Goal: Task Accomplishment & Management: Complete application form

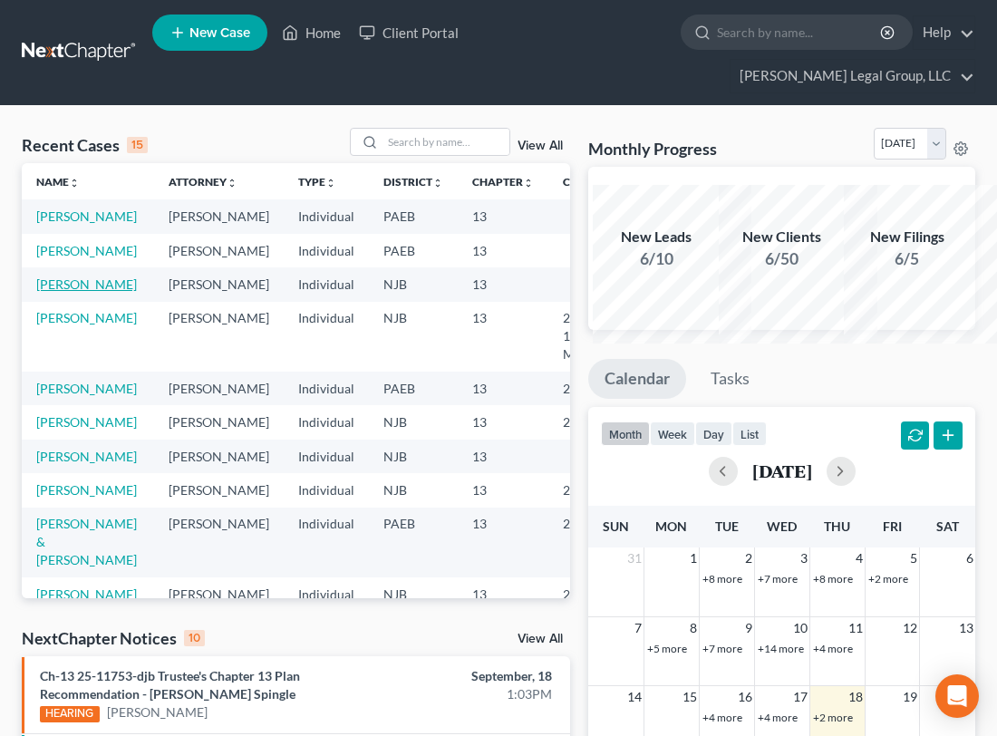
click at [74, 292] on link "[PERSON_NAME]" at bounding box center [86, 283] width 101 height 15
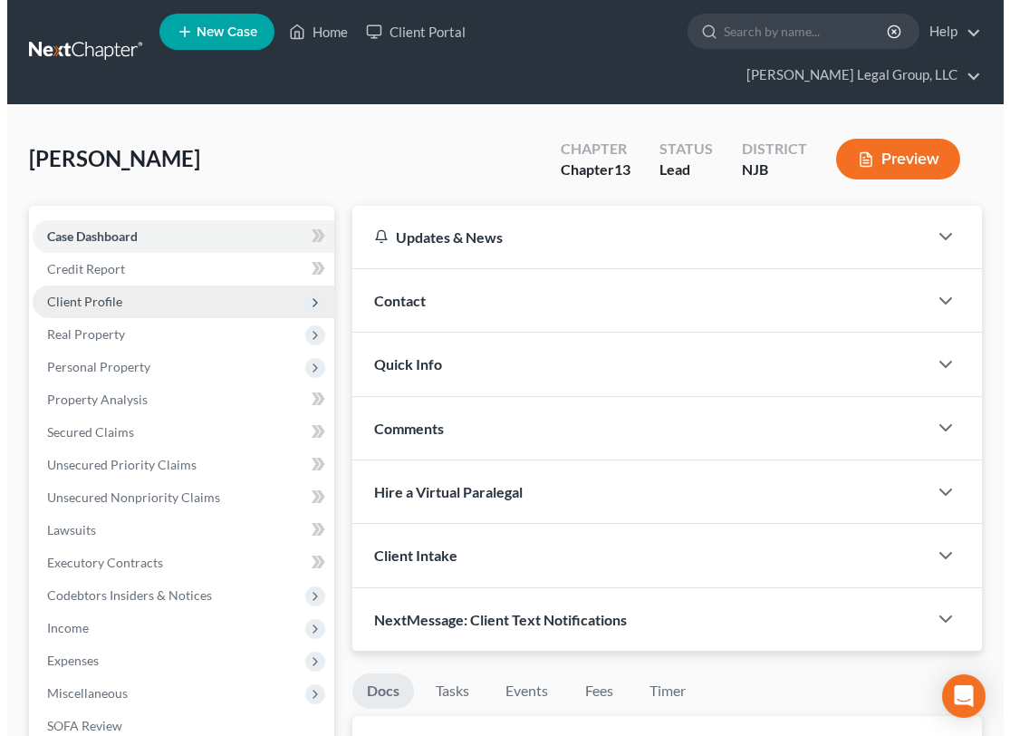
scroll to position [91, 0]
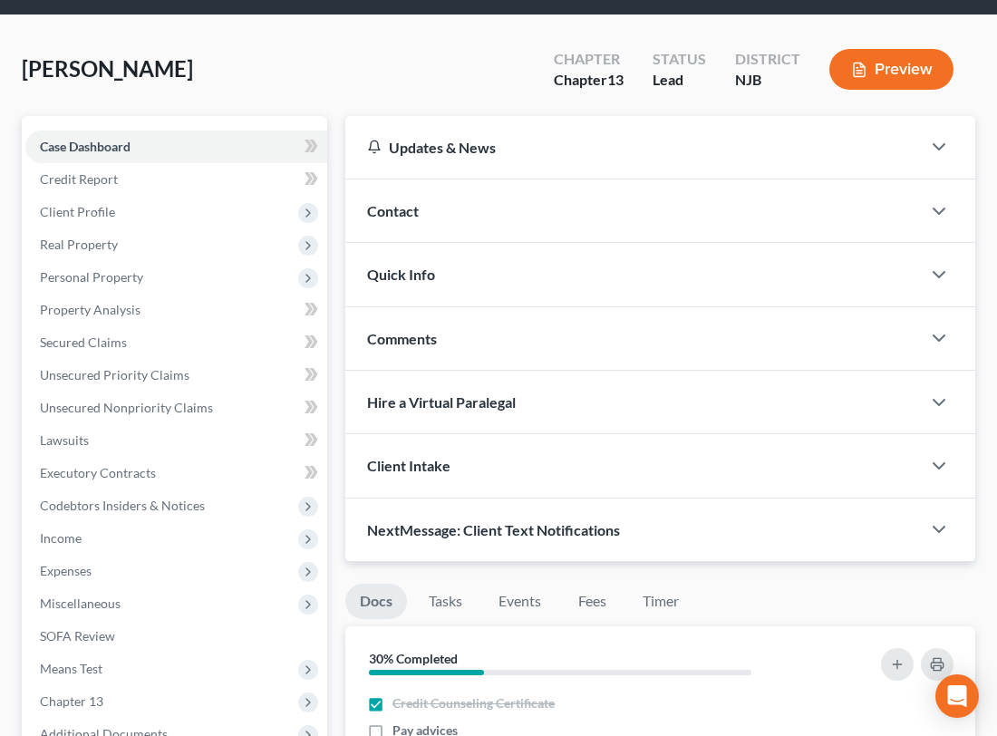
click at [875, 90] on button "Preview" at bounding box center [891, 69] width 124 height 41
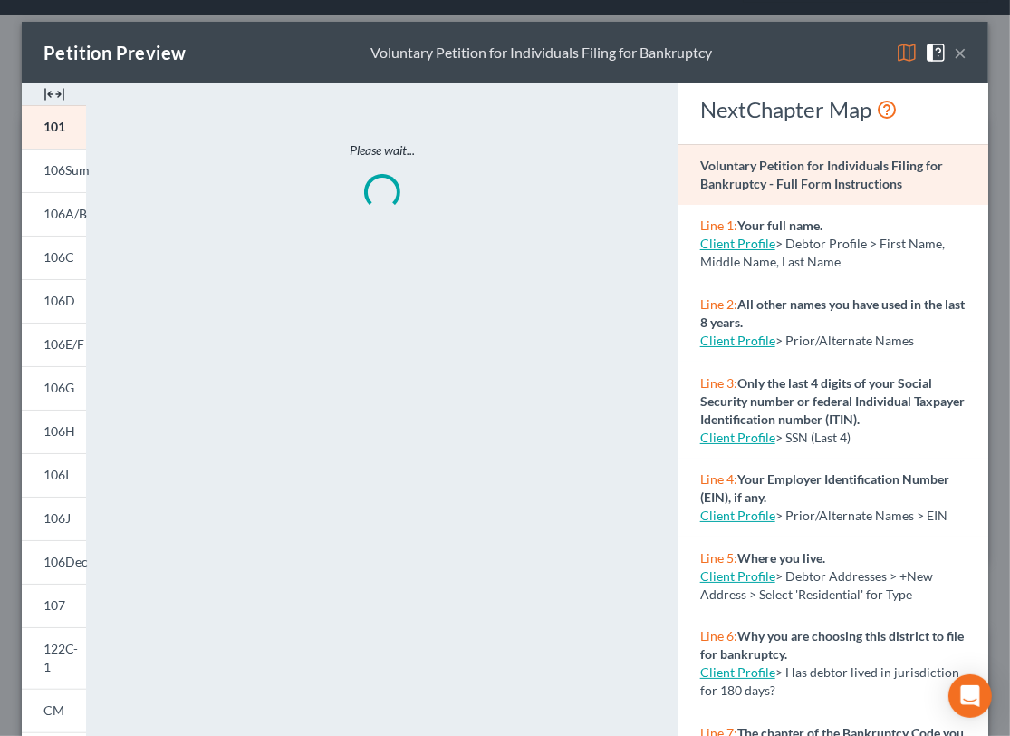
click at [896, 61] on img at bounding box center [907, 53] width 22 height 22
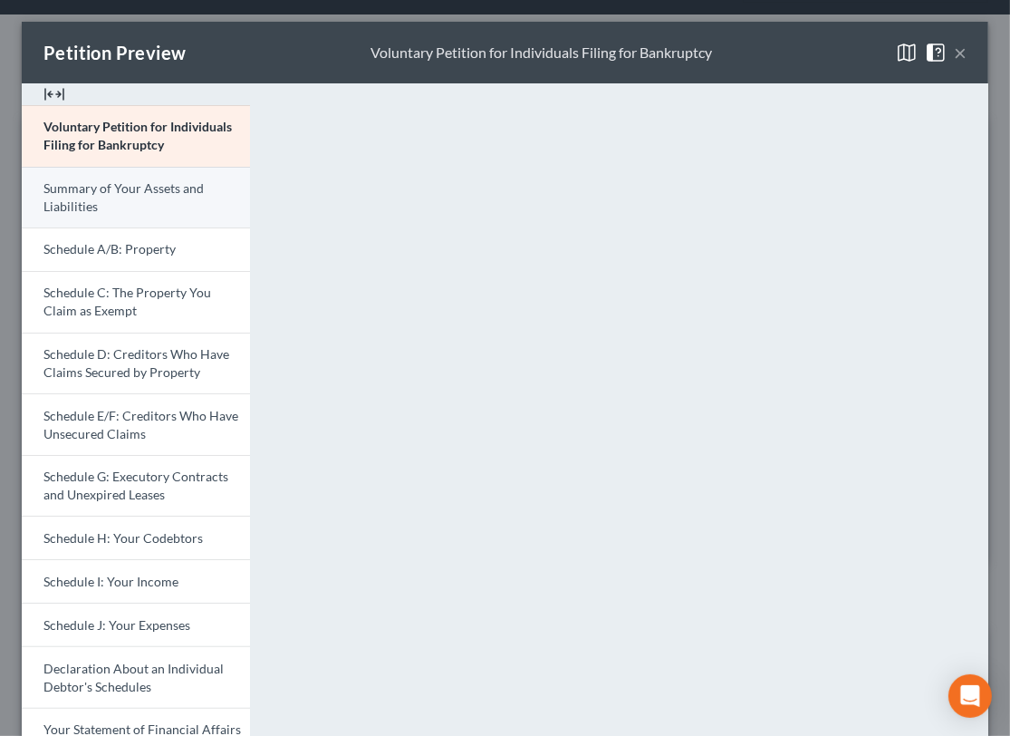
click at [140, 214] on span "Summary of Your Assets and Liabilities" at bounding box center [123, 197] width 160 height 34
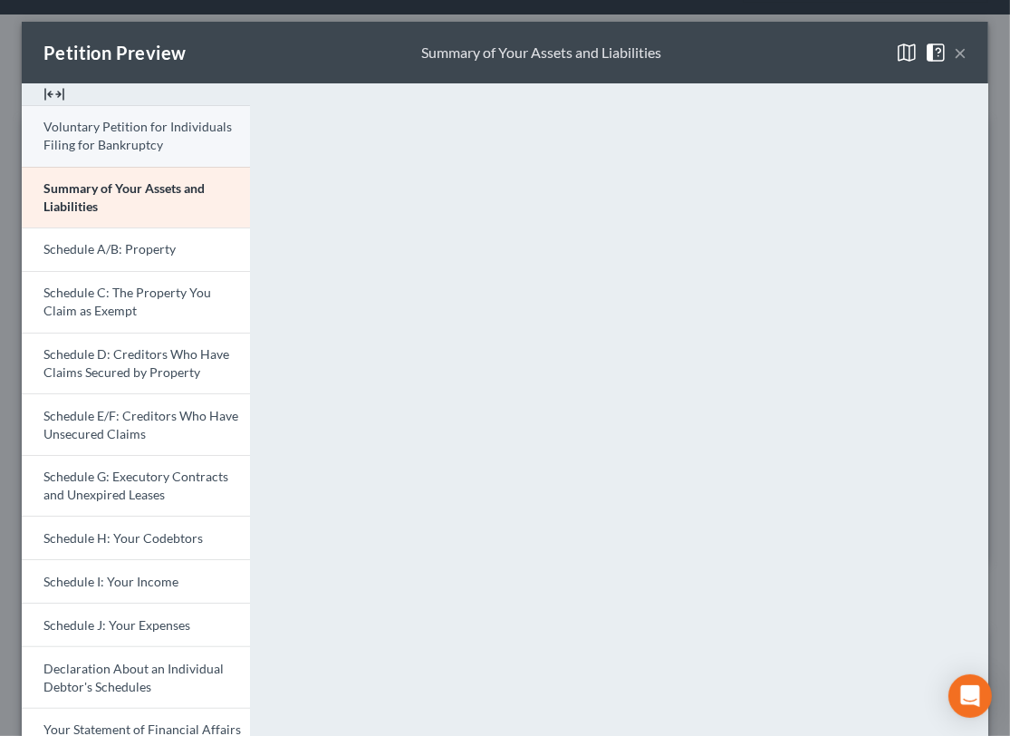
click at [128, 152] on span "Voluntary Petition for Individuals Filing for Bankruptcy" at bounding box center [137, 136] width 188 height 34
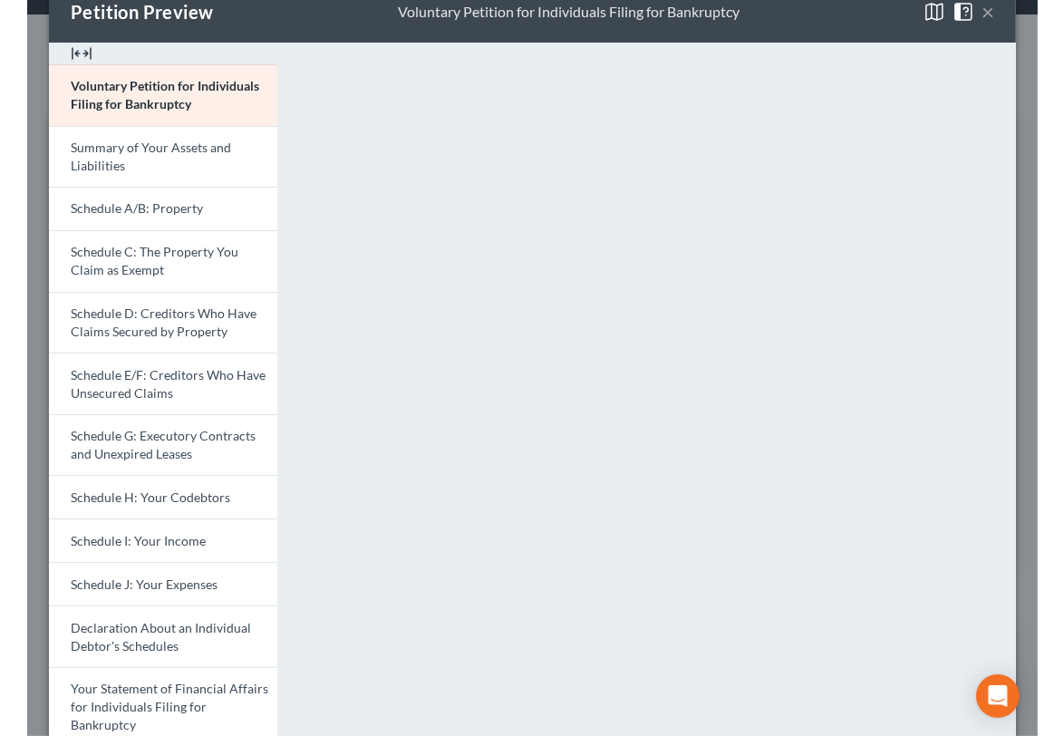
scroll to position [0, 0]
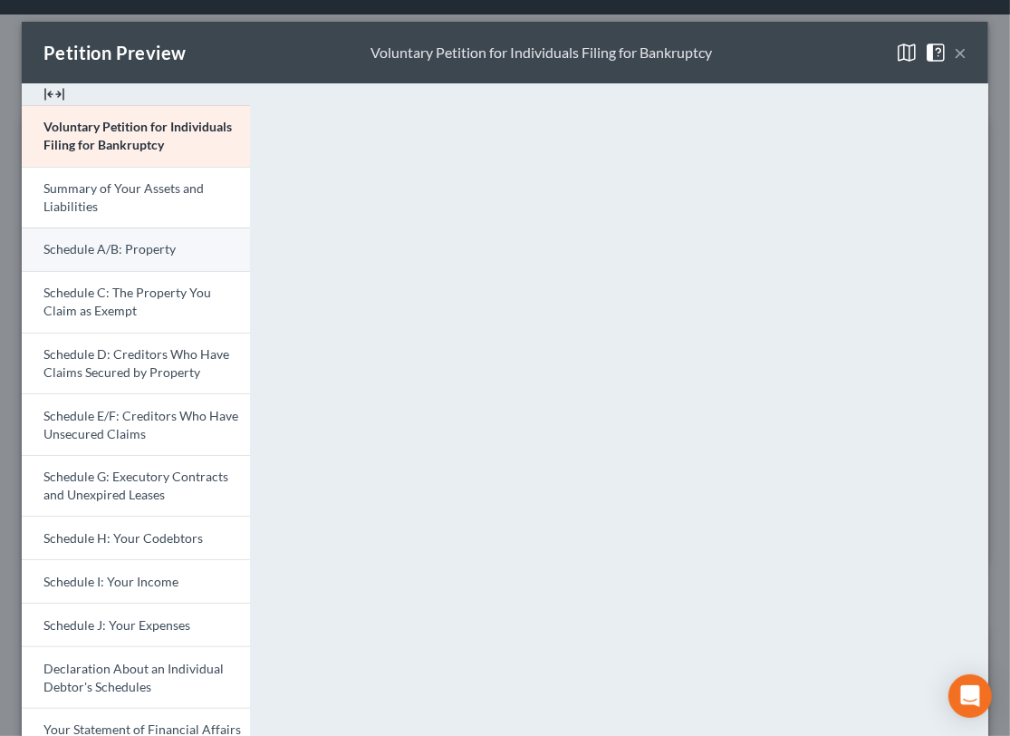
click at [174, 256] on span "Schedule A/B: Property" at bounding box center [109, 248] width 132 height 15
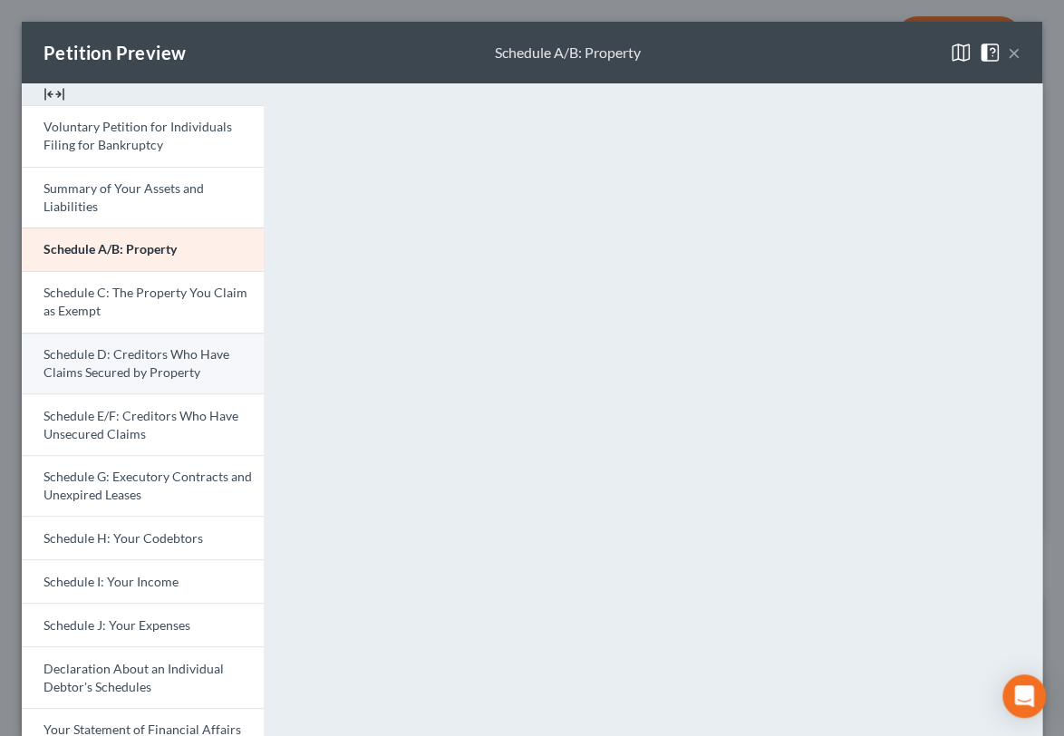
click at [138, 380] on span "Schedule D: Creditors Who Have Claims Secured by Property" at bounding box center [136, 363] width 186 height 34
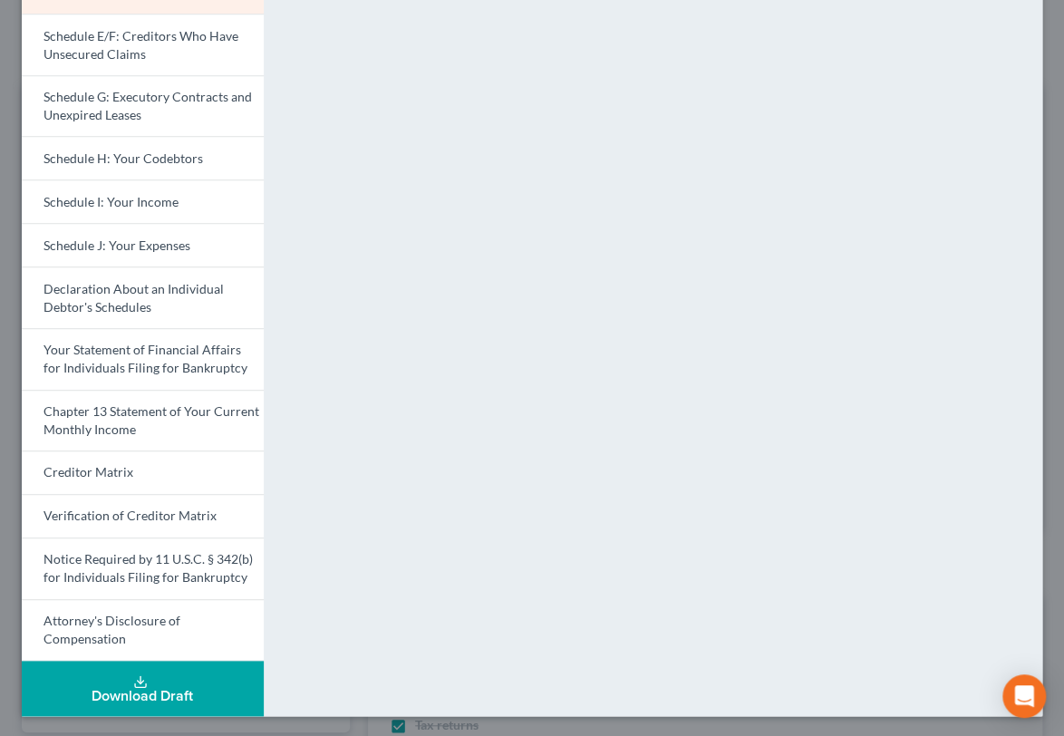
scroll to position [289, 0]
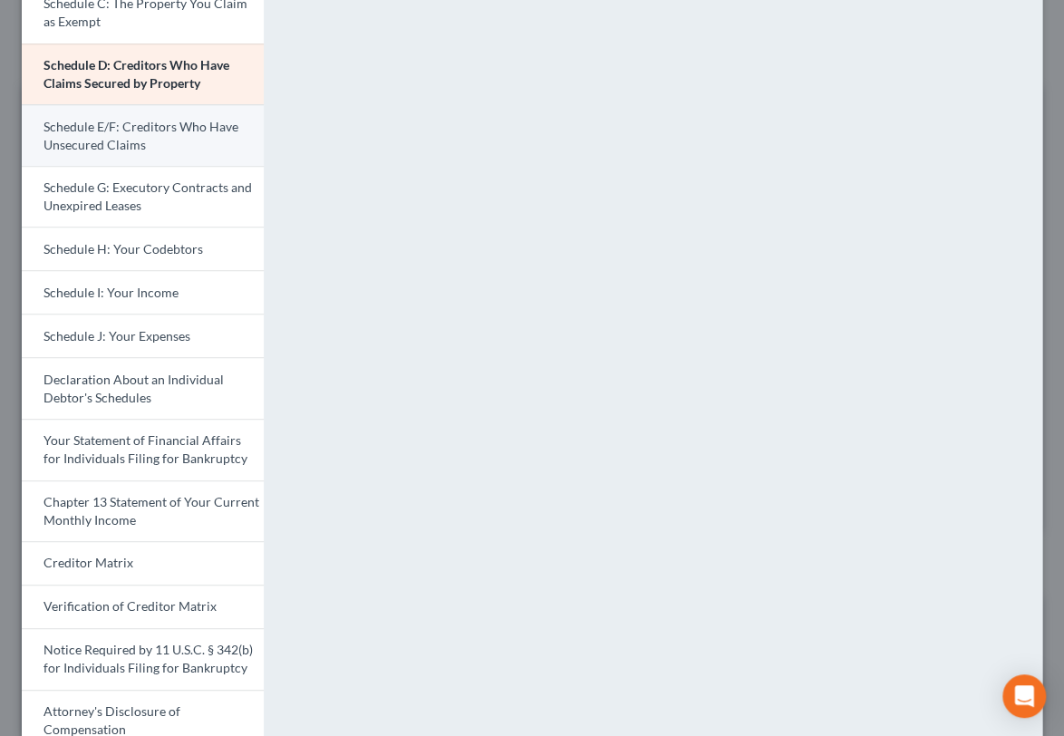
click at [178, 152] on span "Schedule E/F: Creditors Who Have Unsecured Claims" at bounding box center [140, 136] width 195 height 34
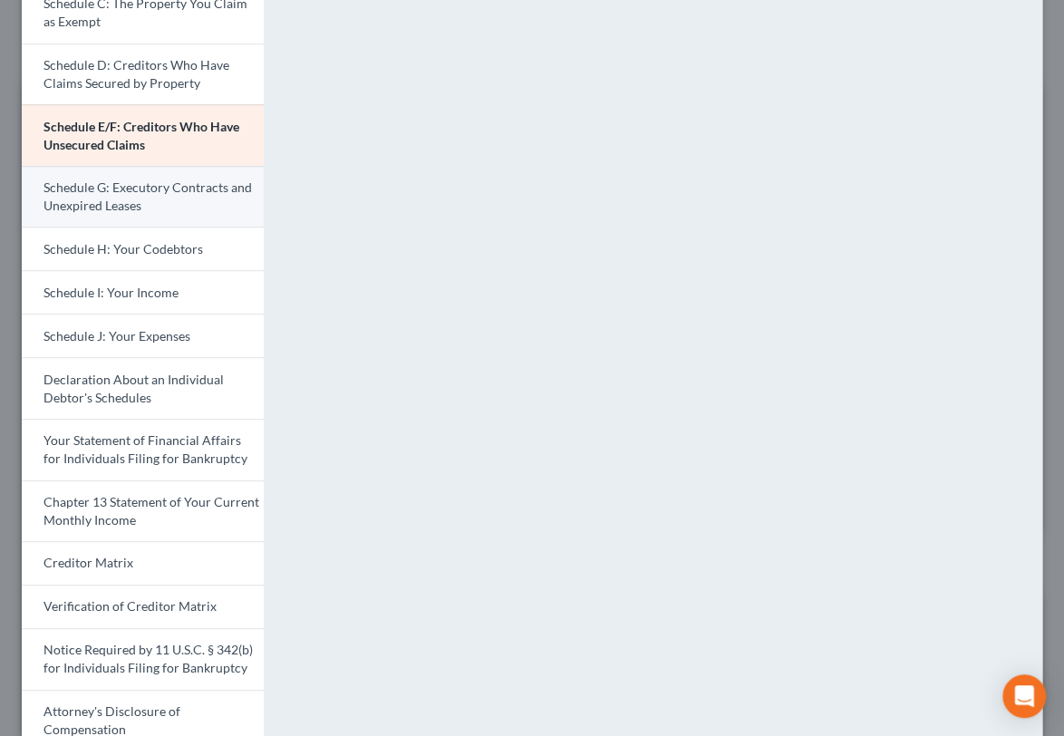
click at [157, 213] on span "Schedule G: Executory Contracts and Unexpired Leases" at bounding box center [147, 196] width 208 height 34
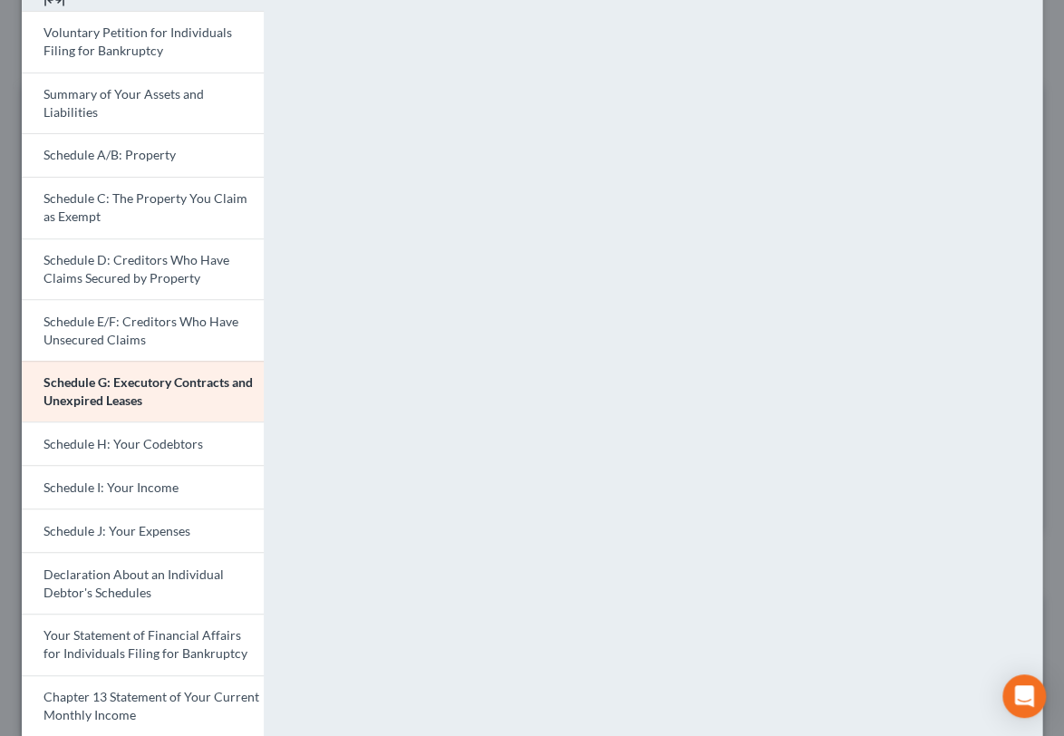
scroll to position [198, 0]
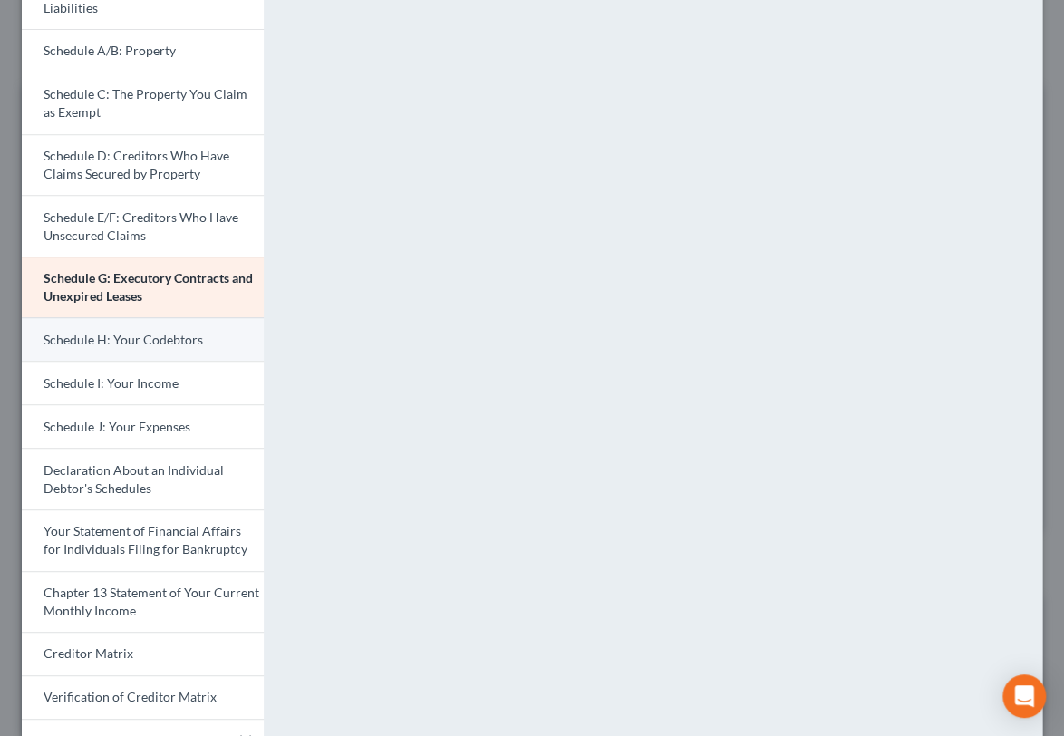
click at [190, 347] on span "Schedule H: Your Codebtors" at bounding box center [122, 339] width 159 height 15
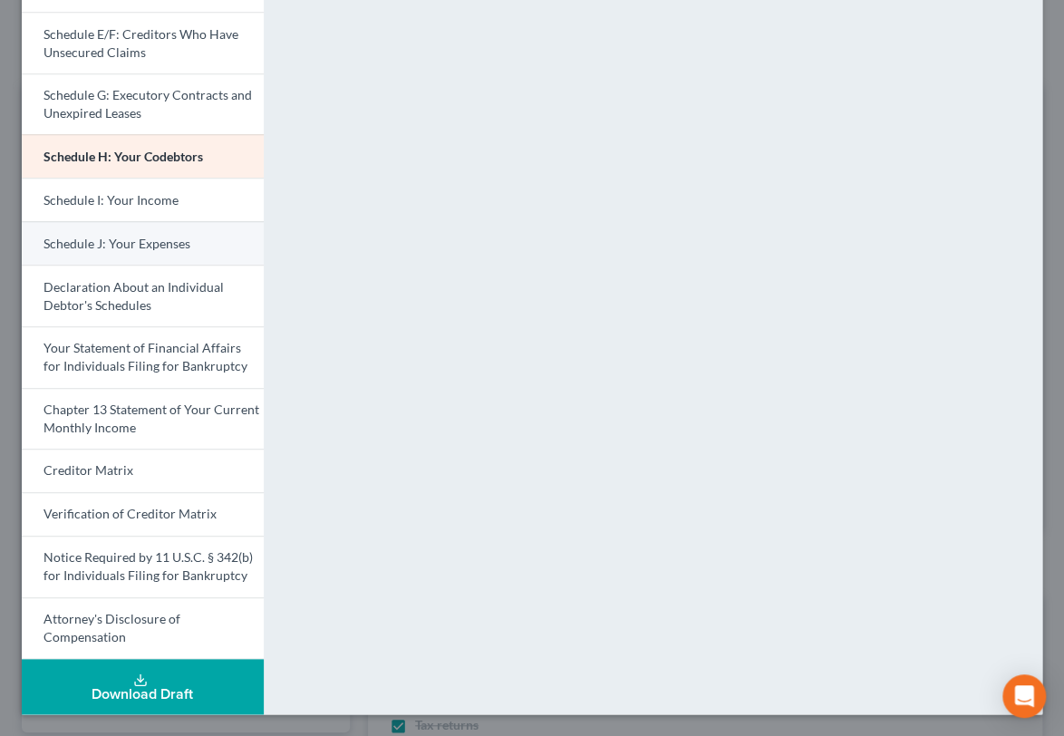
scroll to position [470, 0]
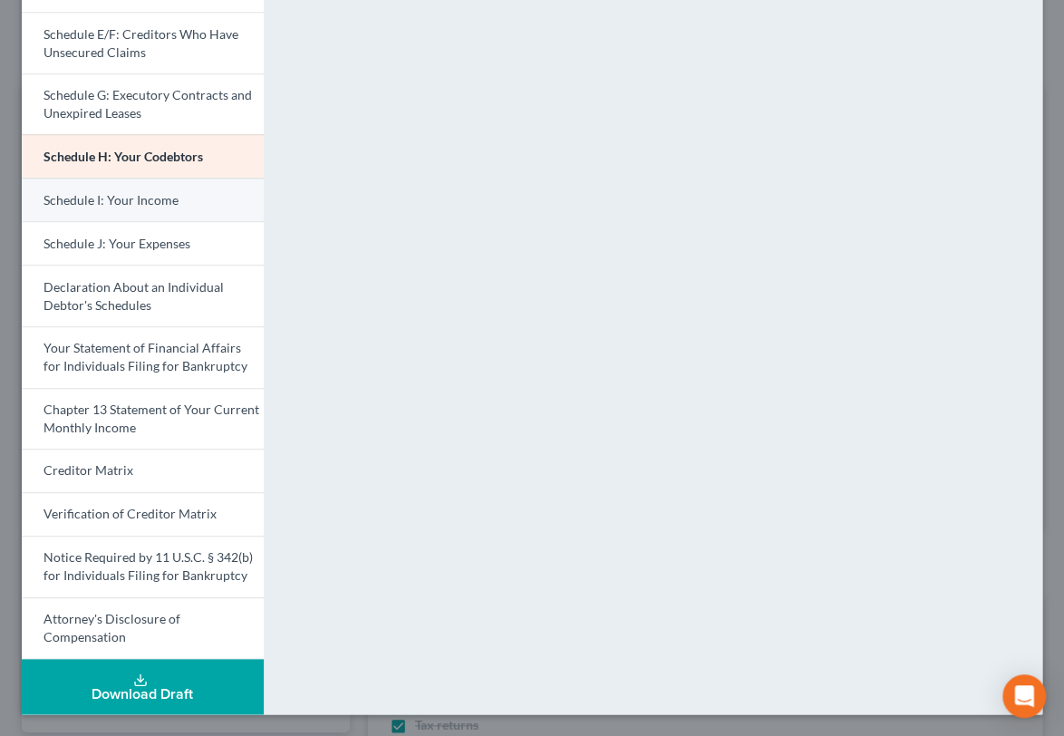
click at [178, 207] on span "Schedule I: Your Income" at bounding box center [110, 199] width 135 height 15
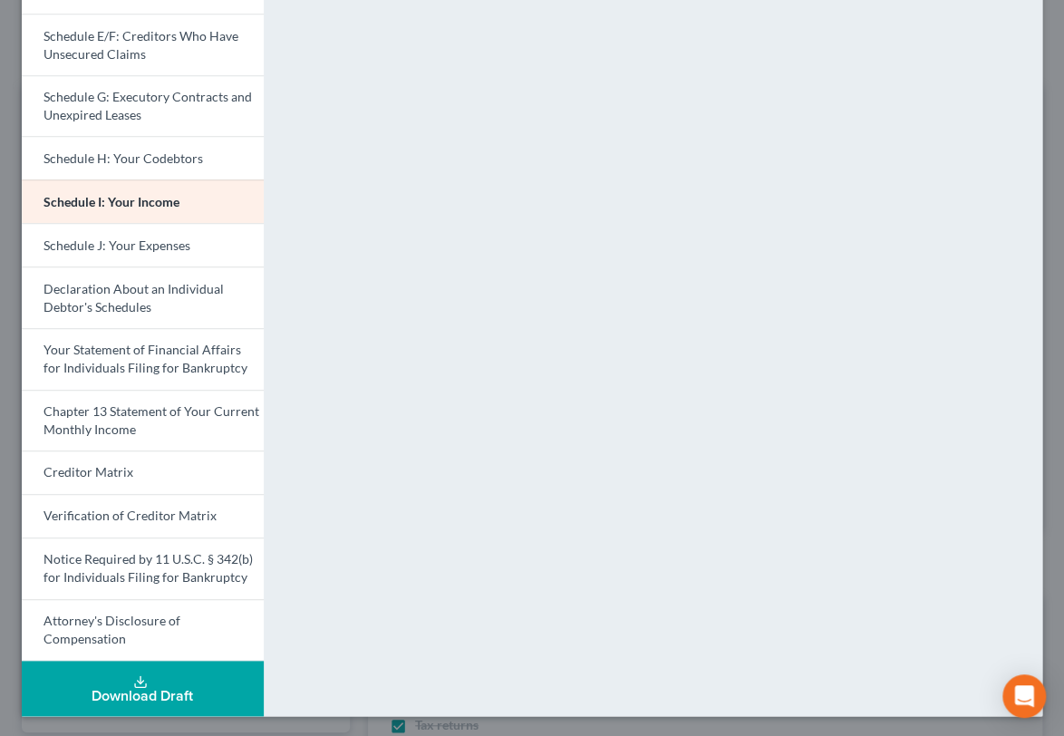
scroll to position [289, 0]
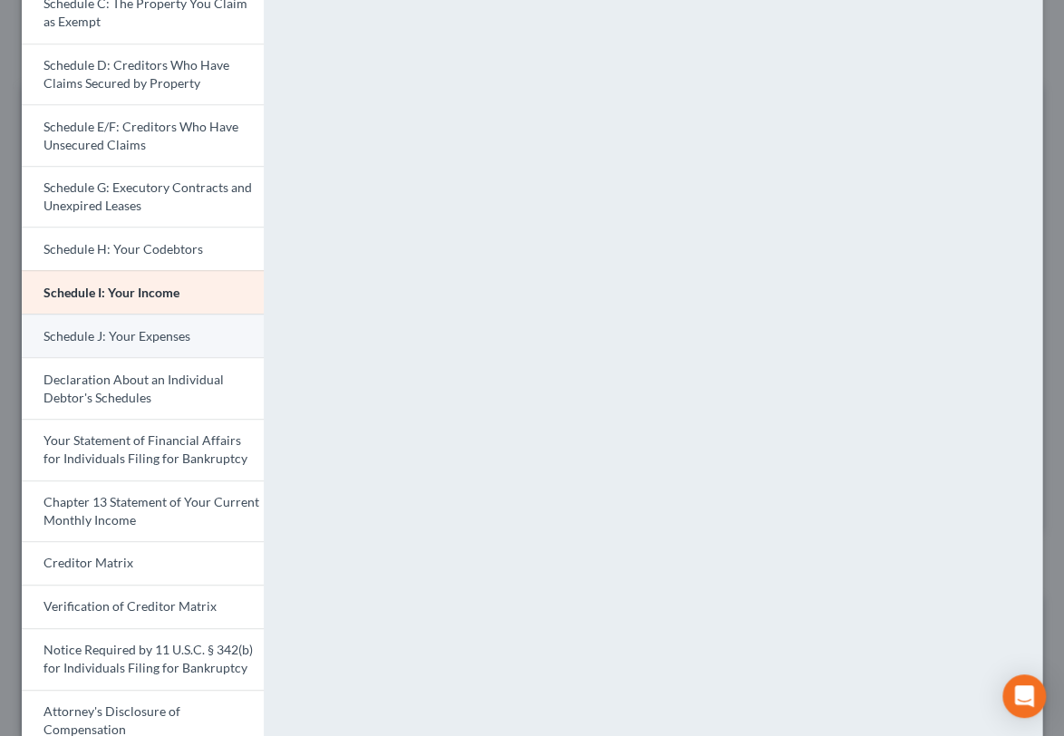
click at [169, 343] on span "Schedule J: Your Expenses" at bounding box center [116, 335] width 147 height 15
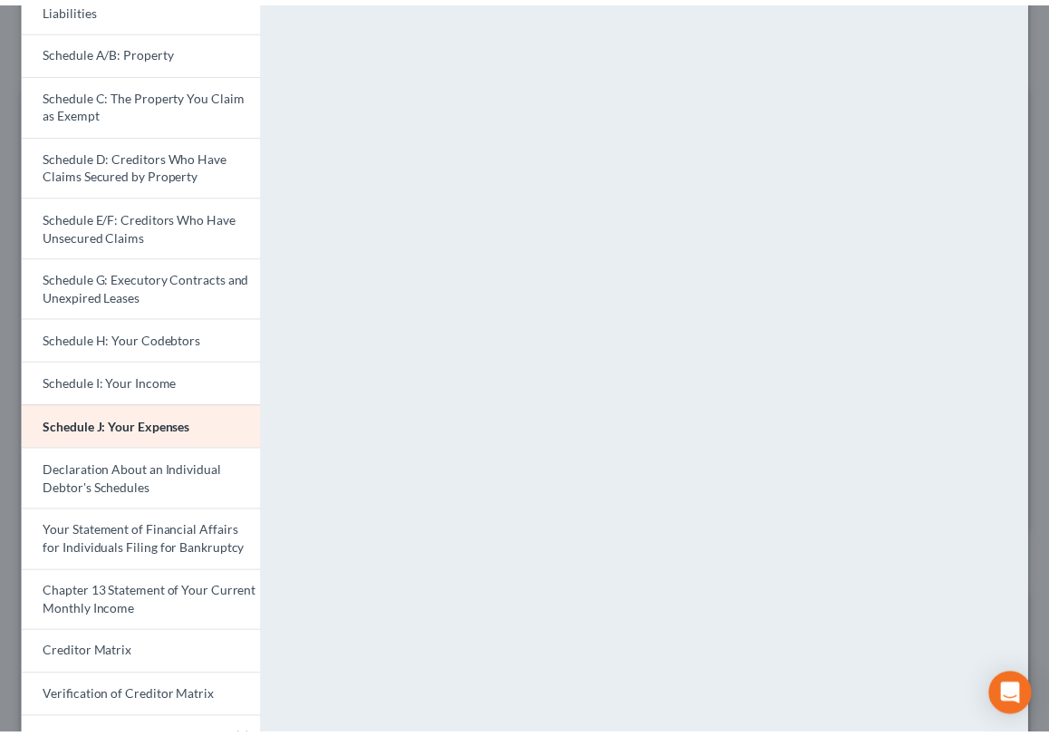
scroll to position [0, 0]
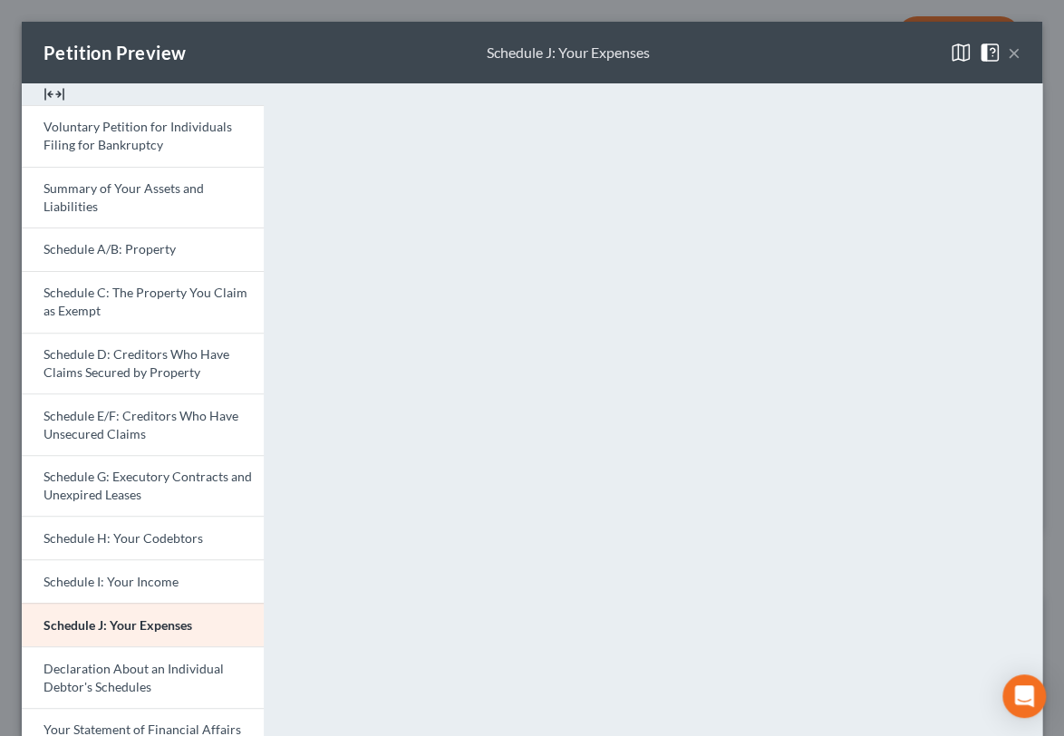
click at [1007, 58] on button "×" at bounding box center [1013, 53] width 13 height 22
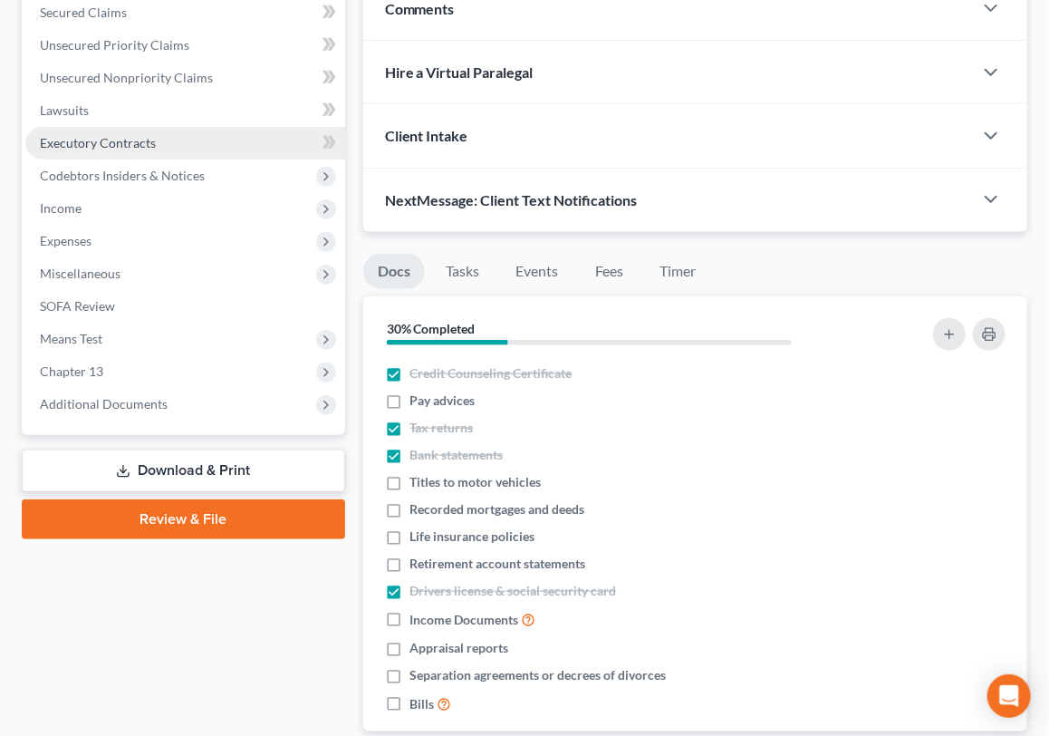
scroll to position [453, 0]
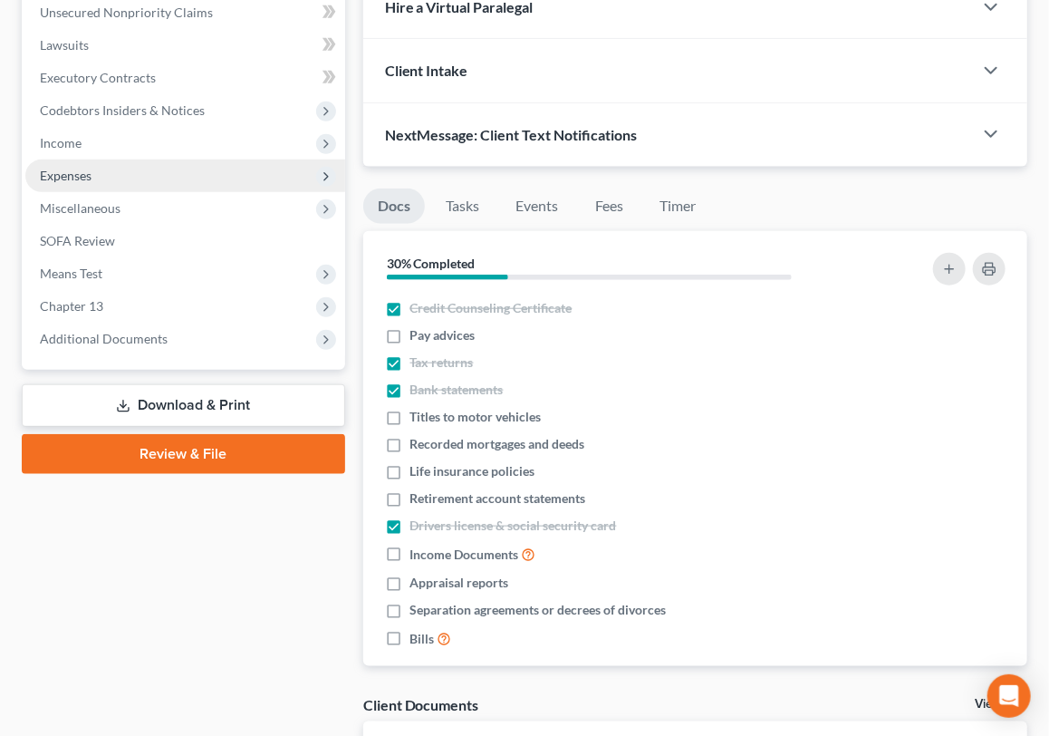
click at [130, 192] on span "Expenses" at bounding box center [185, 175] width 320 height 33
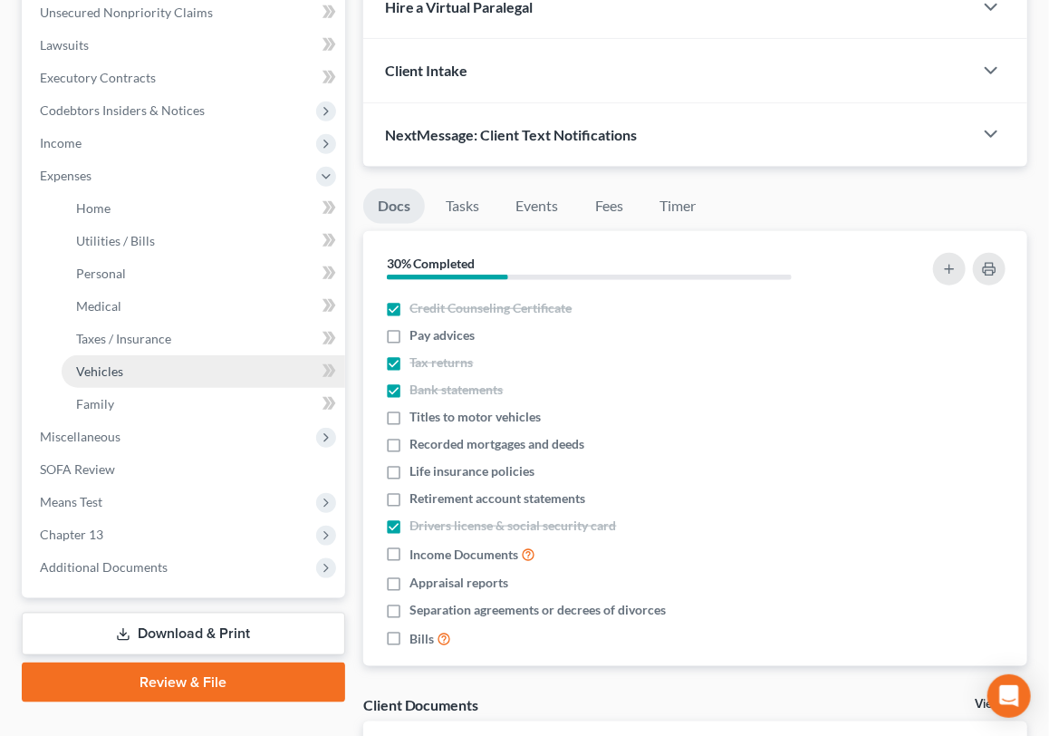
click at [159, 388] on link "Vehicles" at bounding box center [204, 371] width 284 height 33
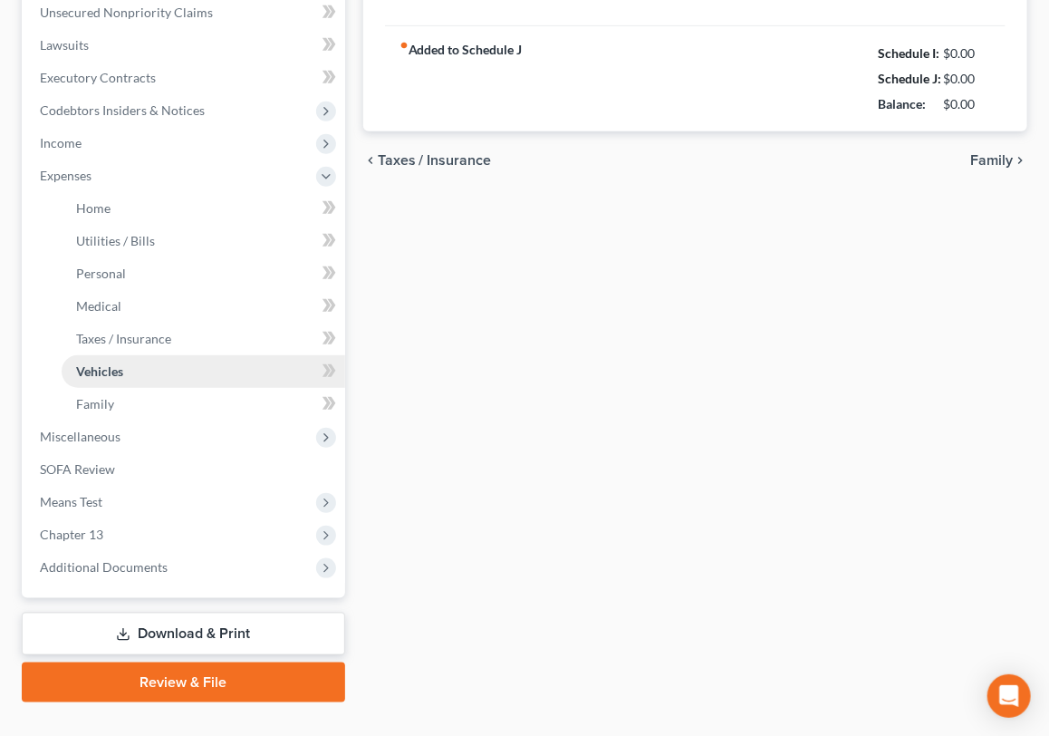
type input "300.00"
type input "160.00"
type input "150.00"
type input "0.00"
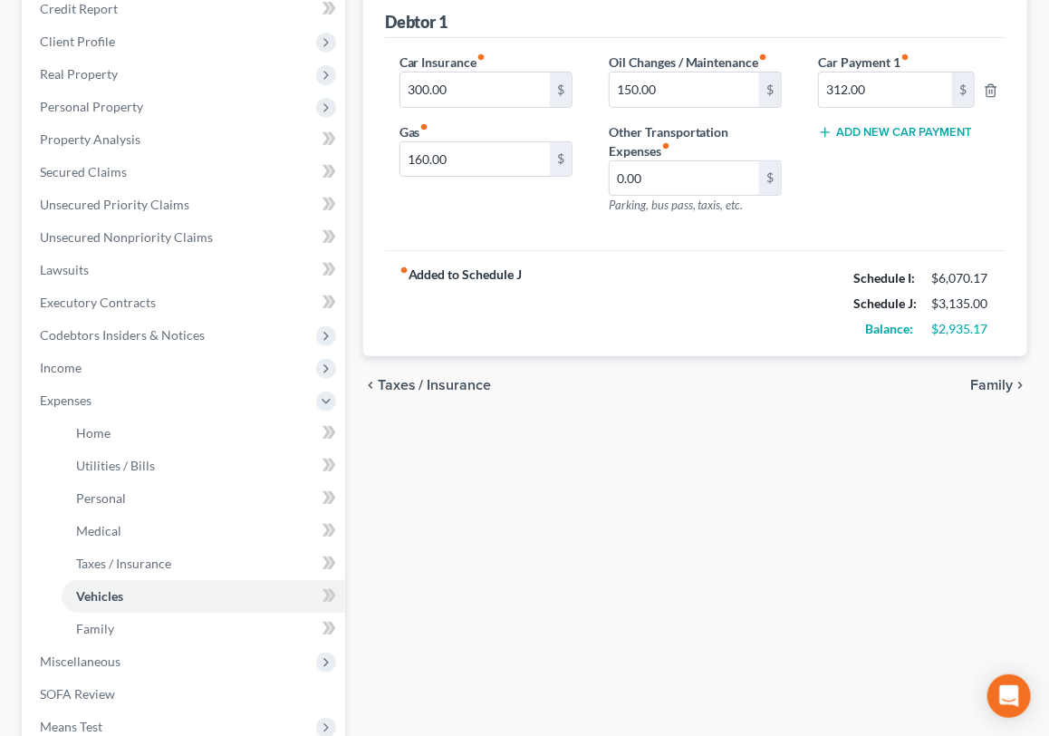
scroll to position [272, 0]
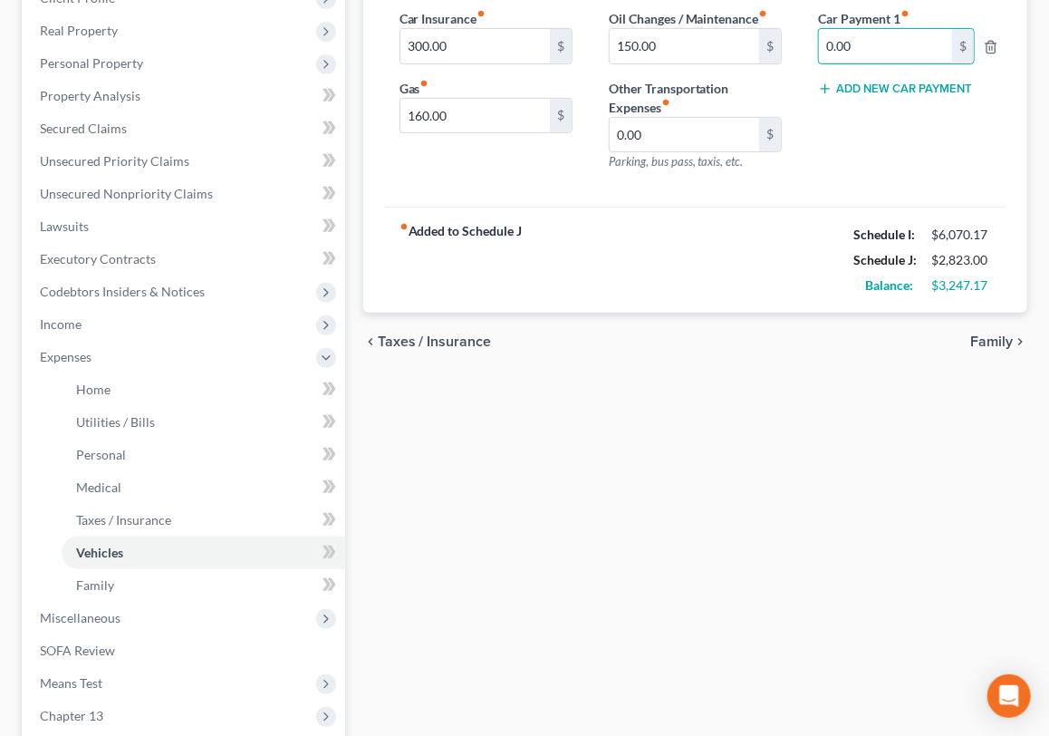
type input "0.00"
click at [920, 186] on div "Car Payment 1 fiber_manual_record 0.00 $ Add New Car Payment" at bounding box center [904, 97] width 209 height 177
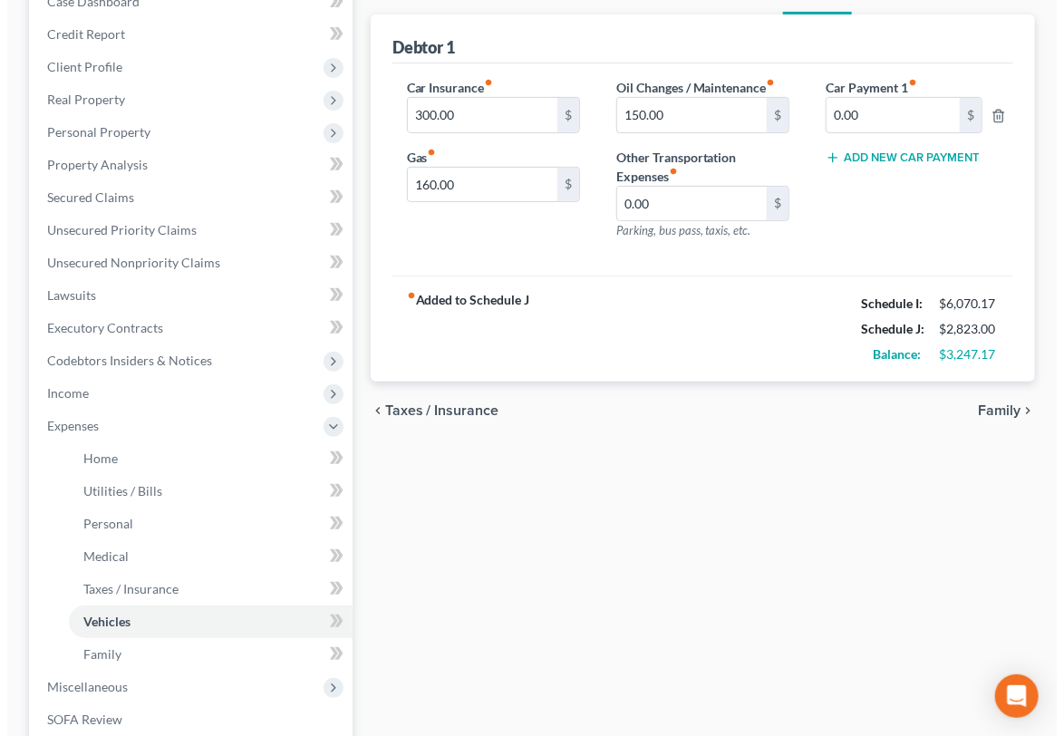
scroll to position [0, 0]
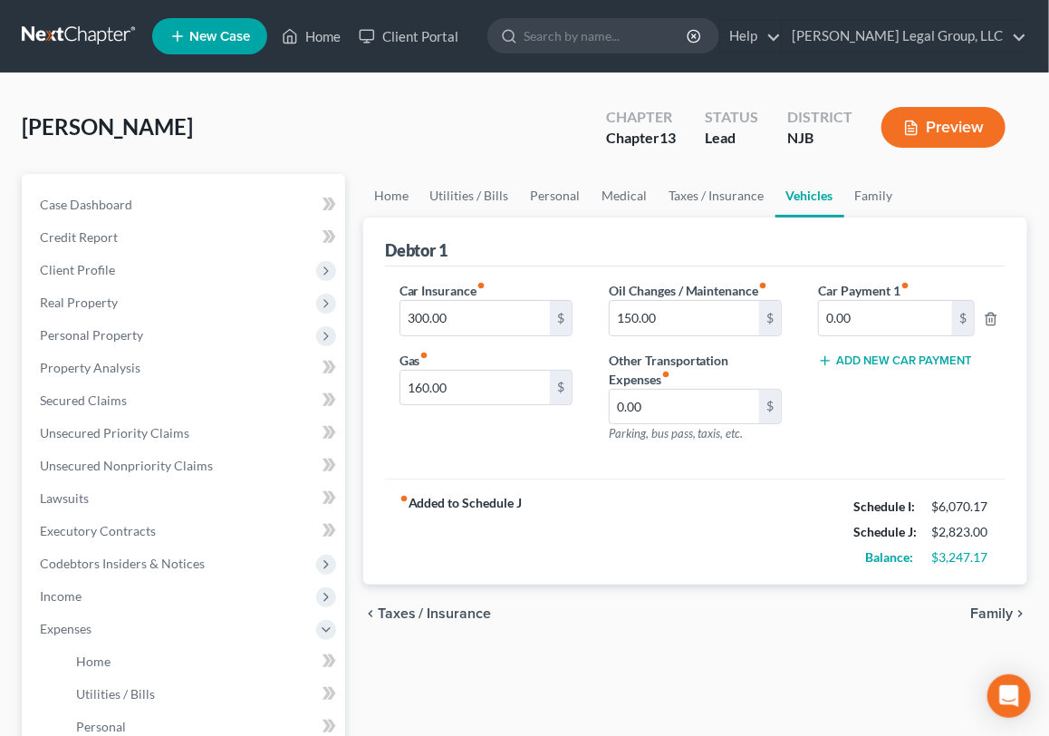
click at [913, 148] on button "Preview" at bounding box center [944, 127] width 124 height 41
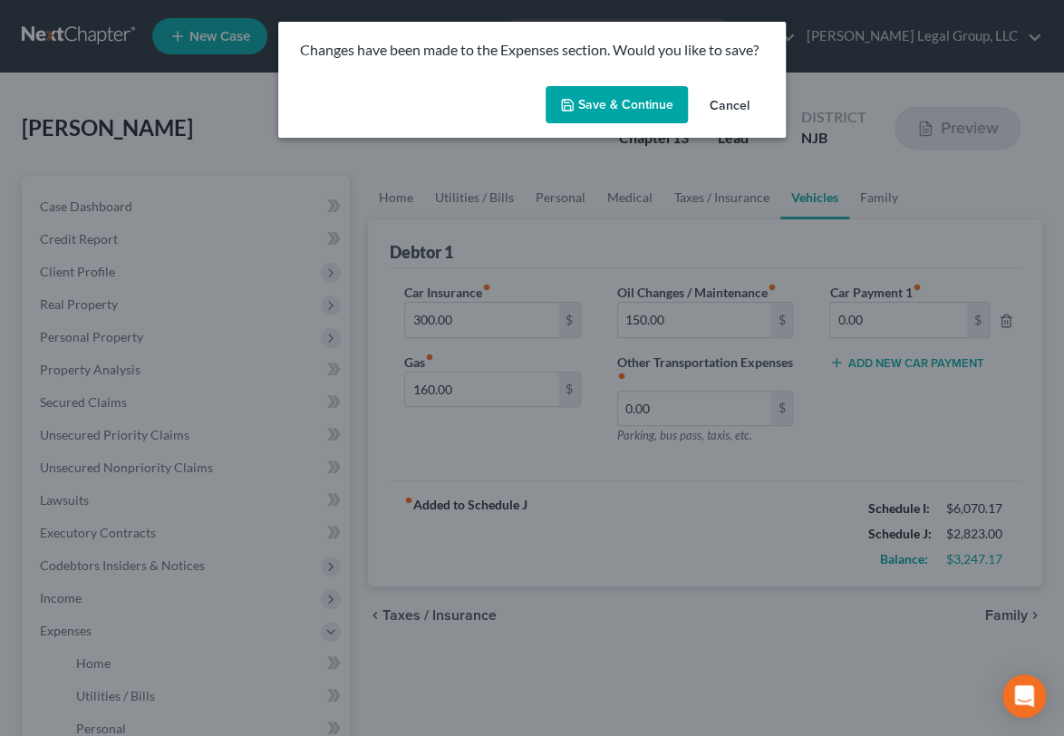
click at [610, 124] on button "Save & Continue" at bounding box center [616, 105] width 142 height 38
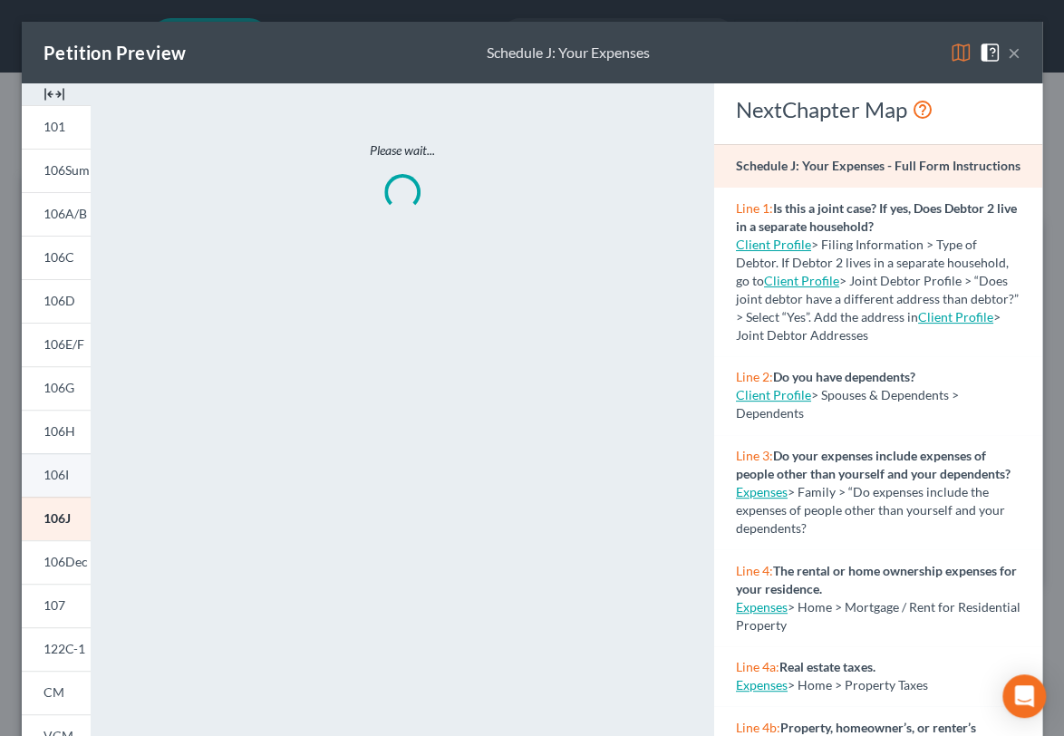
click at [69, 482] on span "106I" at bounding box center [55, 474] width 25 height 15
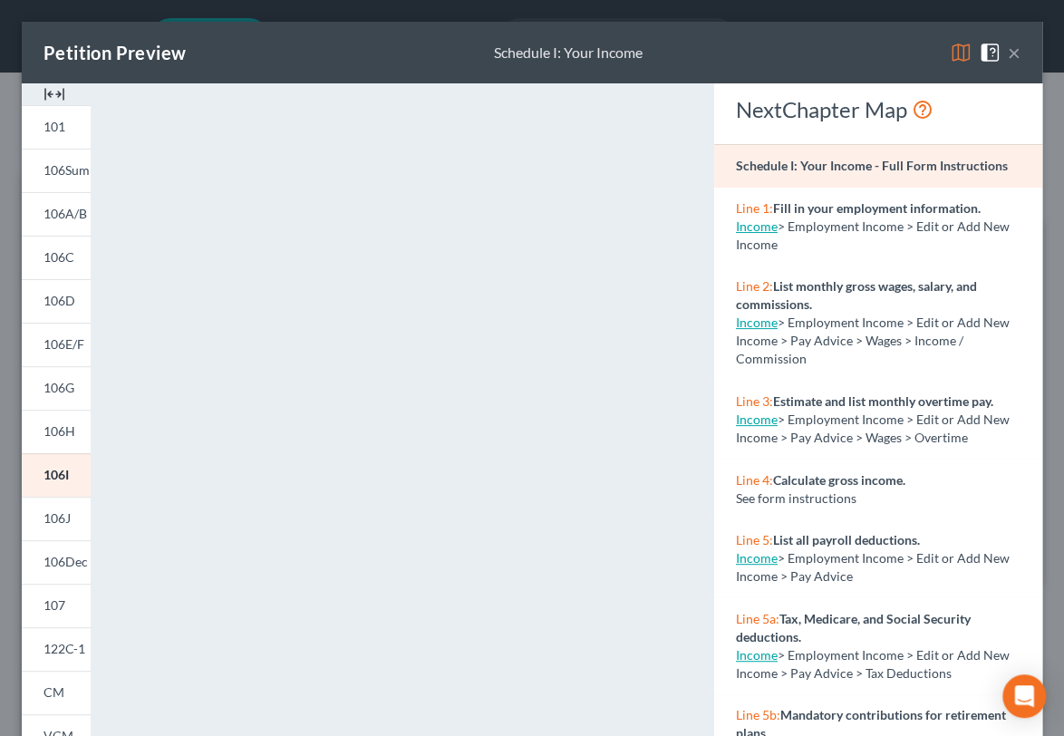
click at [949, 63] on img at bounding box center [960, 53] width 22 height 22
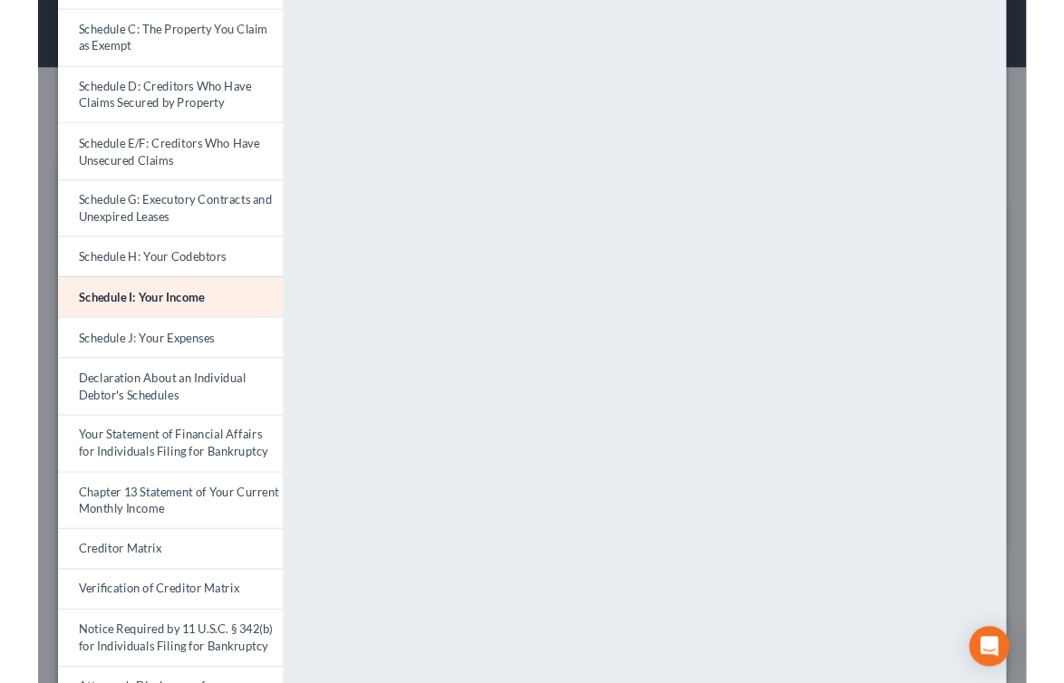
scroll to position [362, 0]
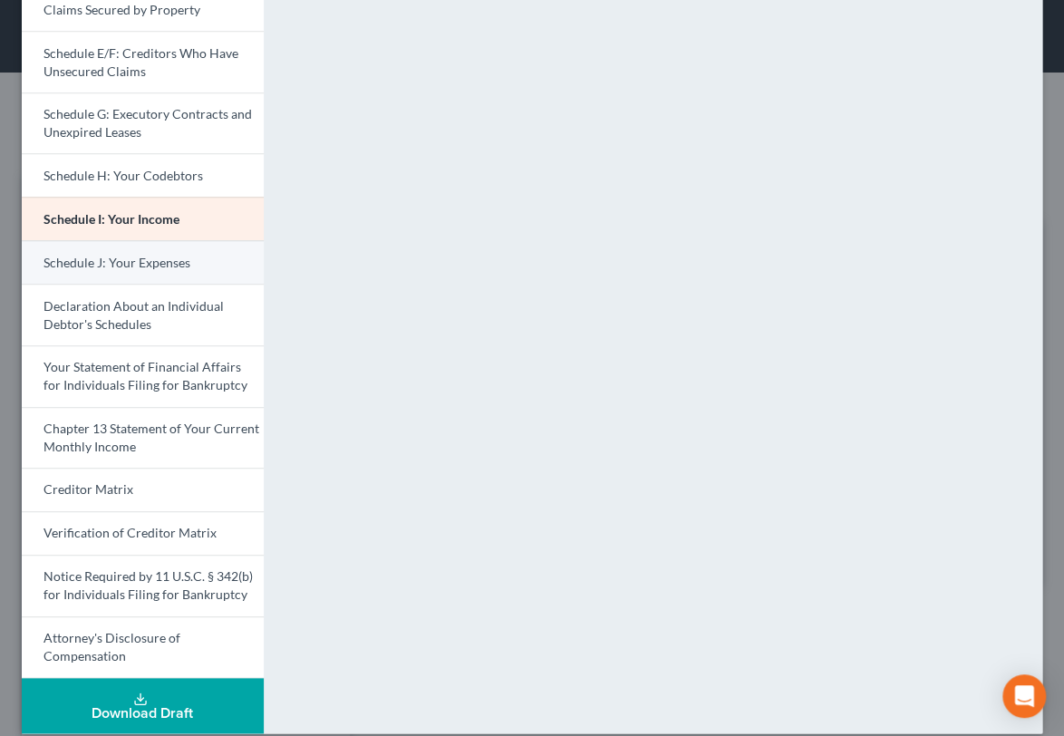
click at [188, 270] on span "Schedule J: Your Expenses" at bounding box center [116, 262] width 147 height 15
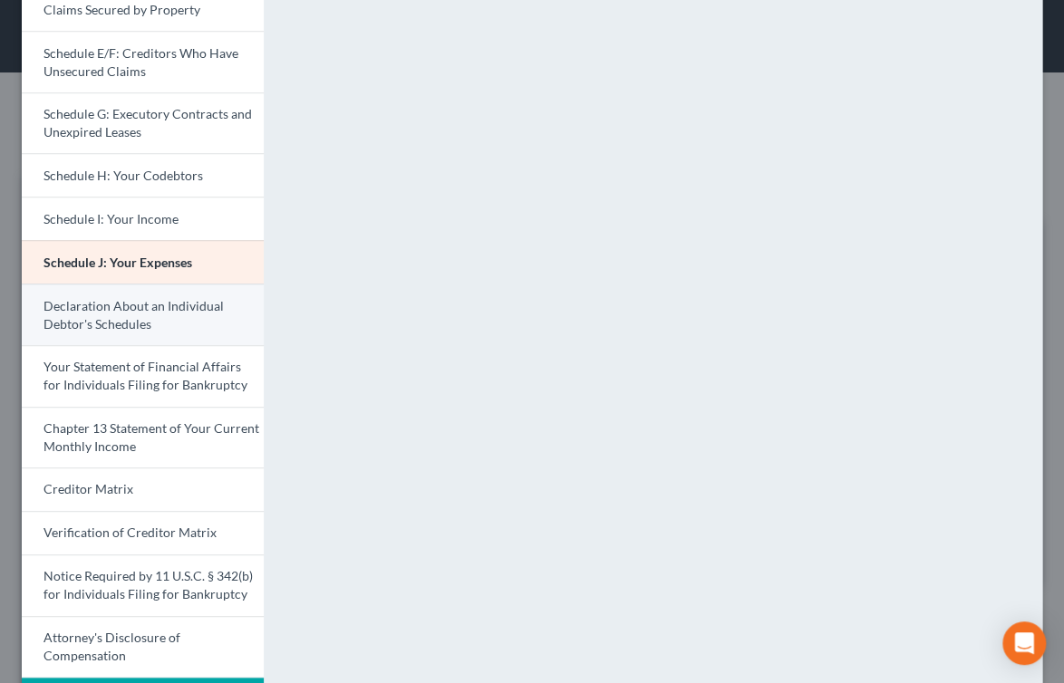
click at [120, 332] on span "Declaration About an Individual Debtor's Schedules" at bounding box center [133, 315] width 180 height 34
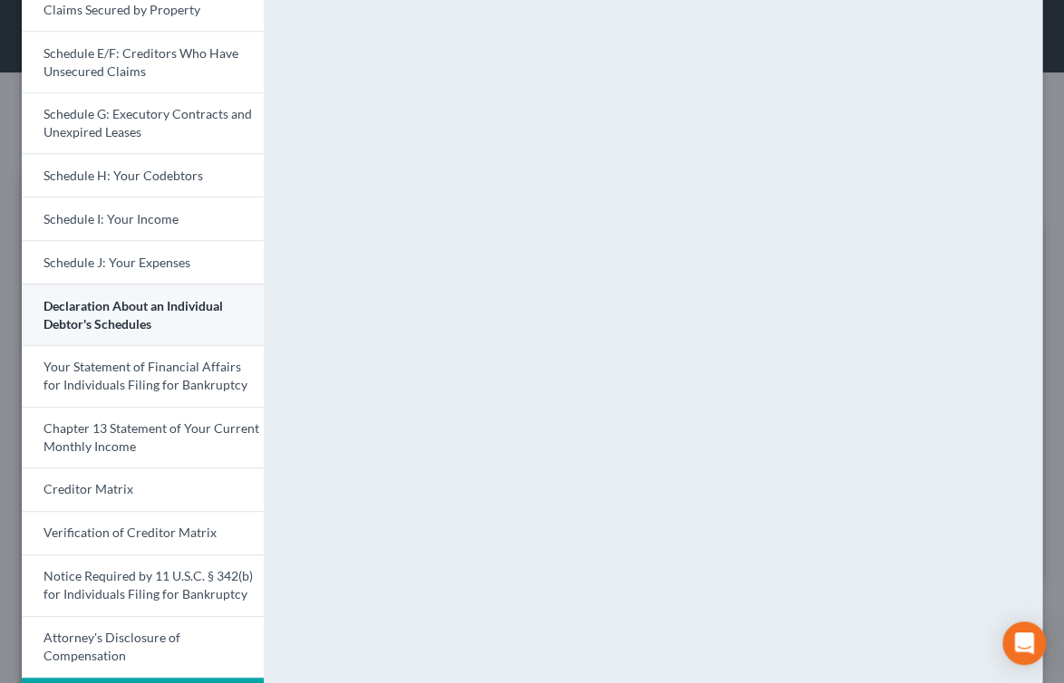
scroll to position [544, 0]
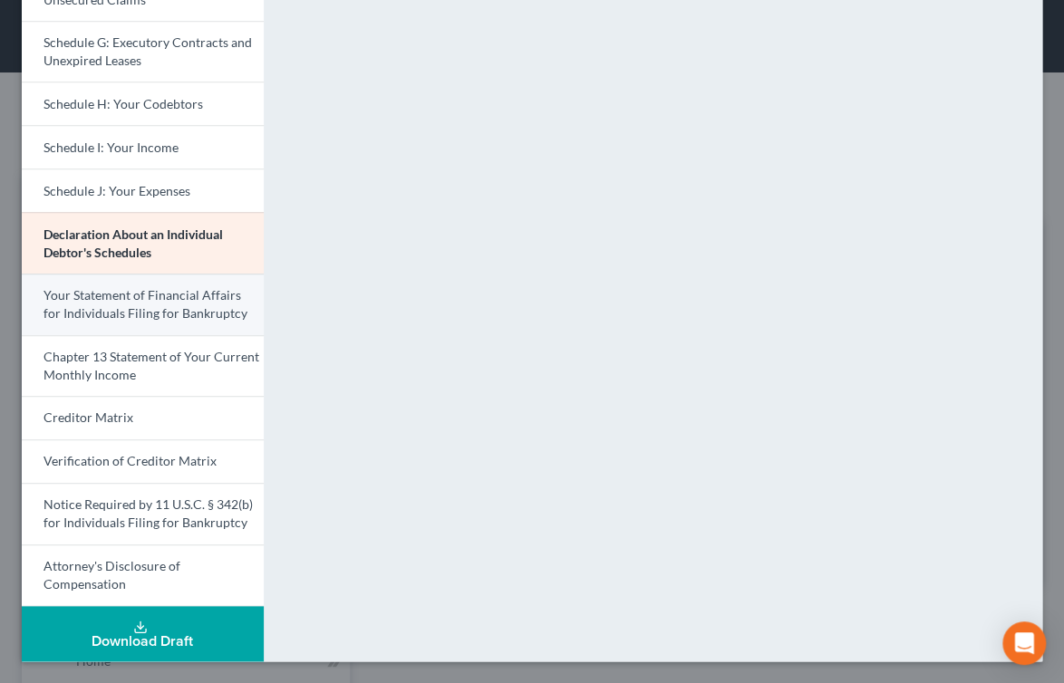
click at [188, 321] on span "Your Statement of Financial Affairs for Individuals Filing for Bankruptcy" at bounding box center [145, 304] width 204 height 34
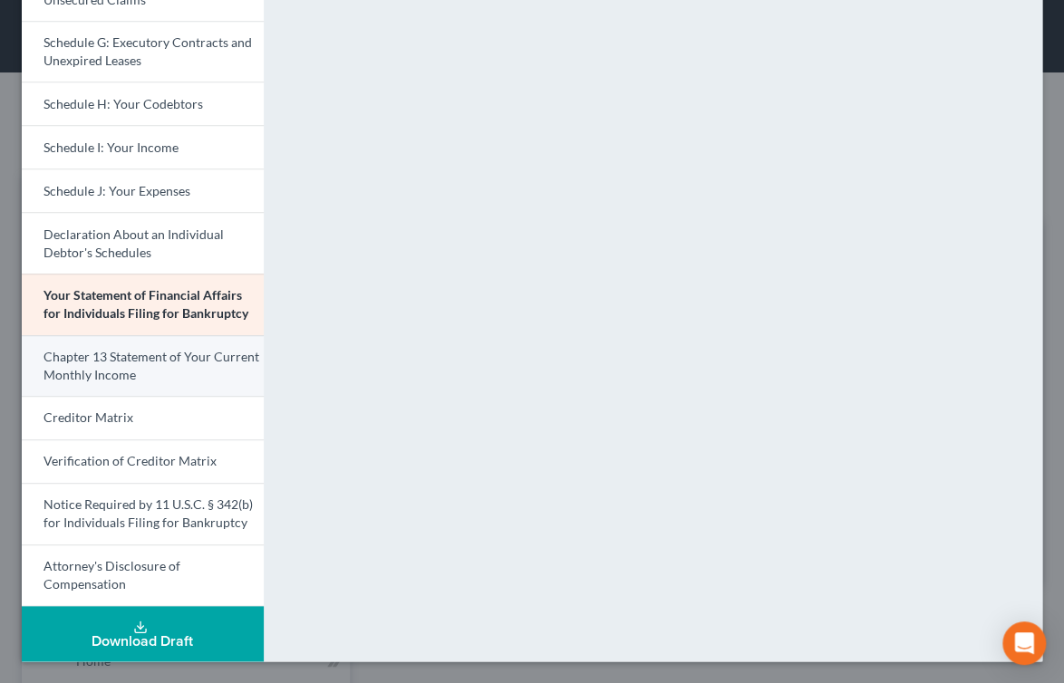
scroll to position [815, 0]
click at [182, 349] on span "Chapter 13 Statement of Your Current Monthly Income" at bounding box center [151, 366] width 216 height 34
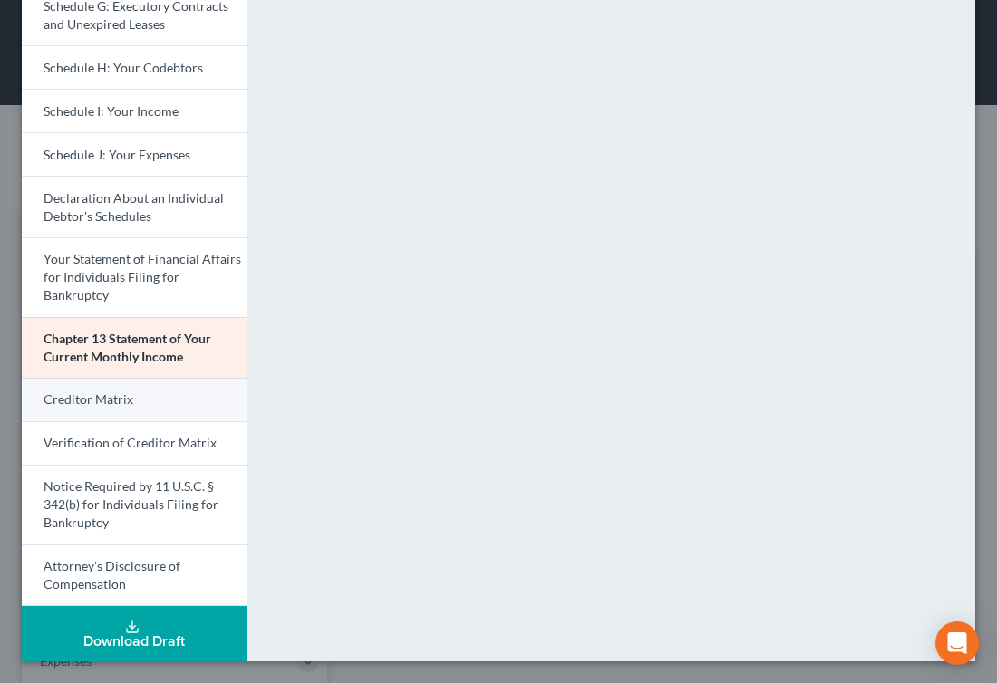
scroll to position [612, 0]
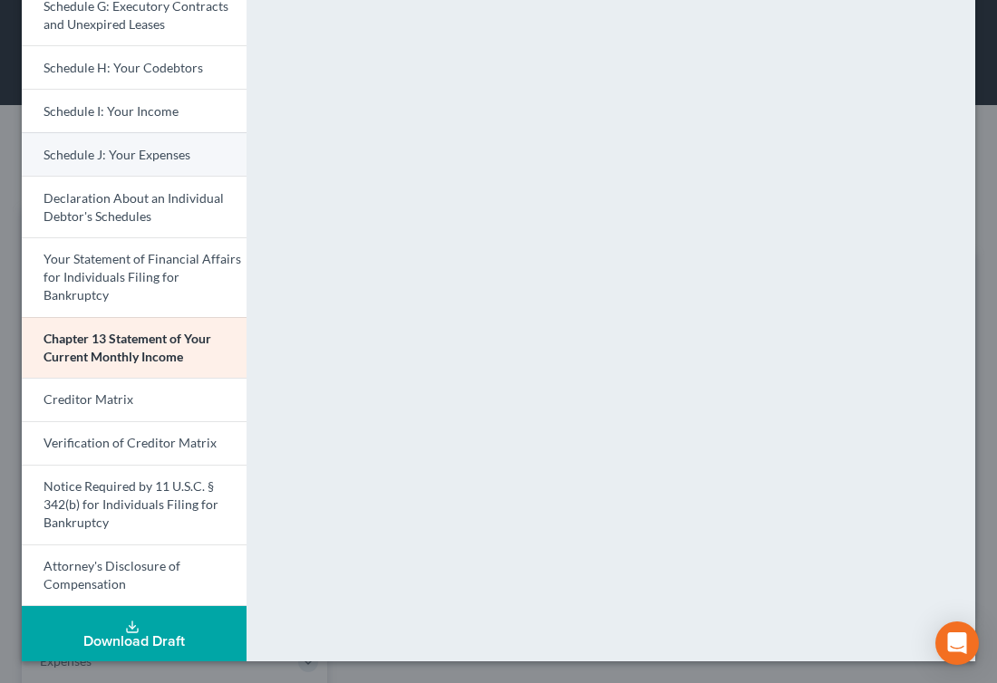
click at [156, 162] on span "Schedule J: Your Expenses" at bounding box center [116, 154] width 147 height 15
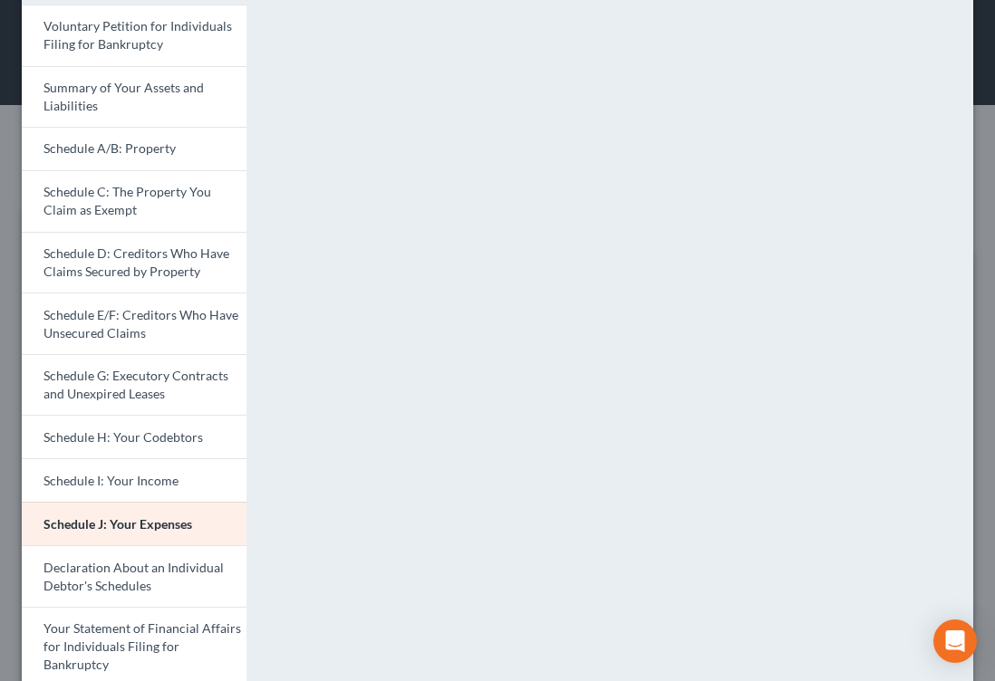
scroll to position [0, 0]
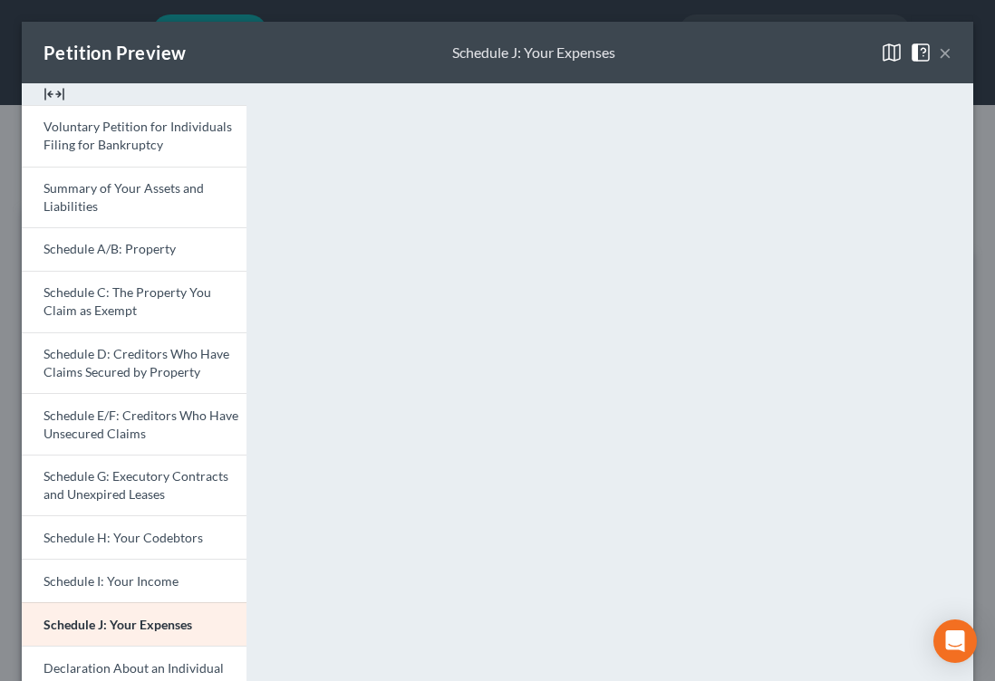
click at [939, 63] on button "×" at bounding box center [945, 53] width 13 height 22
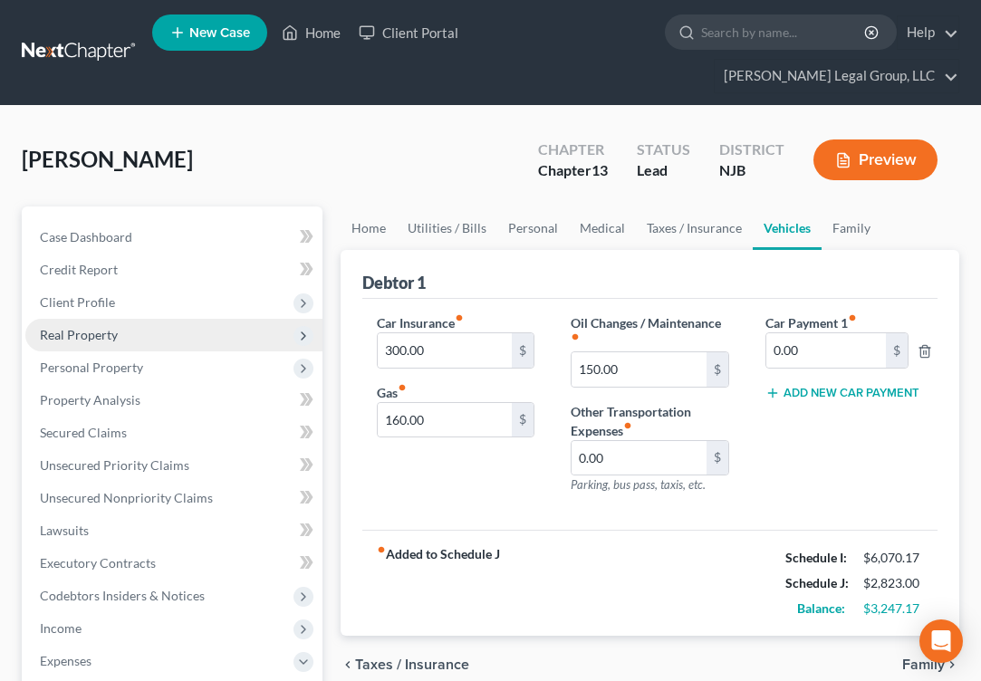
click at [130, 352] on span "Real Property" at bounding box center [173, 335] width 297 height 33
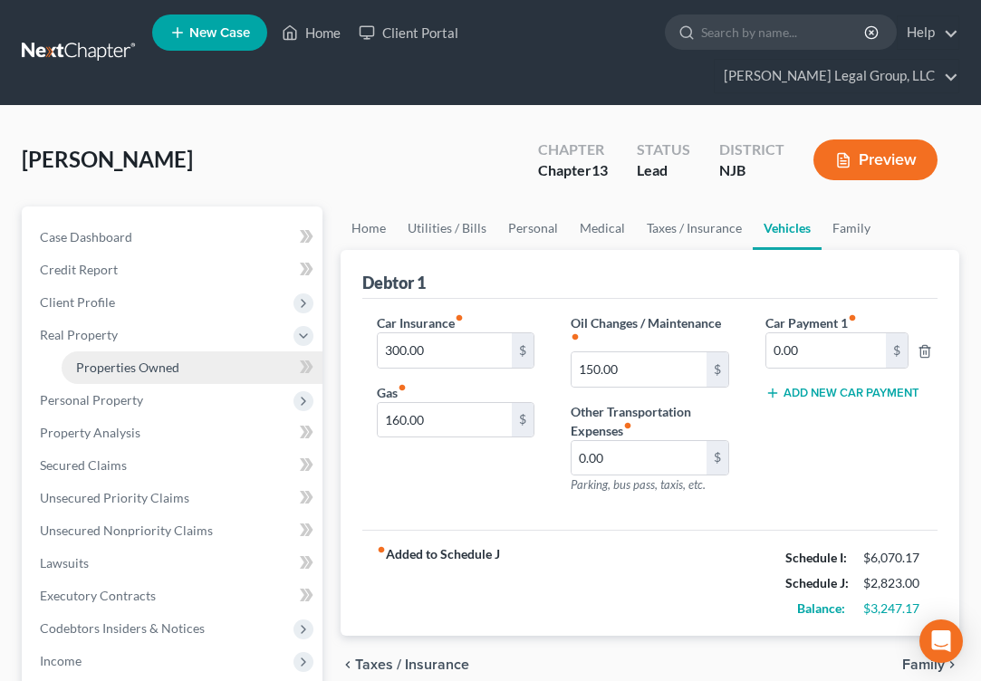
click at [140, 375] on span "Properties Owned" at bounding box center [127, 367] width 103 height 15
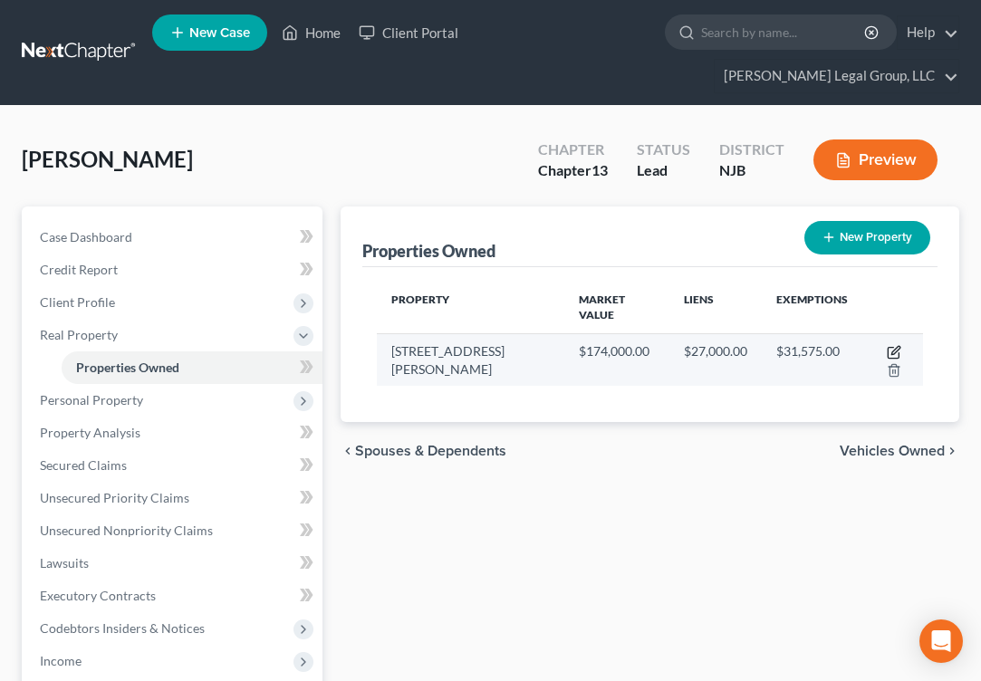
click at [892, 360] on icon "button" at bounding box center [894, 352] width 14 height 14
select select "33"
select select "10"
select select "3"
select select "0"
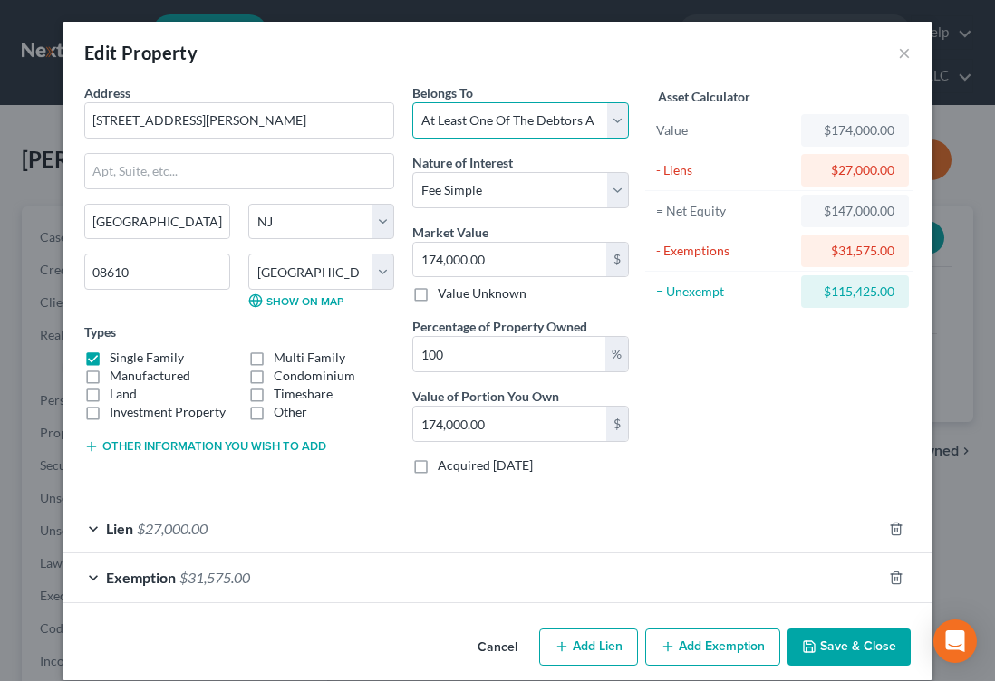
click at [613, 139] on select "Select Debtor 1 Only Debtor 2 Only Debtor 1 And Debtor 2 Only At Least One Of T…" at bounding box center [520, 120] width 217 height 36
select select "0"
click at [412, 128] on select "Select Debtor 1 Only Debtor 2 Only Debtor 1 And Debtor 2 Only At Least One Of T…" at bounding box center [520, 120] width 217 height 36
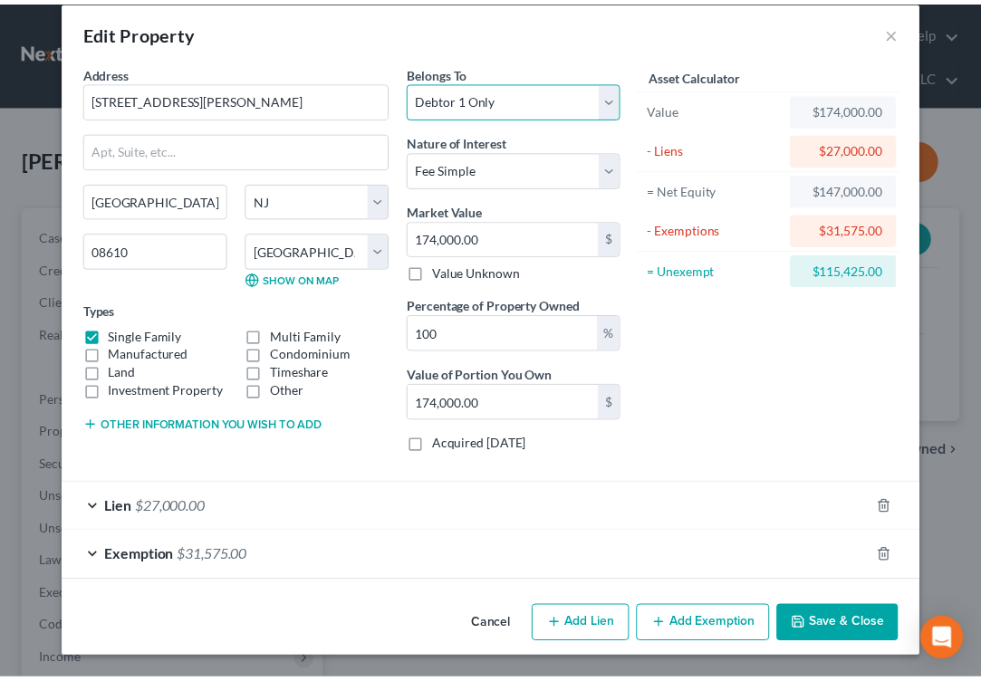
scroll to position [192, 0]
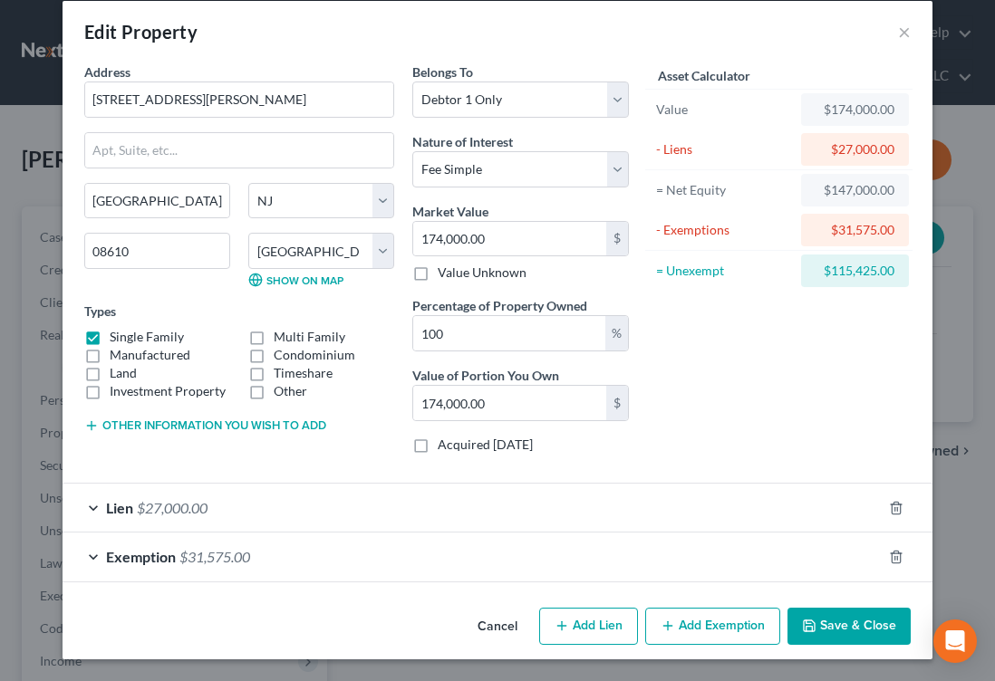
click at [865, 608] on button "Save & Close" at bounding box center [848, 627] width 123 height 38
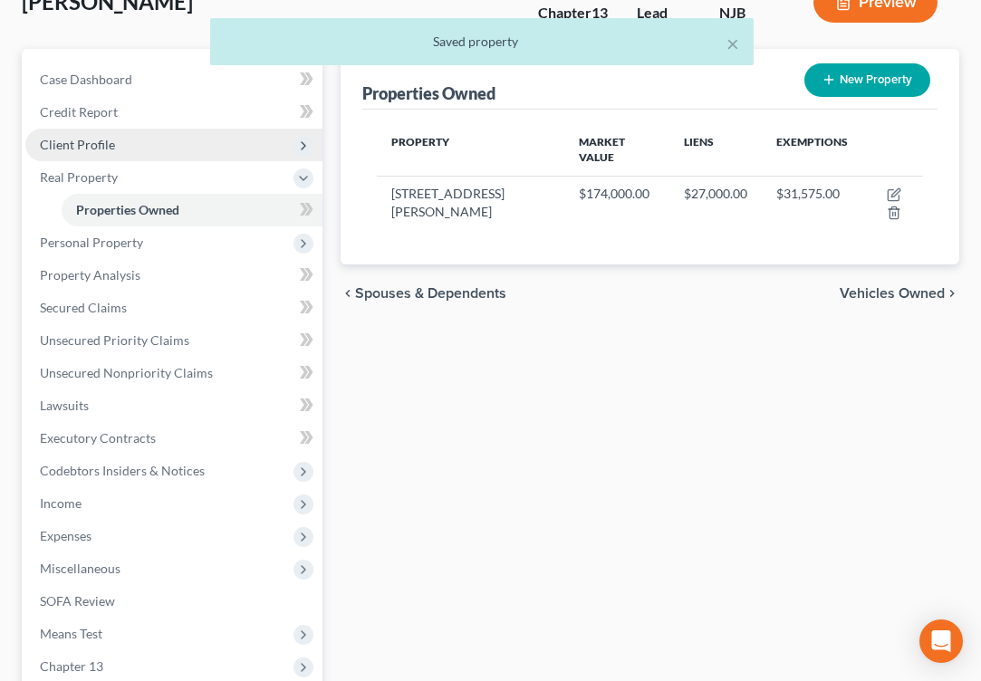
scroll to position [181, 0]
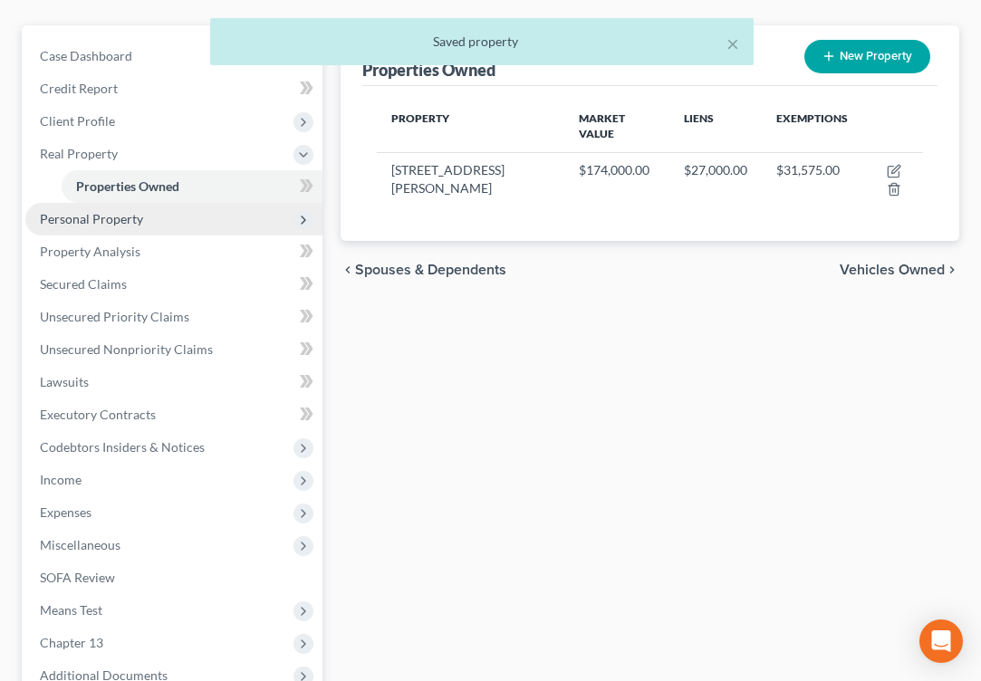
click at [183, 236] on span "Personal Property" at bounding box center [173, 219] width 297 height 33
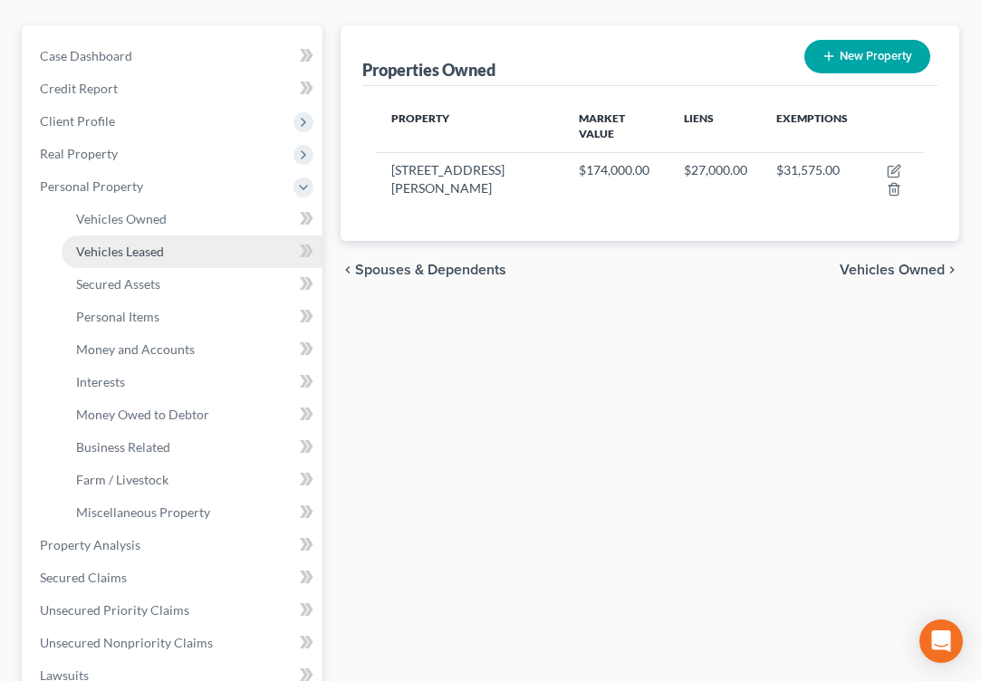
click at [160, 268] on link "Vehicles Leased" at bounding box center [192, 252] width 261 height 33
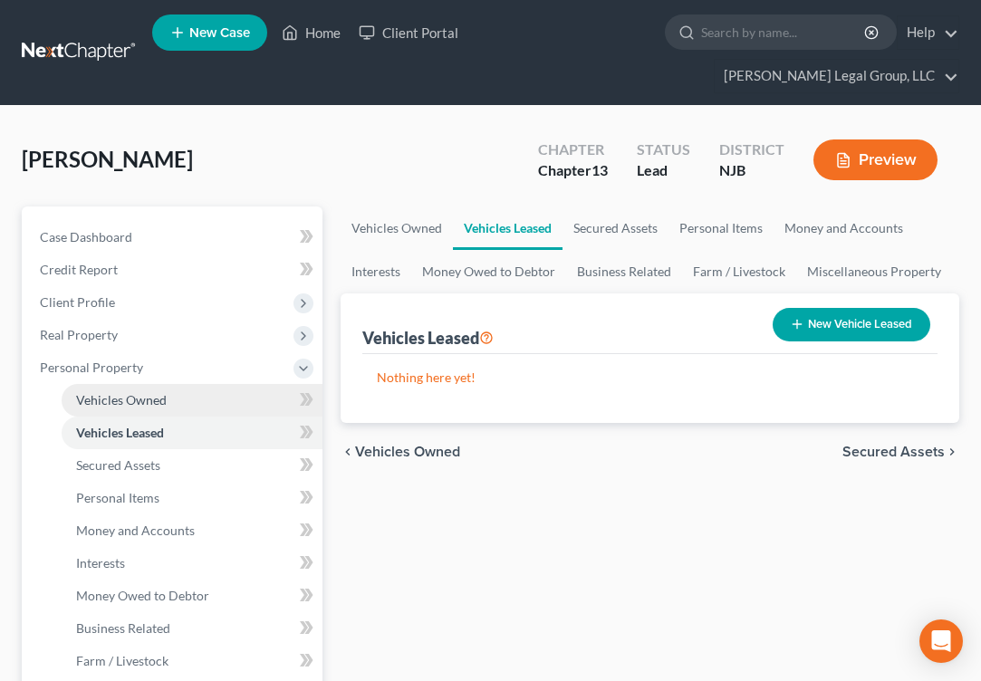
click at [161, 408] on span "Vehicles Owned" at bounding box center [121, 399] width 91 height 15
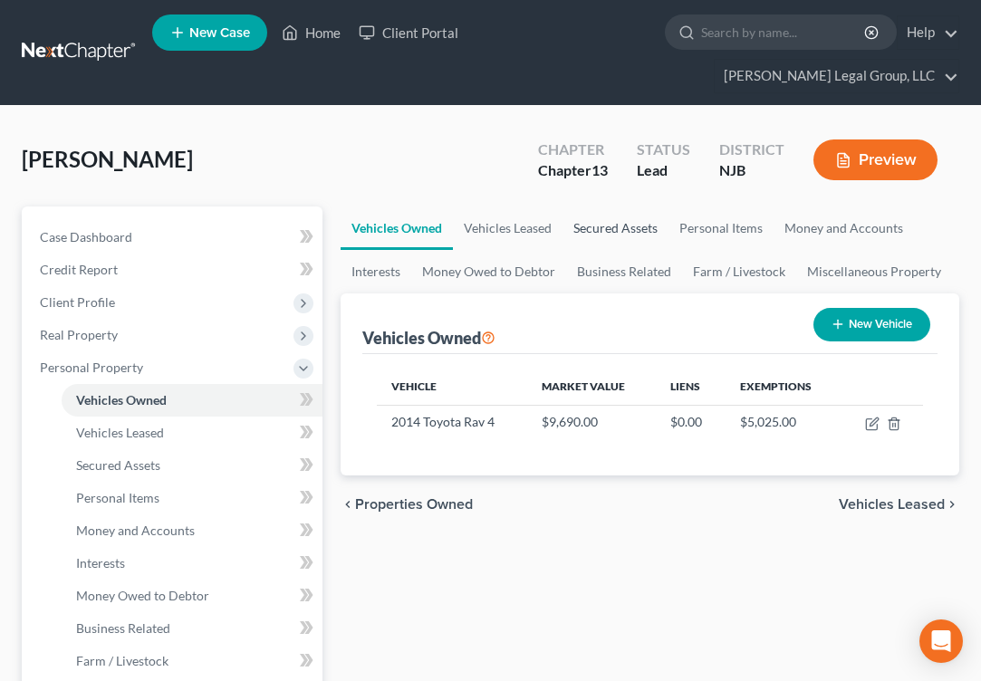
click at [658, 250] on link "Secured Assets" at bounding box center [616, 228] width 106 height 43
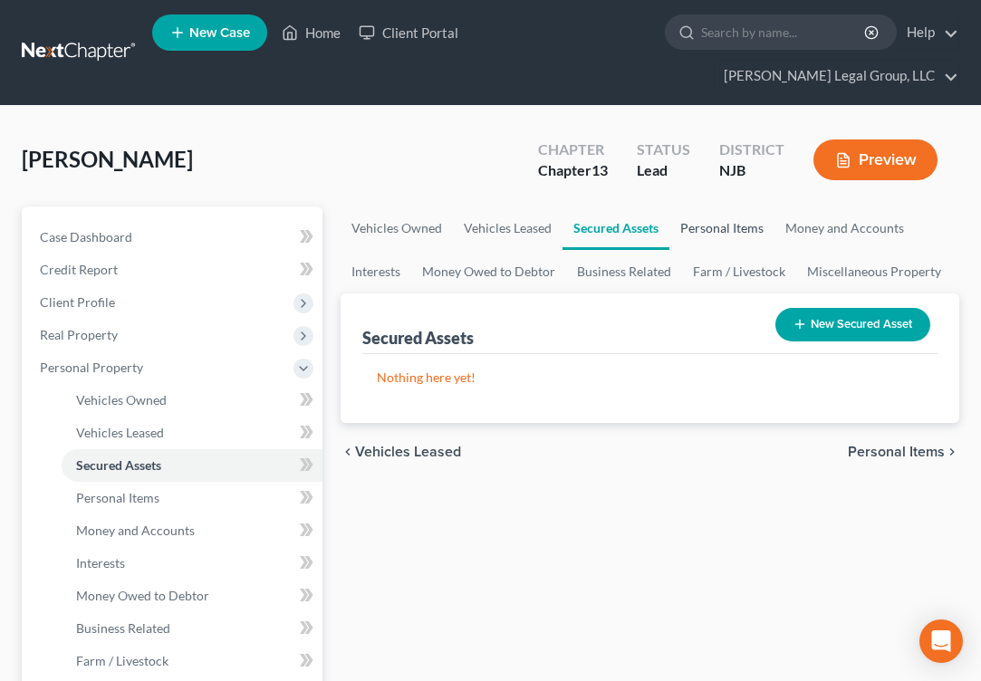
click at [775, 250] on link "Personal Items" at bounding box center [722, 228] width 105 height 43
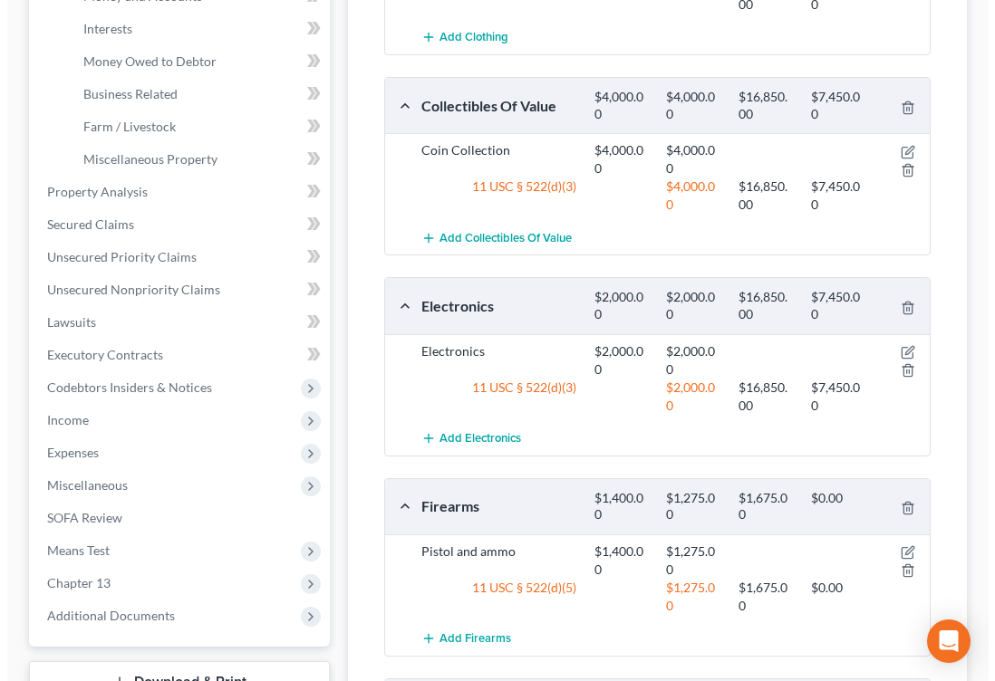
scroll to position [544, 0]
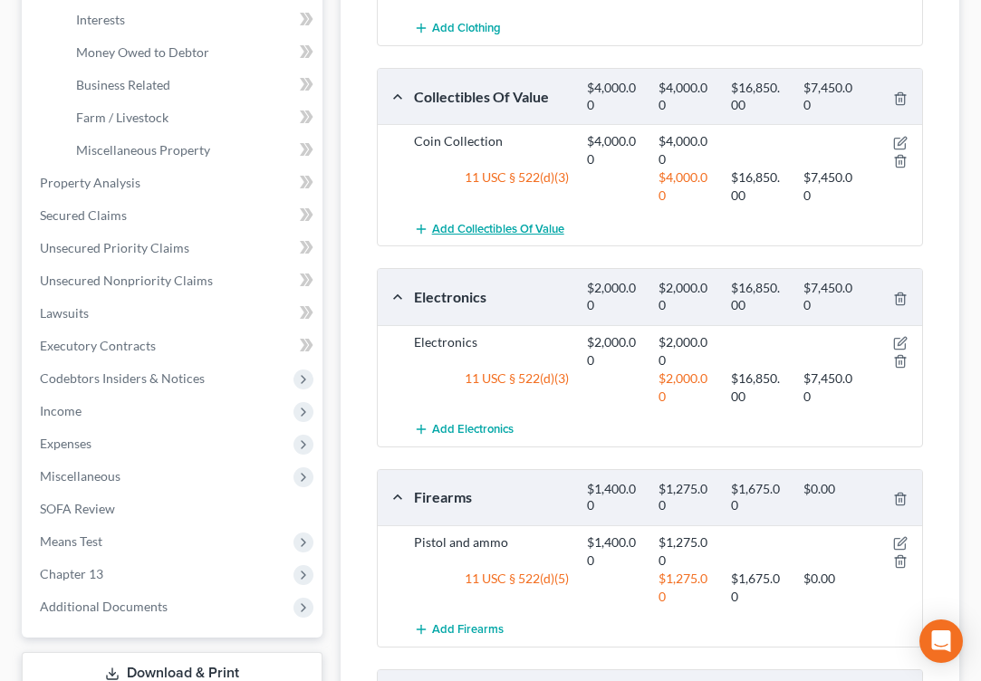
click at [564, 236] on span "Add Collectibles Of Value" at bounding box center [498, 229] width 132 height 14
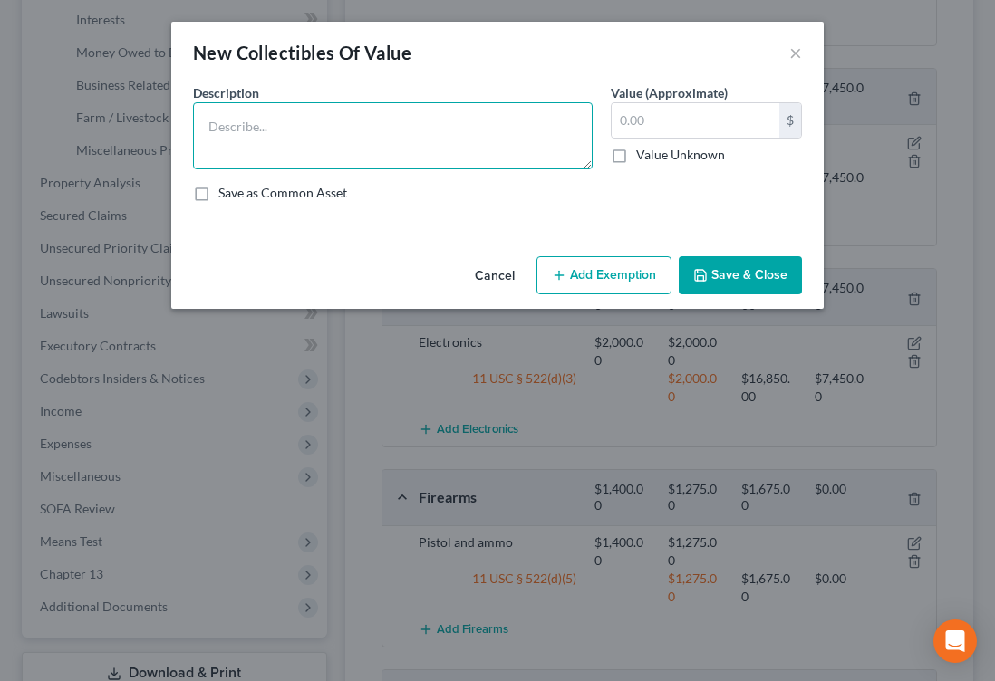
click at [365, 169] on textarea at bounding box center [393, 135] width 400 height 67
type textarea "signed baseball jersey"
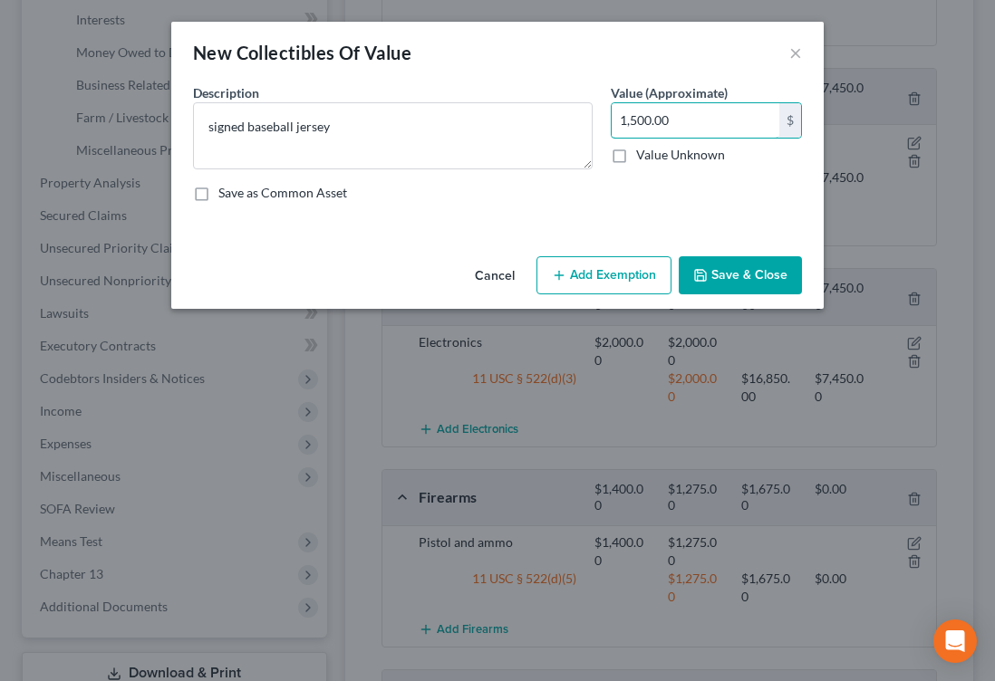
type input "1,500.00"
click at [802, 294] on button "Save & Close" at bounding box center [740, 275] width 123 height 38
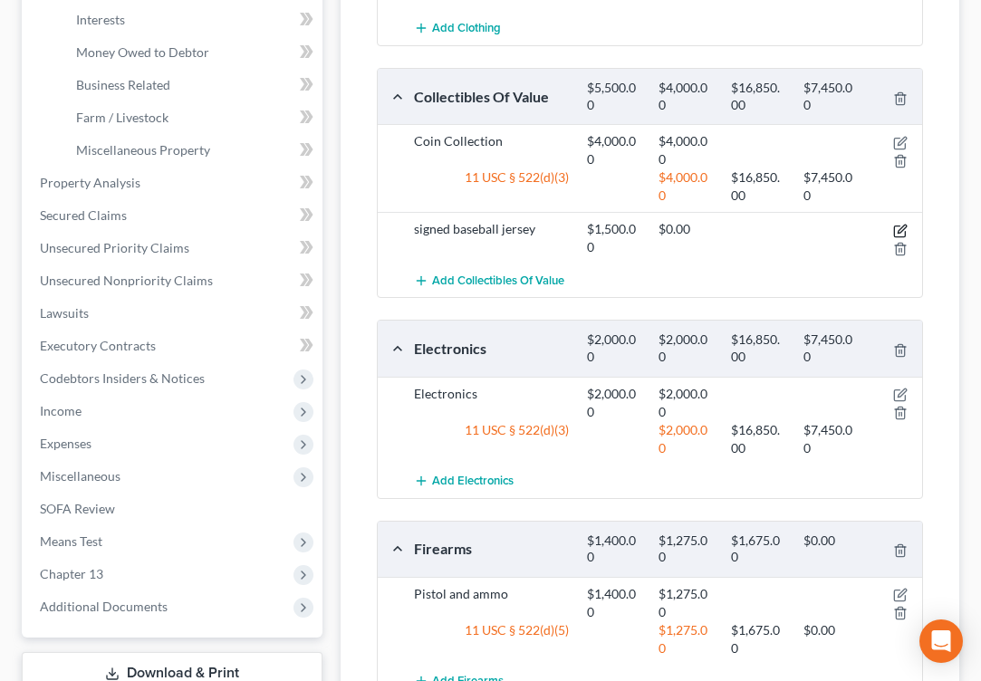
click at [898, 233] on icon "button" at bounding box center [902, 229] width 8 height 8
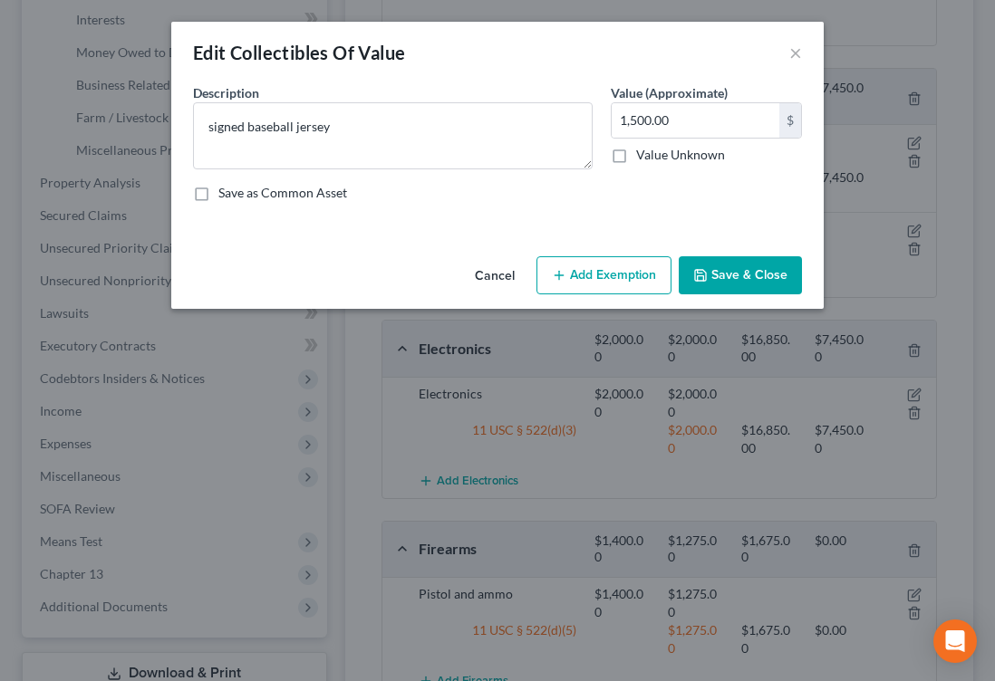
click at [671, 294] on button "Add Exemption" at bounding box center [603, 275] width 135 height 38
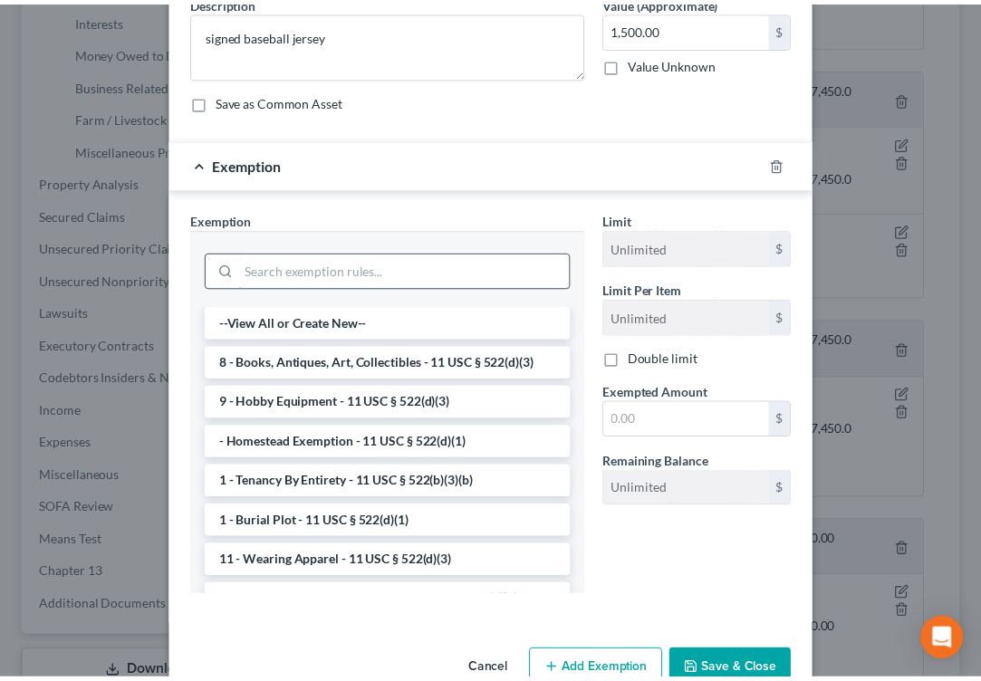
scroll to position [181, 0]
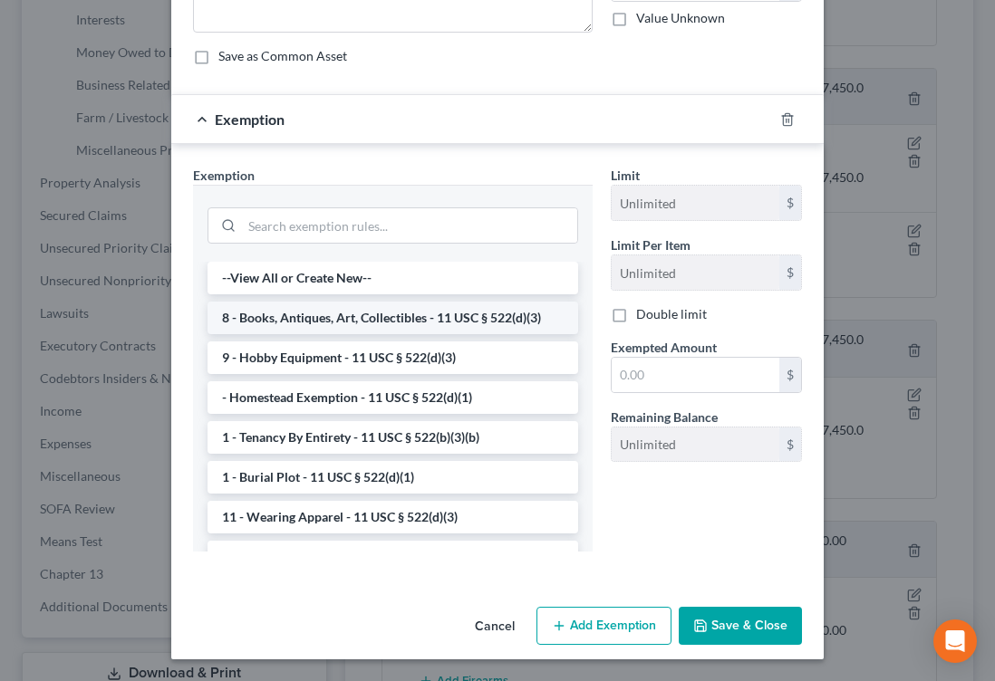
click at [433, 334] on li "8 - Books, Antiques, Art, Collectibles - 11 USC § 522(d)(3)" at bounding box center [392, 318] width 371 height 33
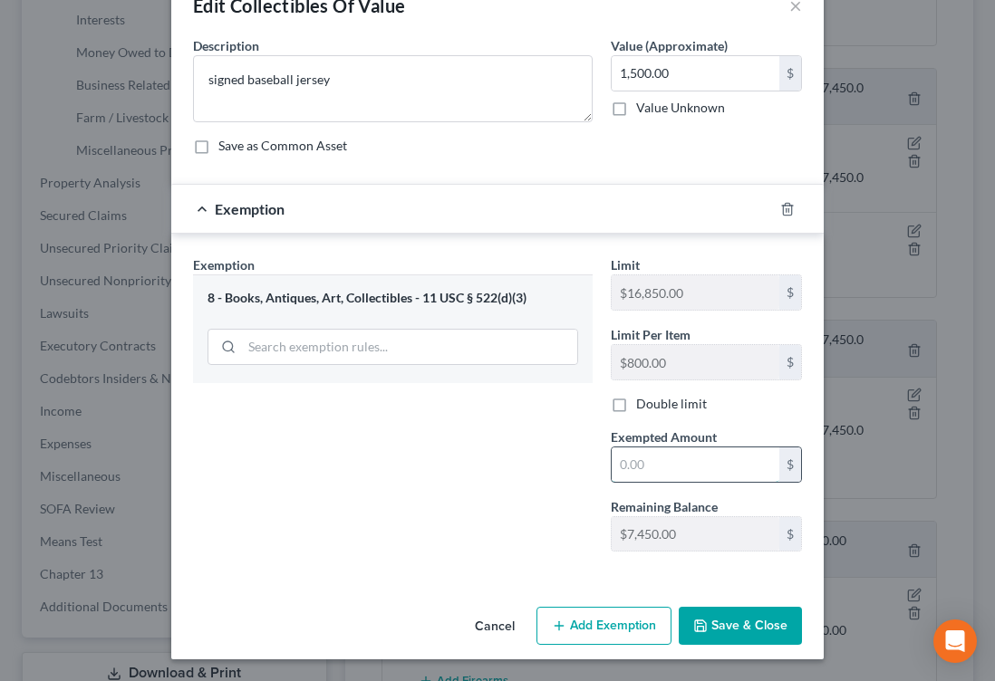
click at [720, 454] on input "text" at bounding box center [696, 465] width 168 height 34
type input "800.00"
click at [795, 643] on button "Save & Close" at bounding box center [740, 626] width 123 height 38
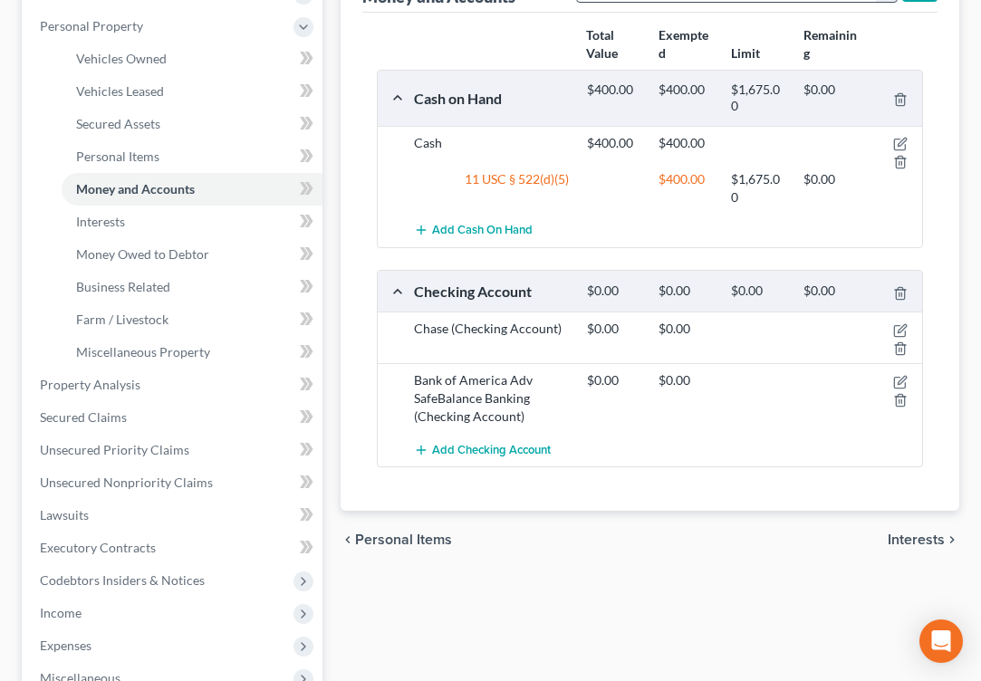
scroll to position [362, 0]
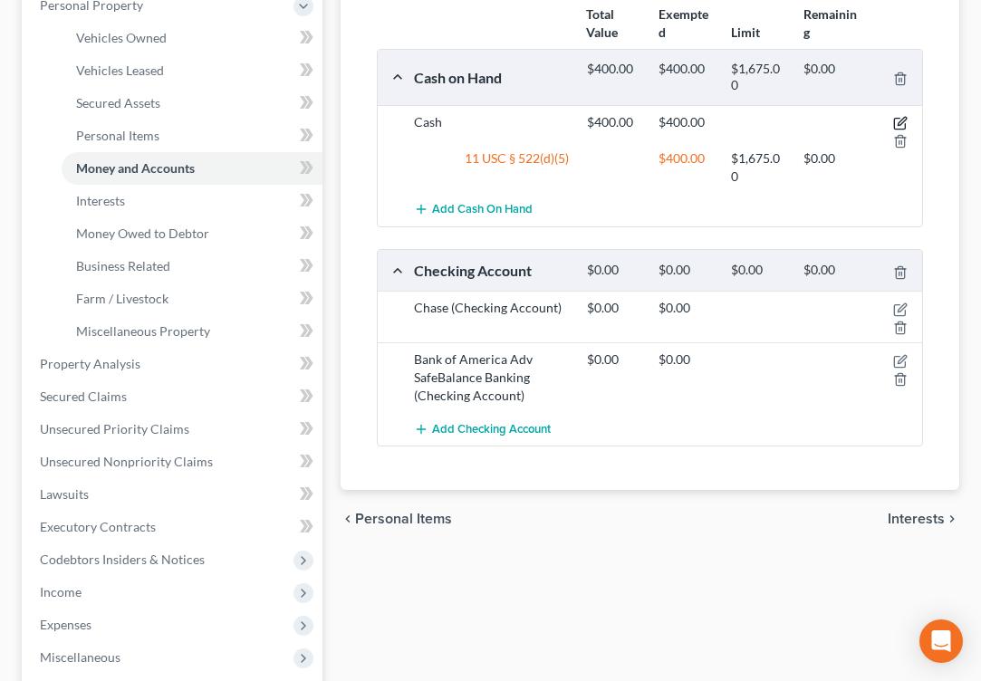
click at [894, 130] on icon "button" at bounding box center [899, 124] width 11 height 11
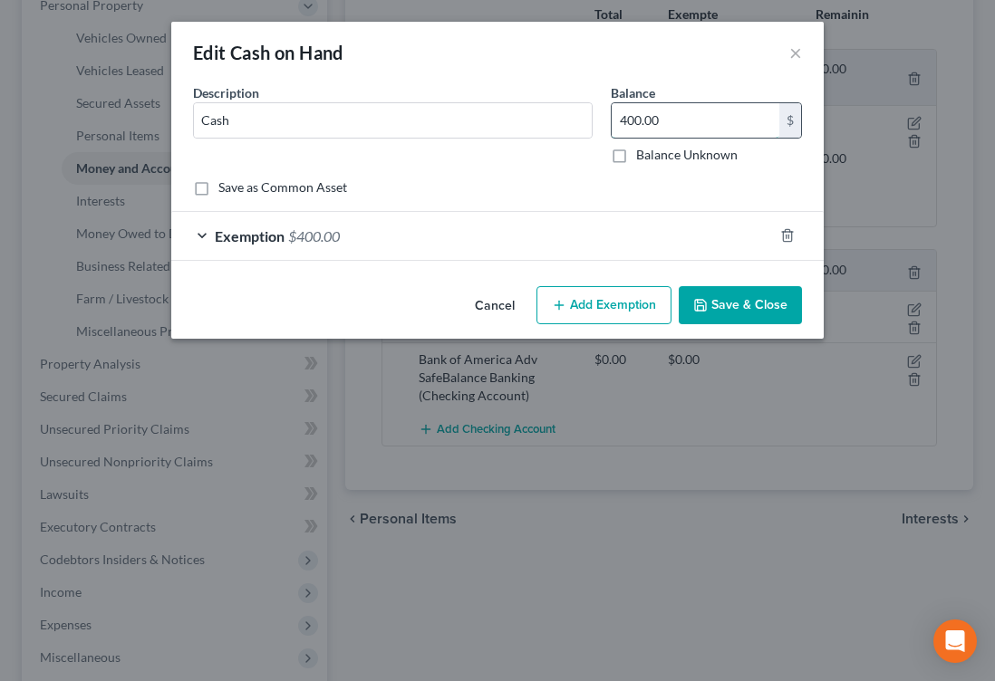
click at [673, 138] on input "400.00" at bounding box center [696, 120] width 168 height 34
type input "800.00"
click at [802, 324] on button "Save & Close" at bounding box center [740, 305] width 123 height 38
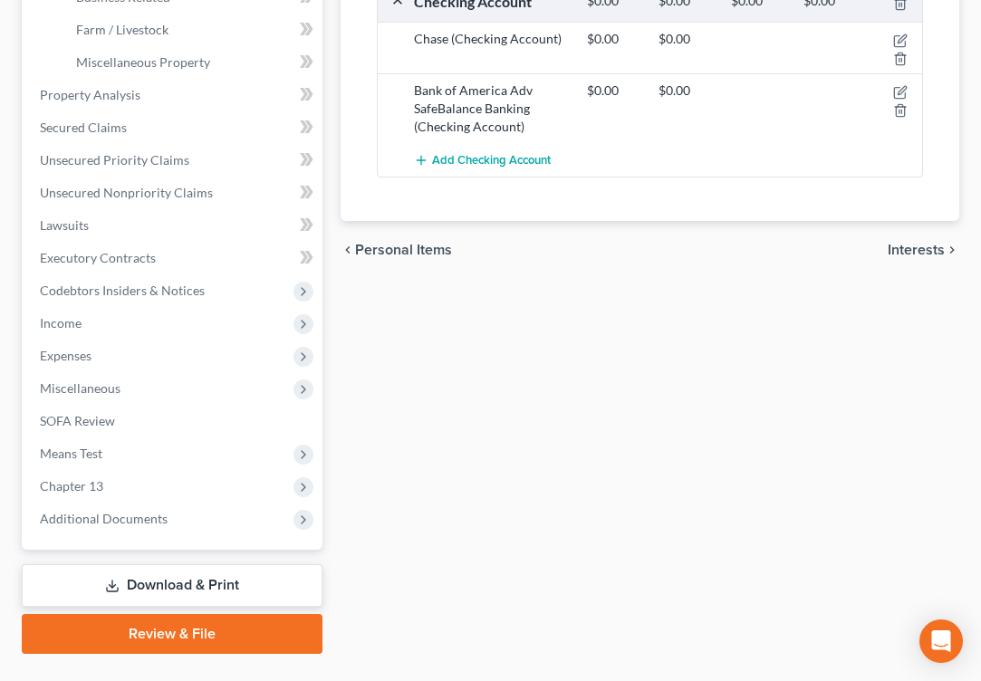
scroll to position [634, 0]
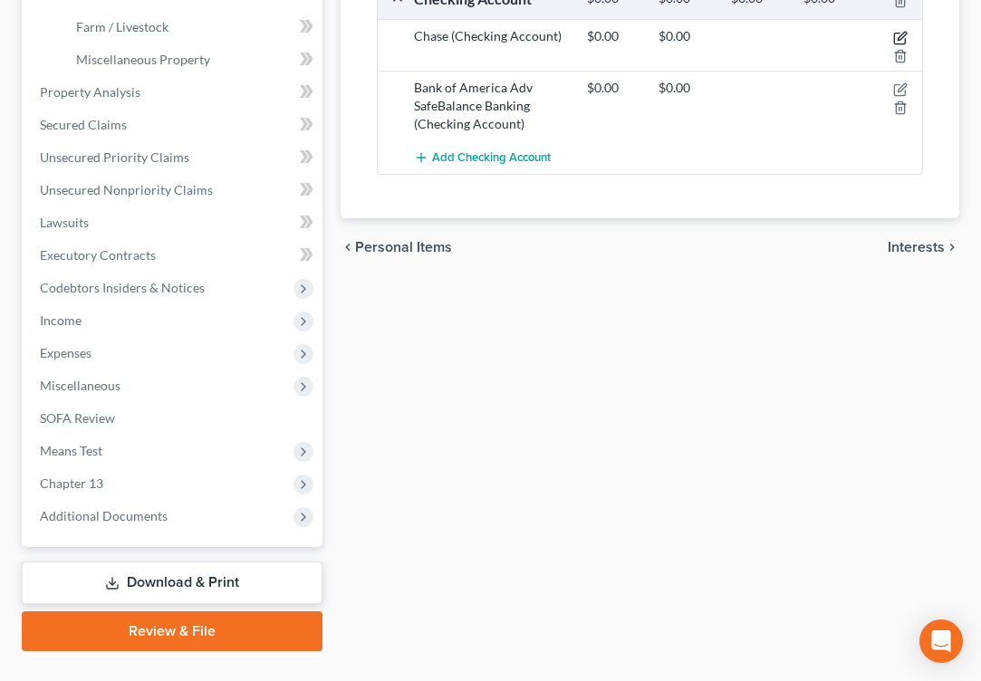
click at [893, 45] on icon "button" at bounding box center [900, 38] width 14 height 14
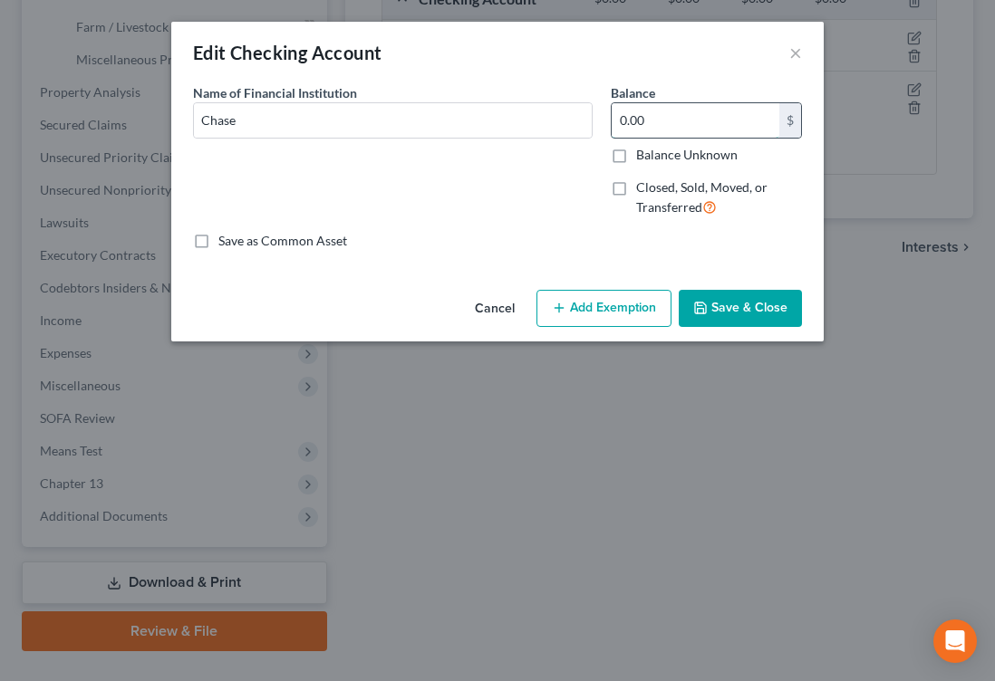
click at [648, 138] on input "0.00" at bounding box center [696, 120] width 168 height 34
type input "14,000.00"
click at [767, 328] on button "Save & Close" at bounding box center [740, 309] width 123 height 38
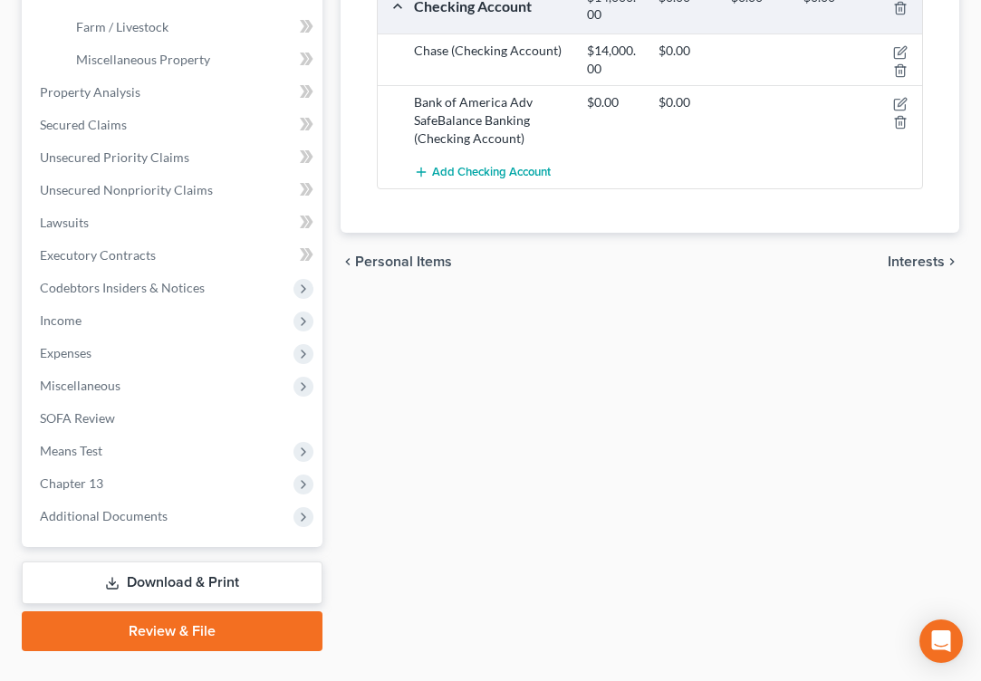
click at [884, 130] on div at bounding box center [895, 111] width 58 height 36
click at [893, 111] on icon "button" at bounding box center [900, 104] width 14 height 14
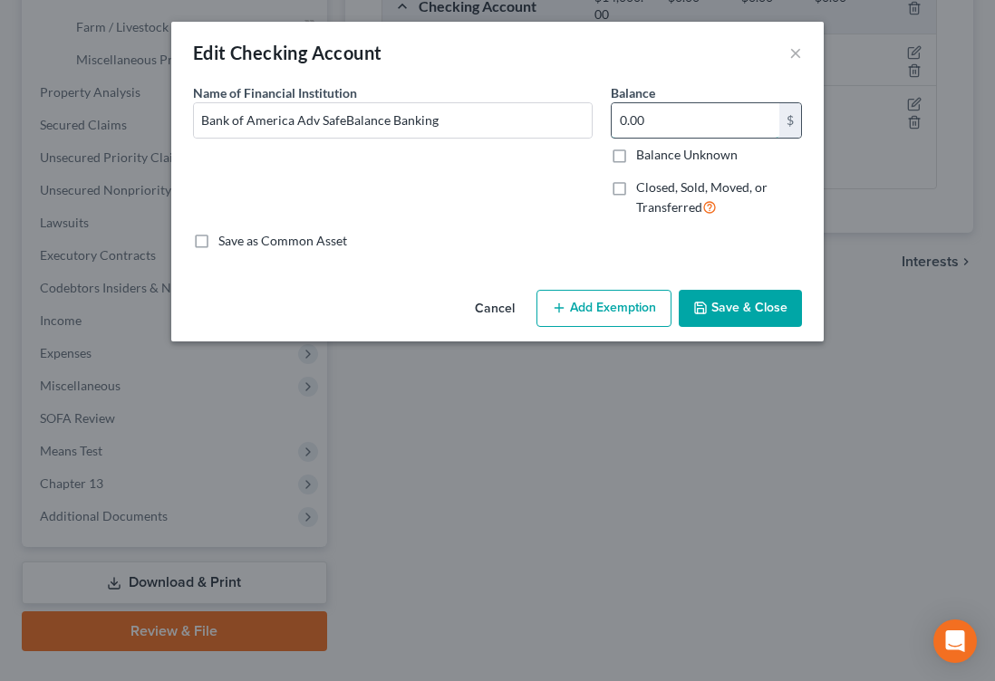
click at [703, 138] on input "0.00" at bounding box center [696, 120] width 168 height 34
type input "2,100.00"
click at [802, 328] on button "Save & Close" at bounding box center [740, 309] width 123 height 38
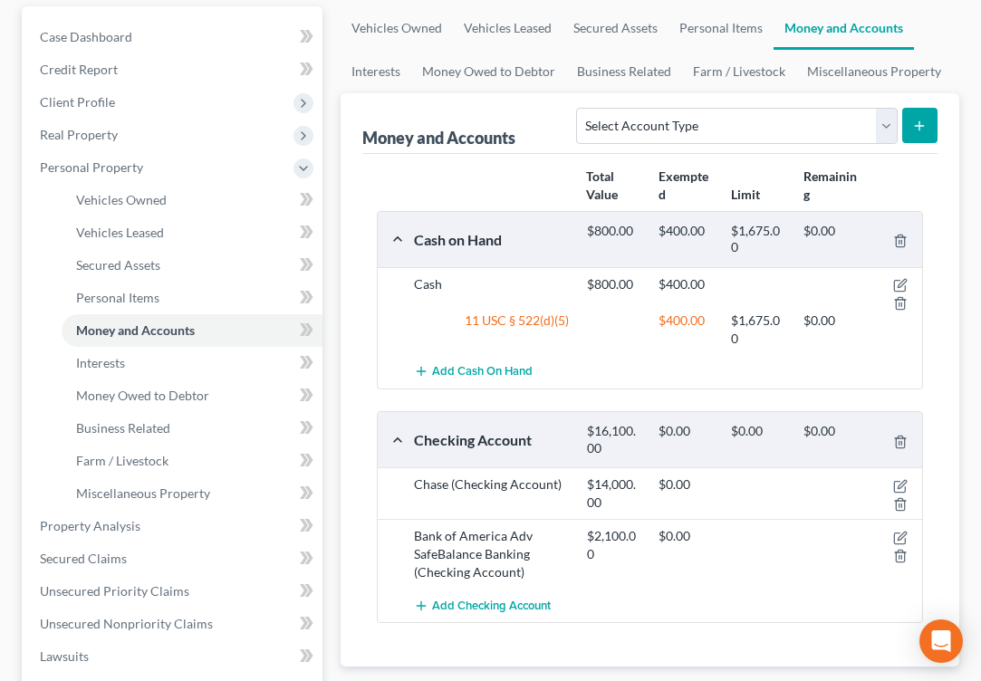
scroll to position [181, 0]
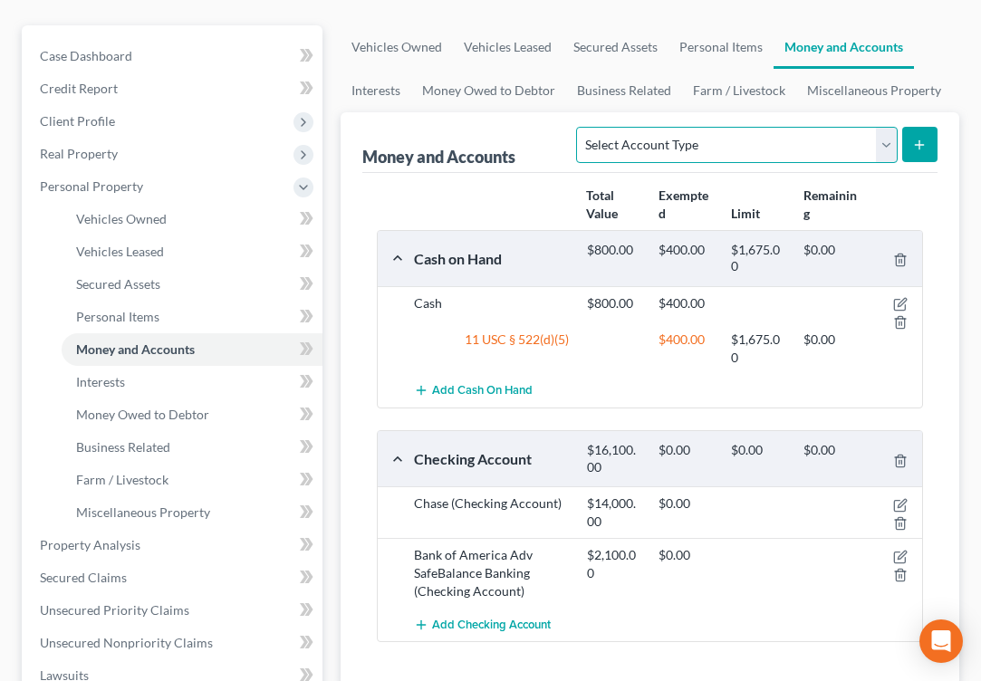
click at [766, 163] on select "Select Account Type Brokerage Cash on Hand Certificates of Deposit Checking Acc…" at bounding box center [736, 145] width 321 height 36
click at [870, 173] on div "Money and Accounts Select Account Type Brokerage Cash on Hand Certificates of D…" at bounding box center [649, 142] width 575 height 61
click at [411, 112] on link "Interests" at bounding box center [376, 90] width 71 height 43
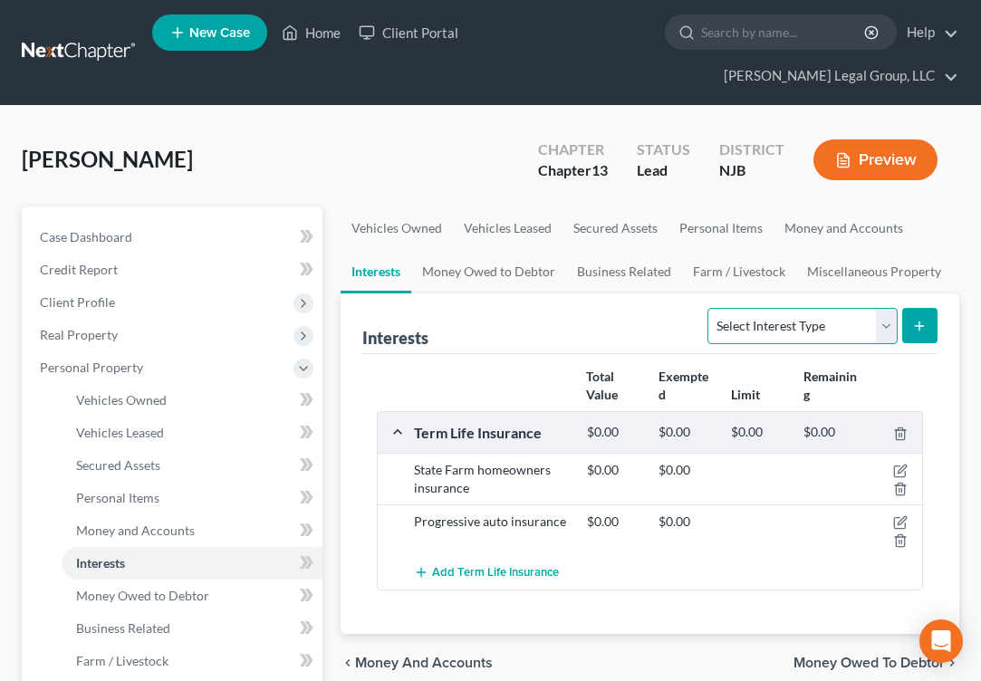
click at [865, 344] on select "Select Interest Type 401K Annuity Bond Education IRA Government Bond Government…" at bounding box center [802, 326] width 189 height 36
click at [930, 294] on ul "Vehicles Owned Vehicles Leased Secured Assets Personal Items Money and Accounts…" at bounding box center [650, 250] width 619 height 87
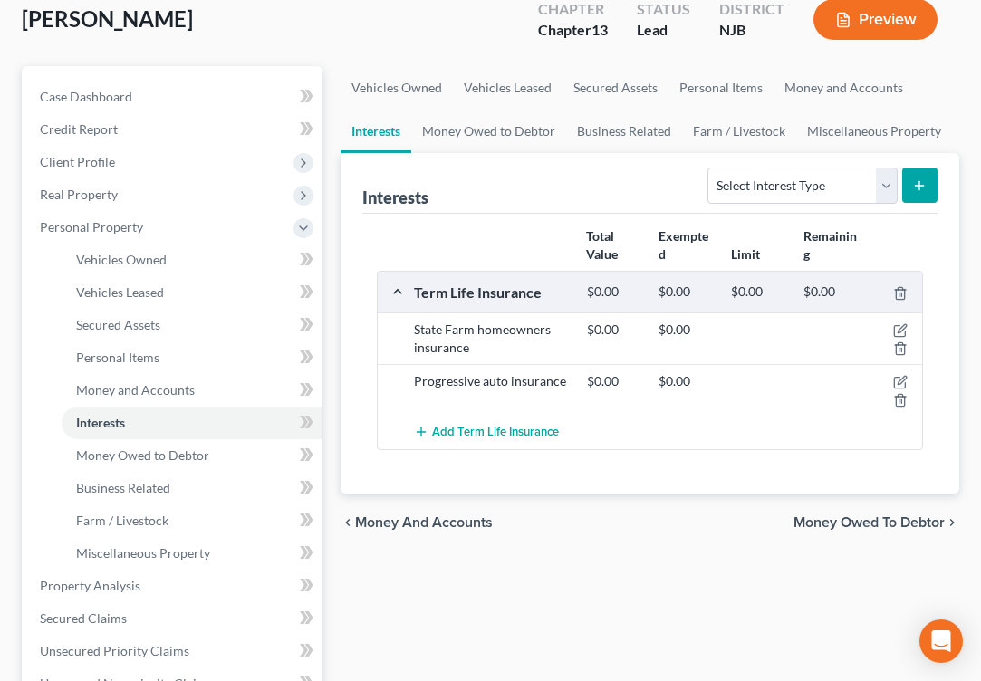
scroll to position [181, 0]
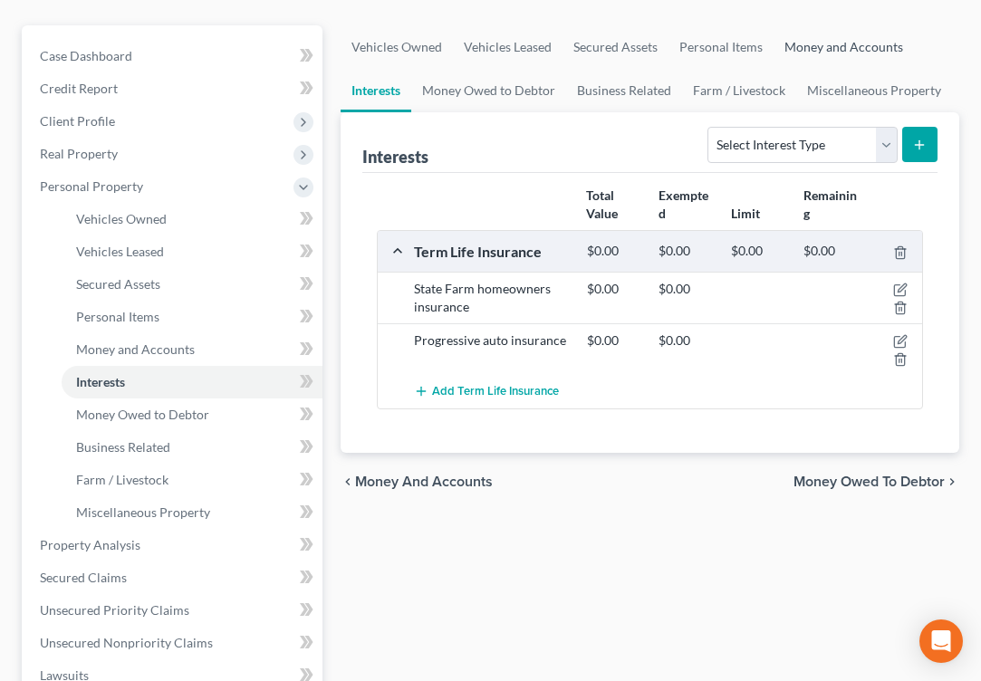
click at [774, 69] on link "Money and Accounts" at bounding box center [844, 46] width 140 height 43
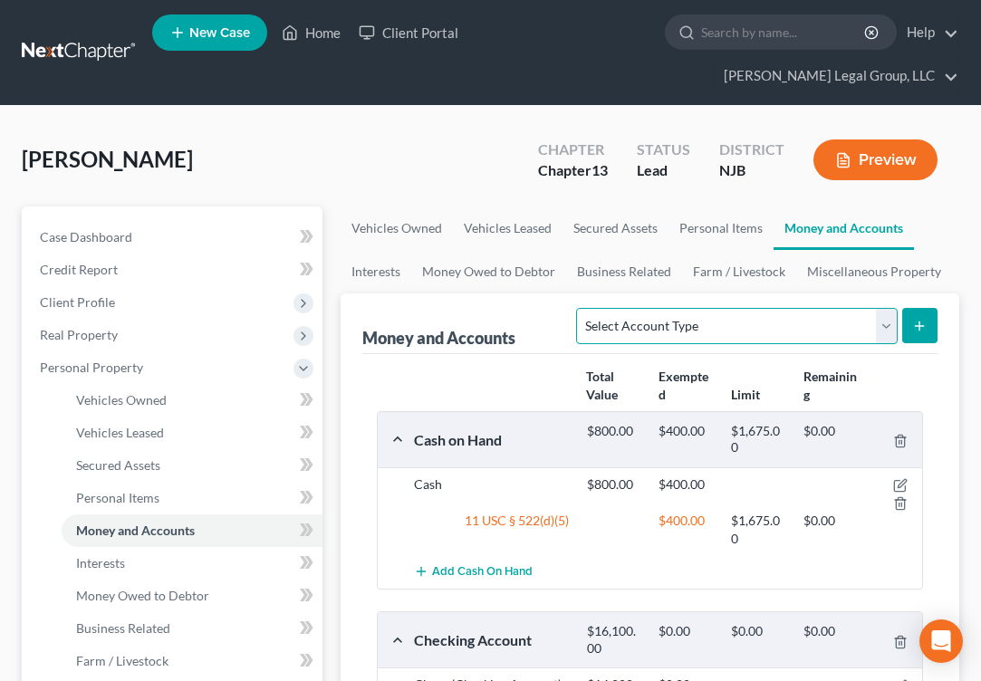
click at [773, 344] on select "Select Account Type Brokerage Cash on Hand Certificates of Deposit Checking Acc…" at bounding box center [736, 326] width 321 height 36
select select "brokerage"
click at [576, 344] on select "Select Account Type Brokerage Cash on Hand Certificates of Deposit Checking Acc…" at bounding box center [736, 326] width 321 height 36
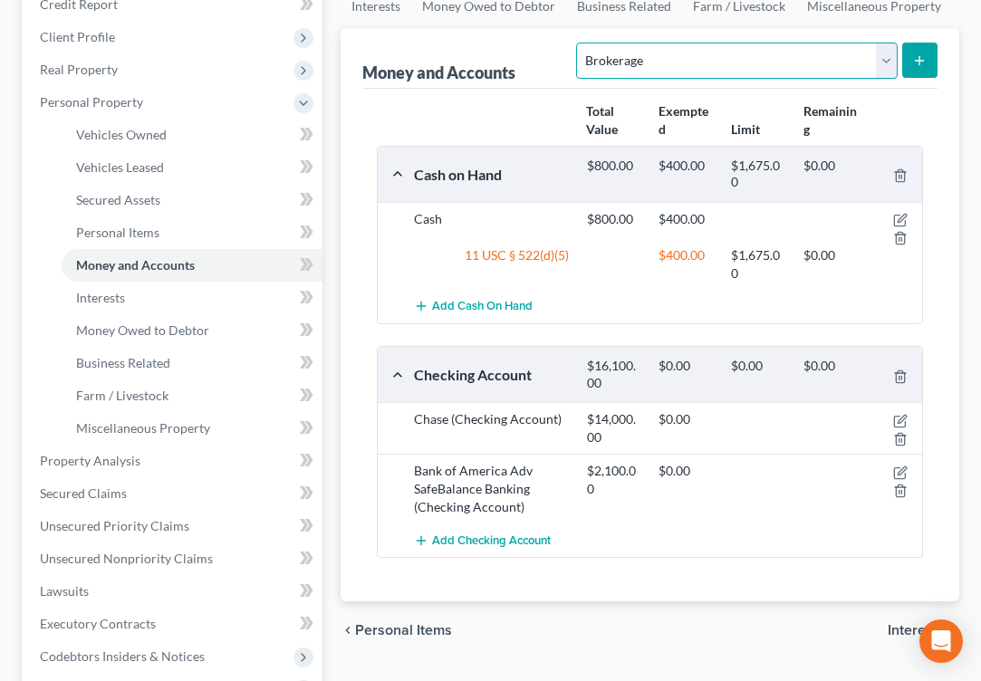
scroll to position [362, 0]
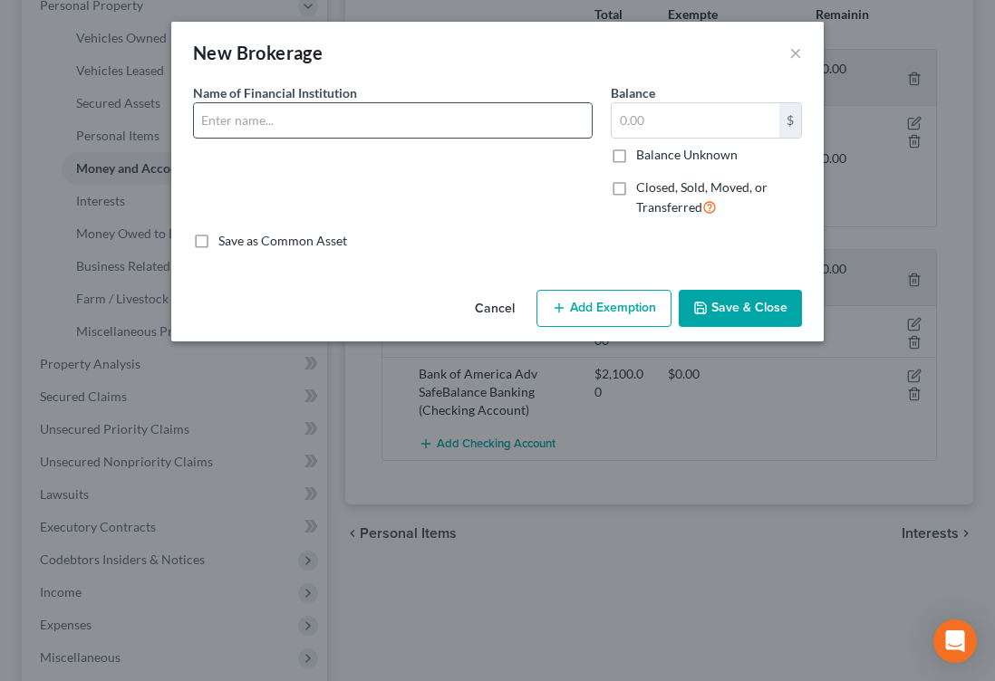
click at [264, 138] on input "text" at bounding box center [393, 120] width 398 height 34
type input "eTrade"
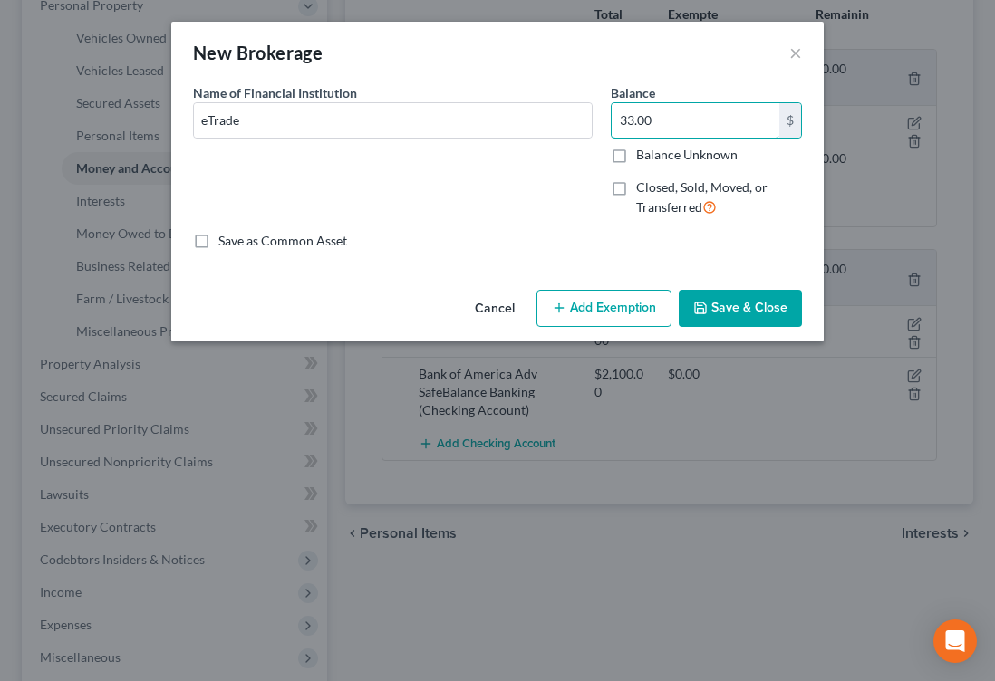
type input "33.00"
click at [802, 328] on button "Save & Close" at bounding box center [740, 309] width 123 height 38
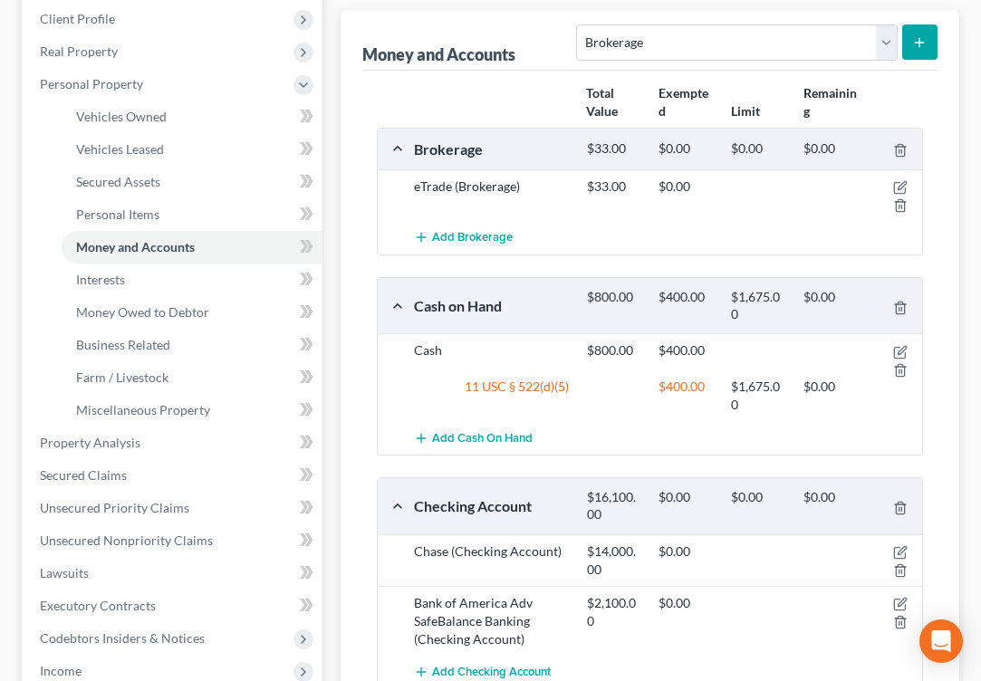
scroll to position [181, 0]
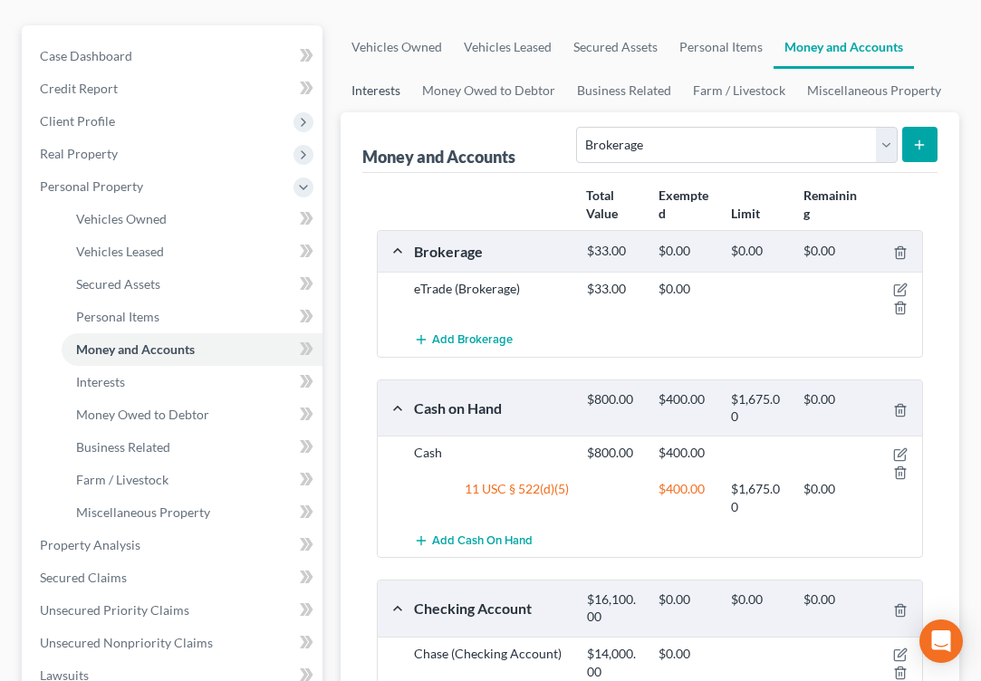
click at [411, 112] on link "Interests" at bounding box center [376, 90] width 71 height 43
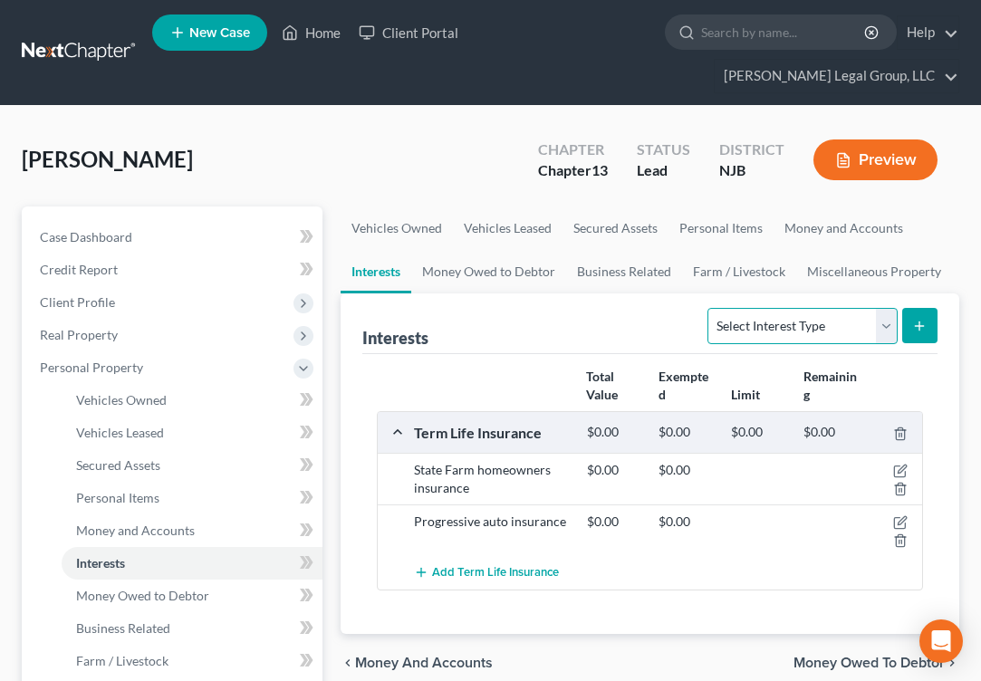
click at [863, 344] on select "Select Interest Type 401K Annuity Bond Education IRA Government Bond Government…" at bounding box center [802, 326] width 189 height 36
click at [923, 294] on ul "Vehicles Owned Vehicles Leased Secured Assets Personal Items Money and Accounts…" at bounding box center [650, 250] width 619 height 87
click at [774, 250] on link "Money and Accounts" at bounding box center [844, 228] width 140 height 43
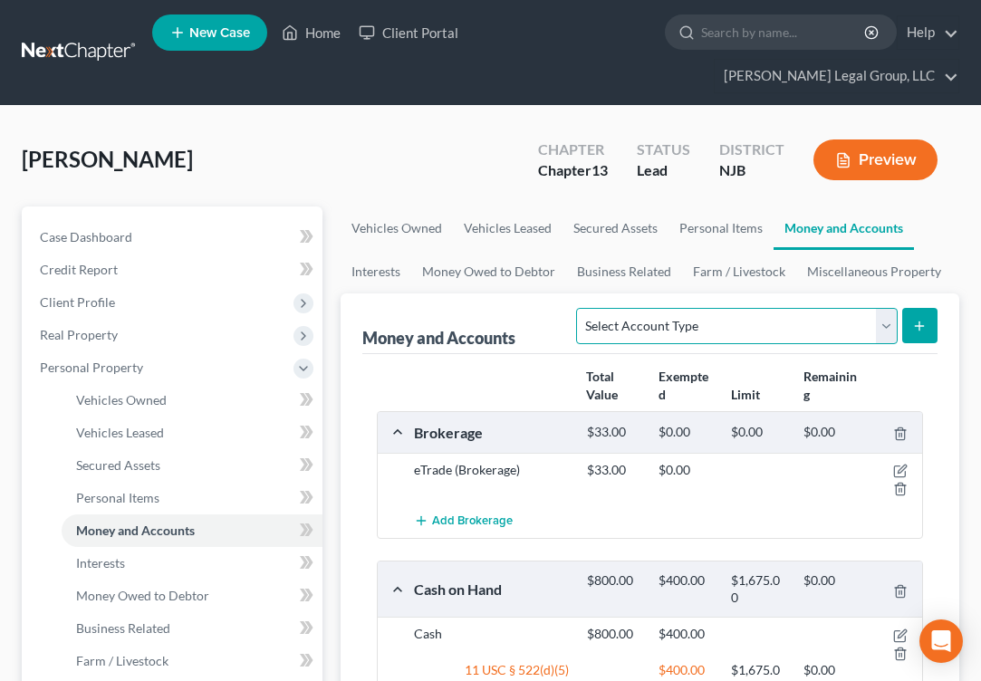
click at [763, 344] on select "Select Account Type Brokerage Cash on Hand Certificates of Deposit Checking Acc…" at bounding box center [736, 326] width 321 height 36
click at [774, 250] on link "Personal Items" at bounding box center [721, 228] width 105 height 43
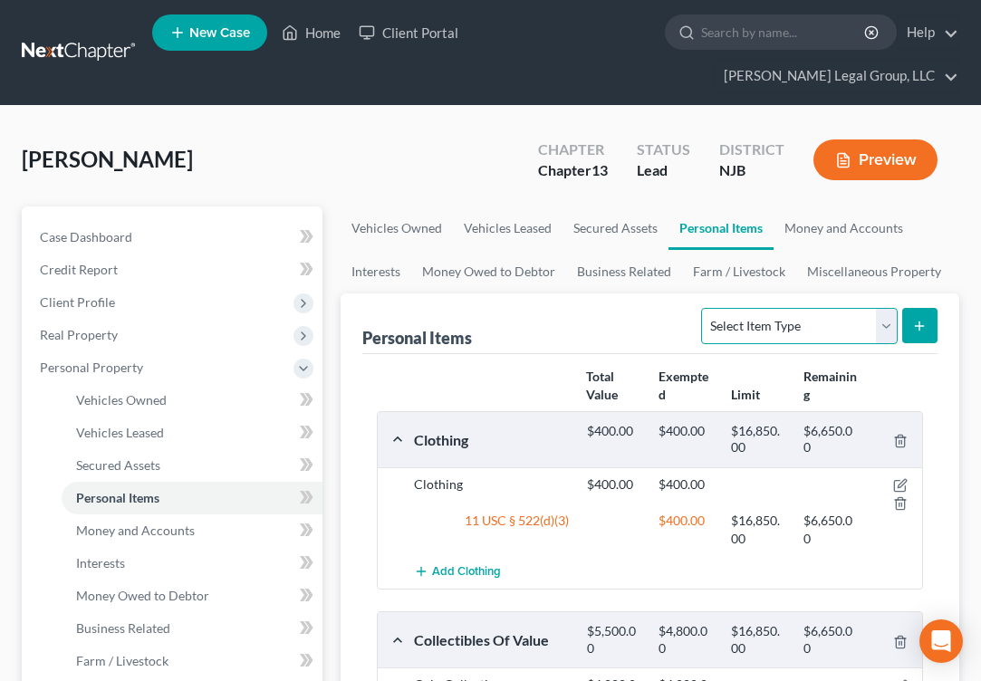
click at [859, 344] on select "Select Item Type Clothing Collectibles Of Value Electronics Firearms Household …" at bounding box center [799, 326] width 196 height 36
click at [858, 344] on select "Select Item Type Clothing Collectibles Of Value Electronics Firearms Household …" at bounding box center [799, 326] width 196 height 36
click at [411, 294] on link "Interests" at bounding box center [376, 271] width 71 height 43
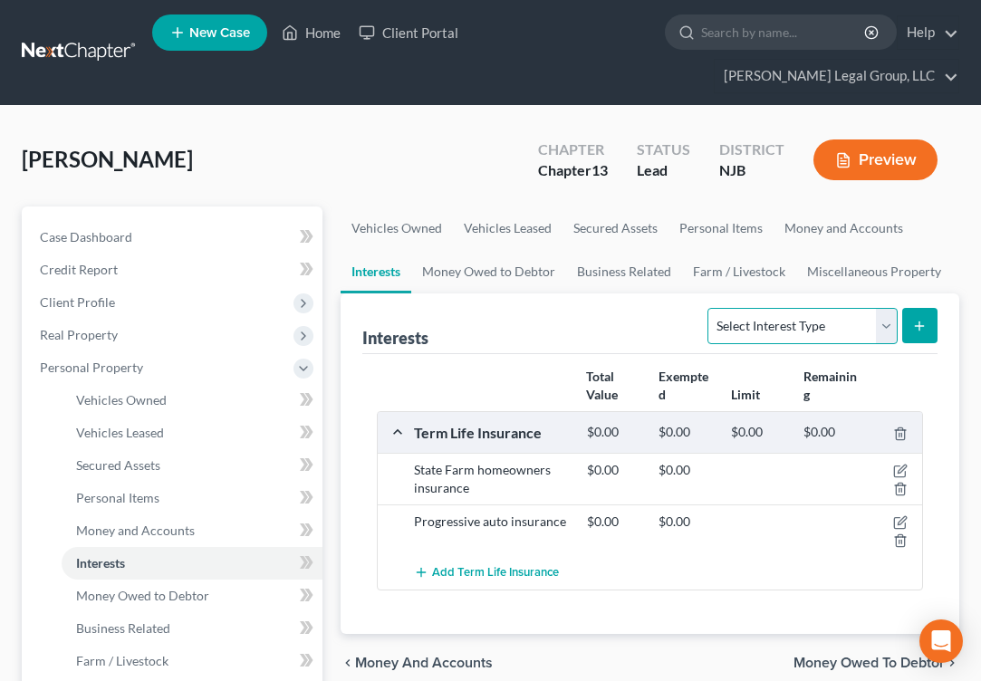
click at [864, 344] on select "Select Interest Type 401K Annuity Bond Education IRA Government Bond Government…" at bounding box center [802, 326] width 189 height 36
click at [561, 207] on div "[PERSON_NAME] Upgraded Chapter Chapter 13 Status Lead District NJB Preview" at bounding box center [491, 167] width 938 height 79
click at [682, 294] on link "Business Related" at bounding box center [624, 271] width 116 height 43
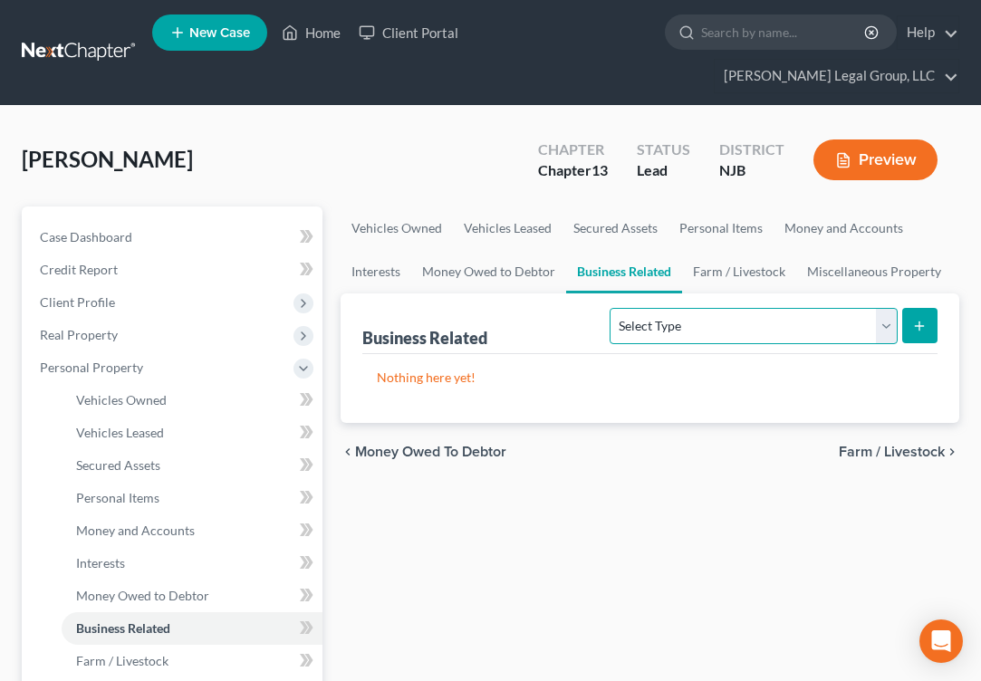
click at [723, 344] on select "Select Type Customer Lists Franchises Inventory Licenses Machinery Office Equip…" at bounding box center [753, 326] width 287 height 36
select select "license"
click at [610, 344] on select "Select Type Customer Lists Franchises Inventory Licenses Machinery Office Equip…" at bounding box center [753, 326] width 287 height 36
click at [902, 343] on button "submit" at bounding box center [919, 325] width 35 height 35
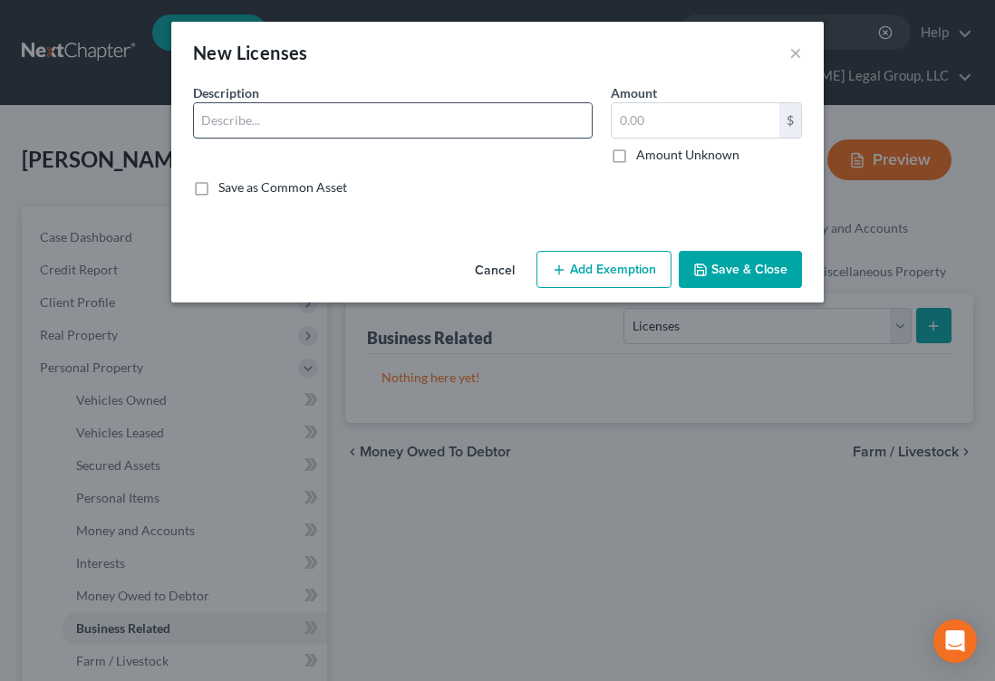
click at [394, 138] on input "text" at bounding box center [393, 120] width 398 height 34
type input "Firearm license"
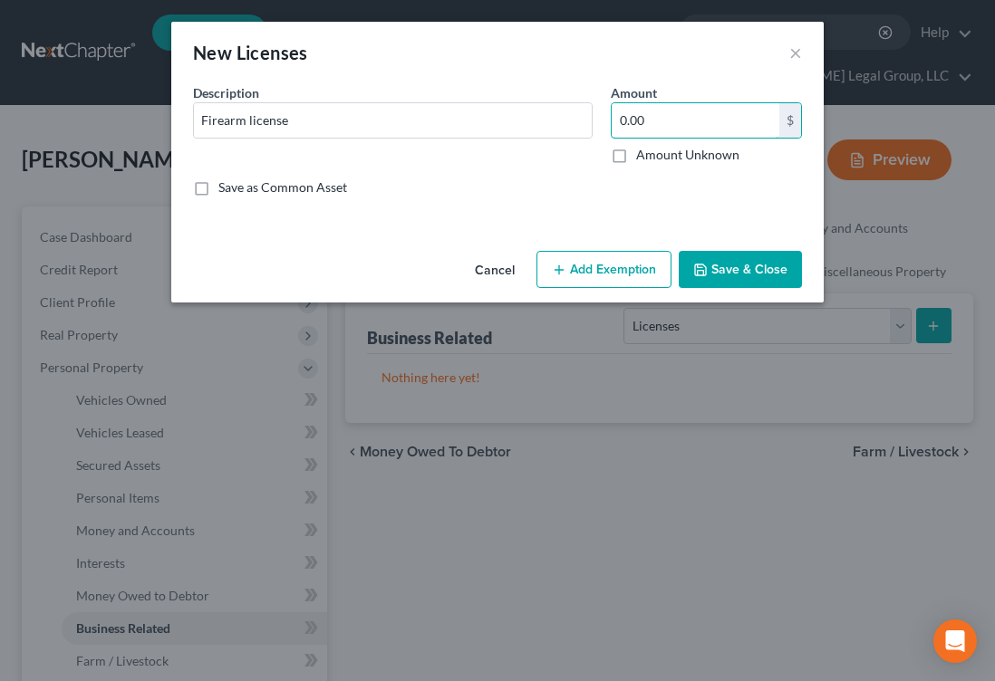
type input "0.00"
click at [802, 289] on button "Save & Close" at bounding box center [740, 270] width 123 height 38
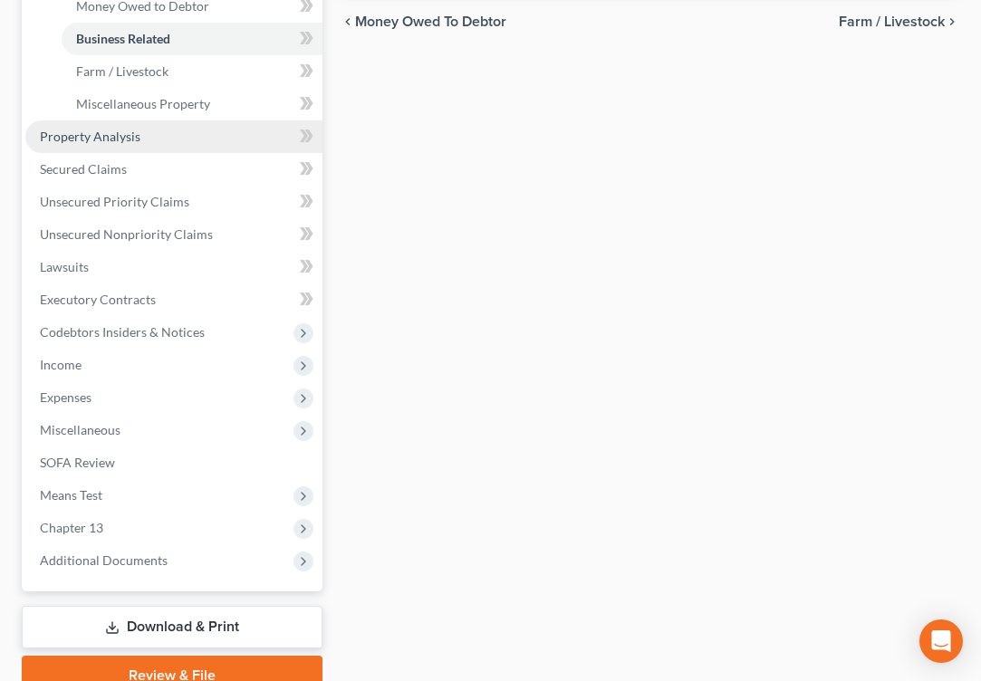
scroll to position [634, 0]
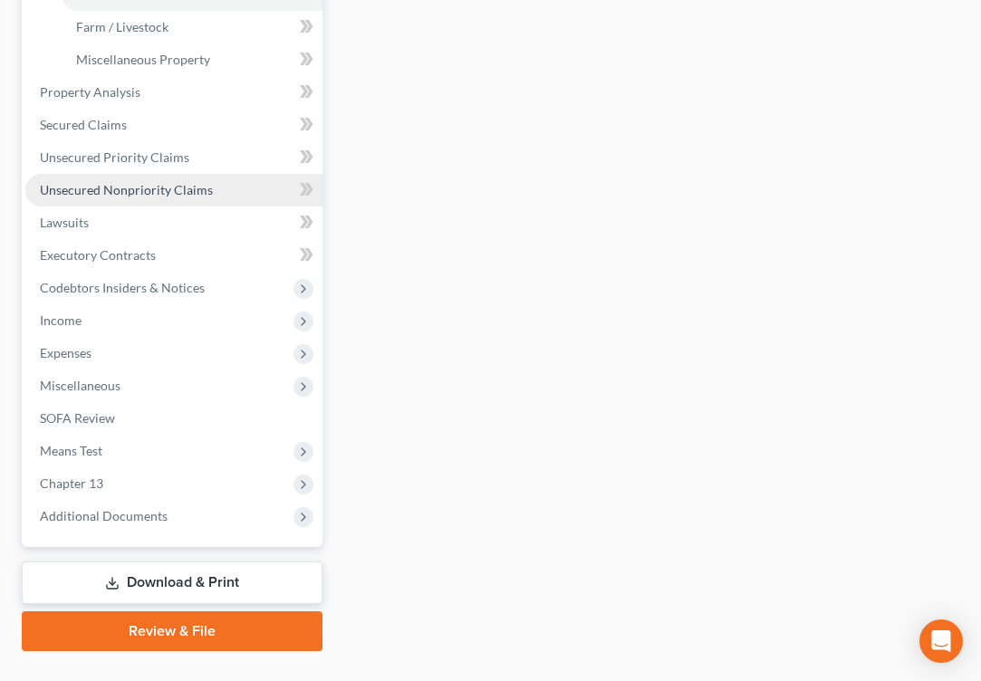
click at [207, 198] on span "Unsecured Nonpriority Claims" at bounding box center [126, 189] width 173 height 15
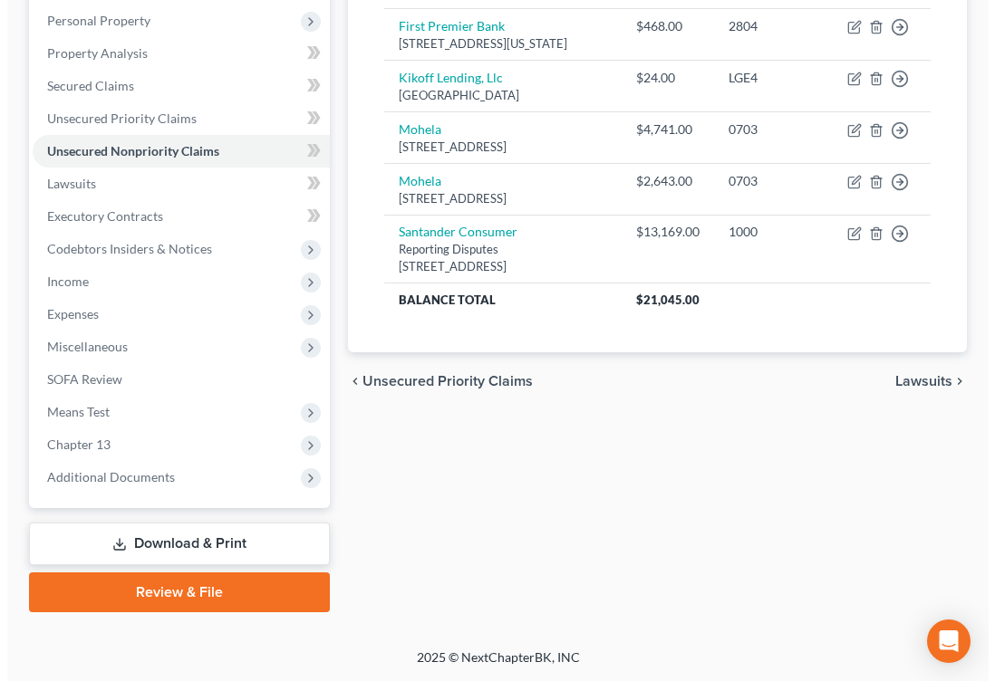
scroll to position [590, 0]
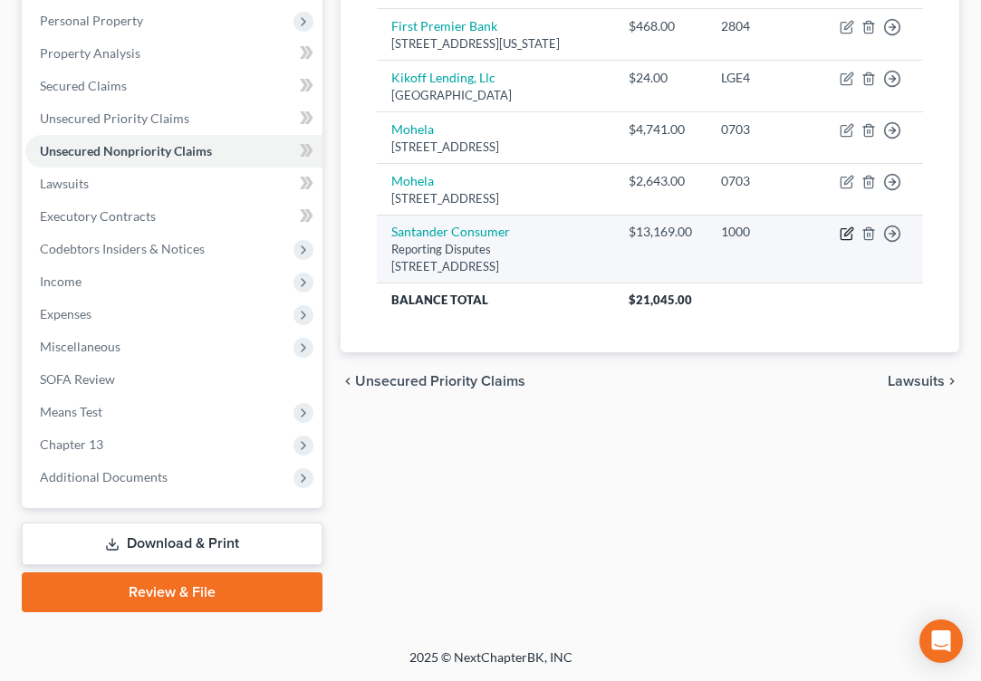
click at [840, 241] on icon "button" at bounding box center [847, 233] width 14 height 14
select select "45"
select select "1"
select select "0"
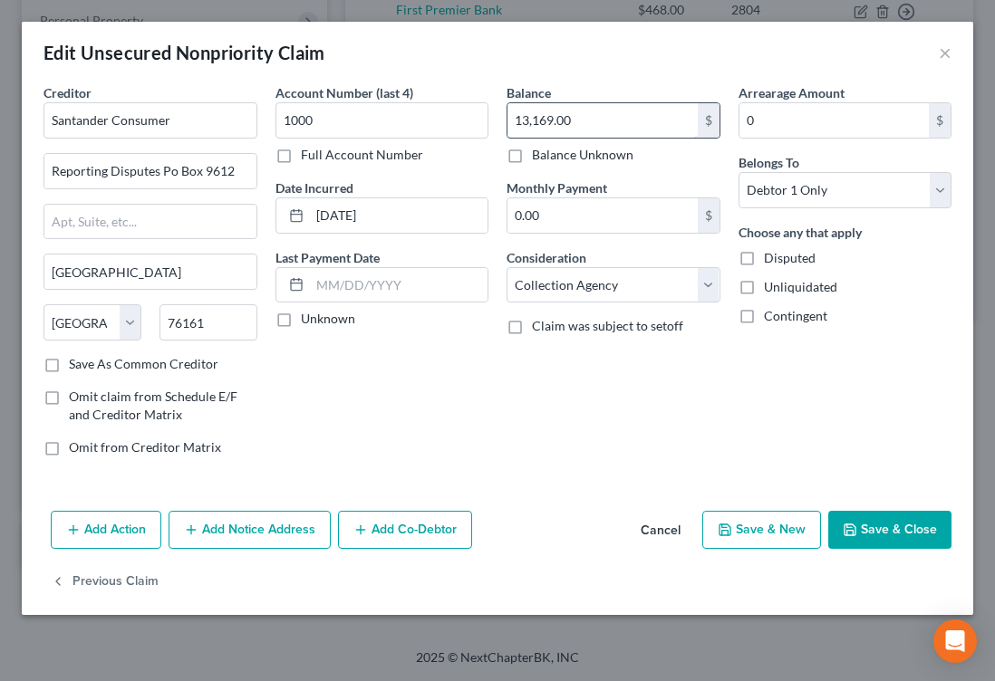
click at [575, 138] on input "13,169.00" at bounding box center [602, 120] width 190 height 34
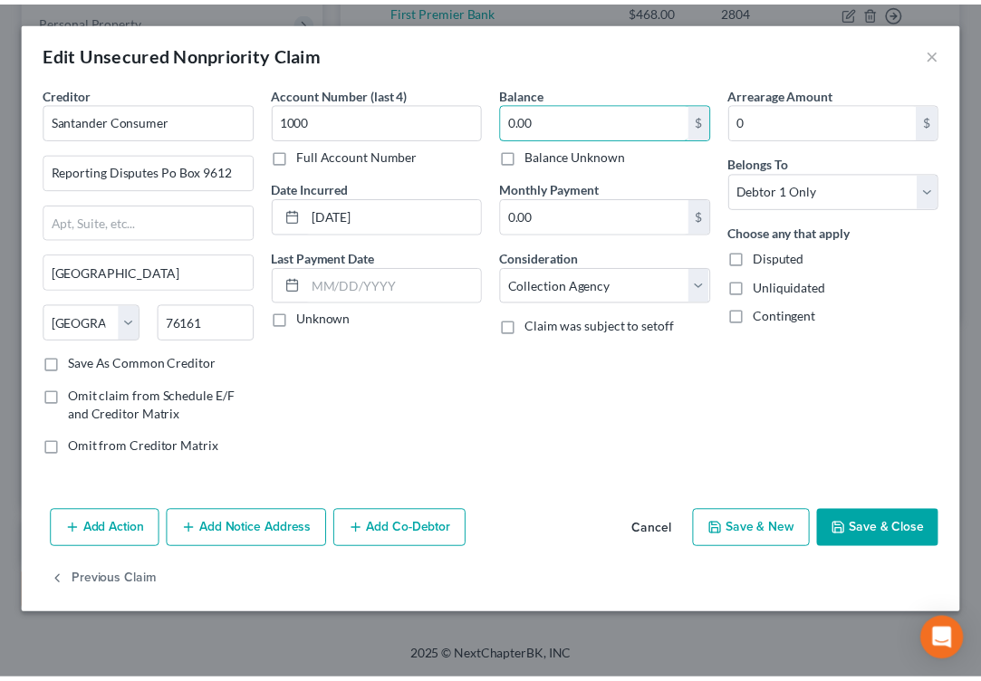
scroll to position [178, 0]
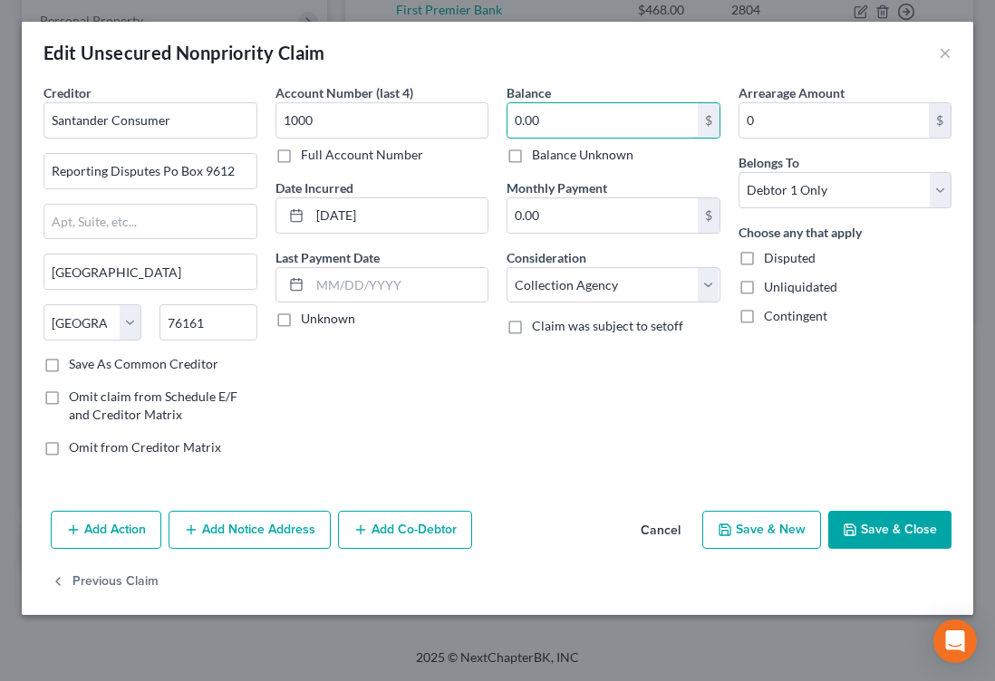
type input "0.00"
click at [871, 544] on button "Save & Close" at bounding box center [889, 530] width 123 height 38
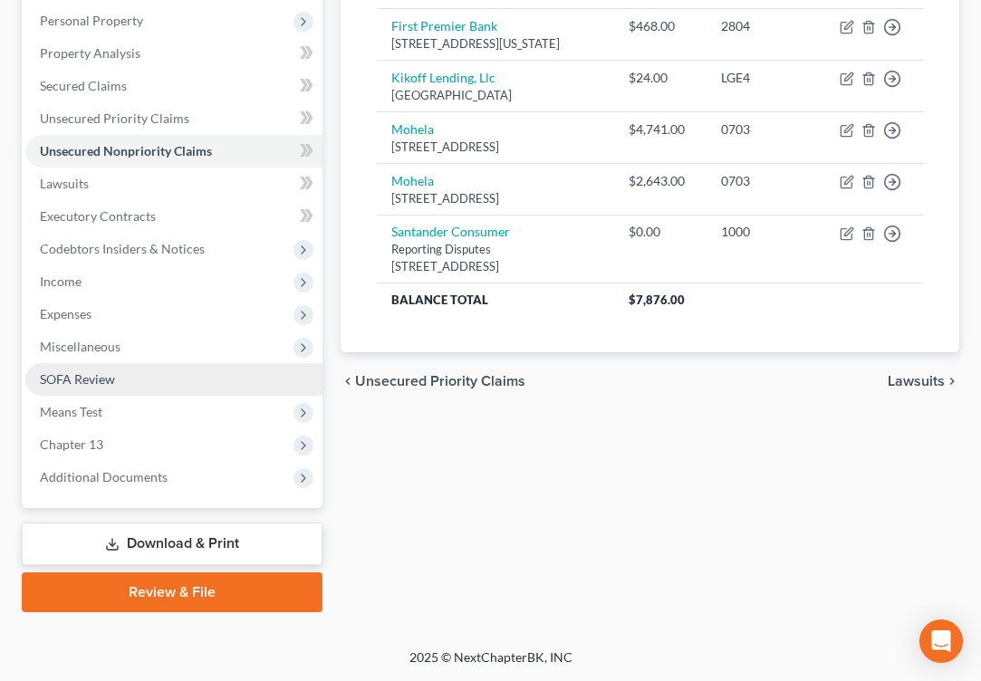
click at [179, 363] on link "SOFA Review" at bounding box center [173, 379] width 297 height 33
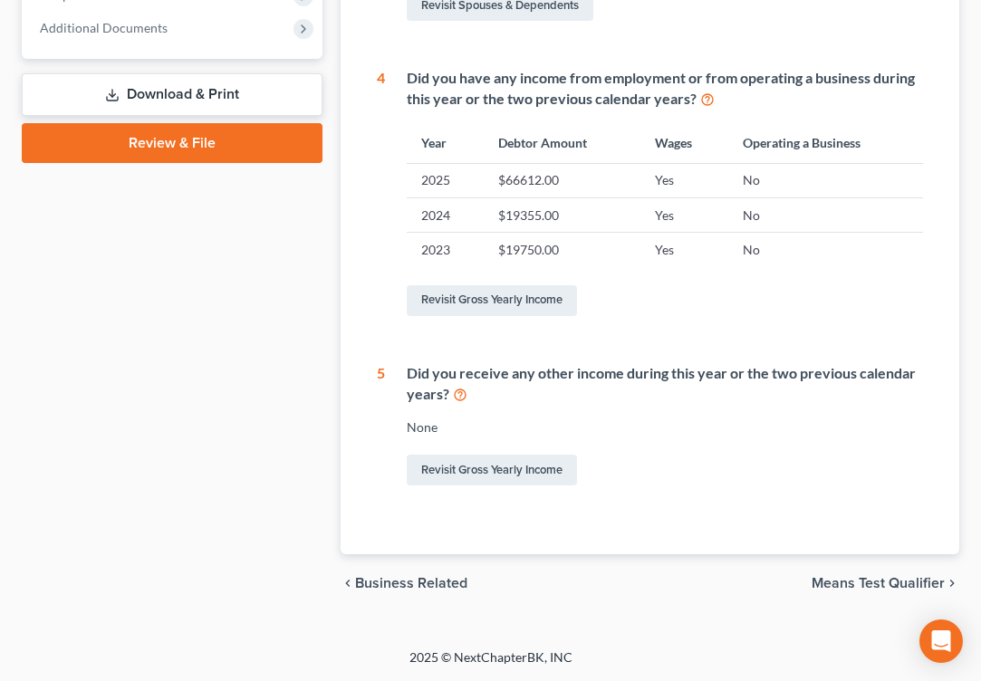
scroll to position [997, 0]
click at [524, 316] on link "Revisit Gross Yearly Income" at bounding box center [492, 300] width 170 height 31
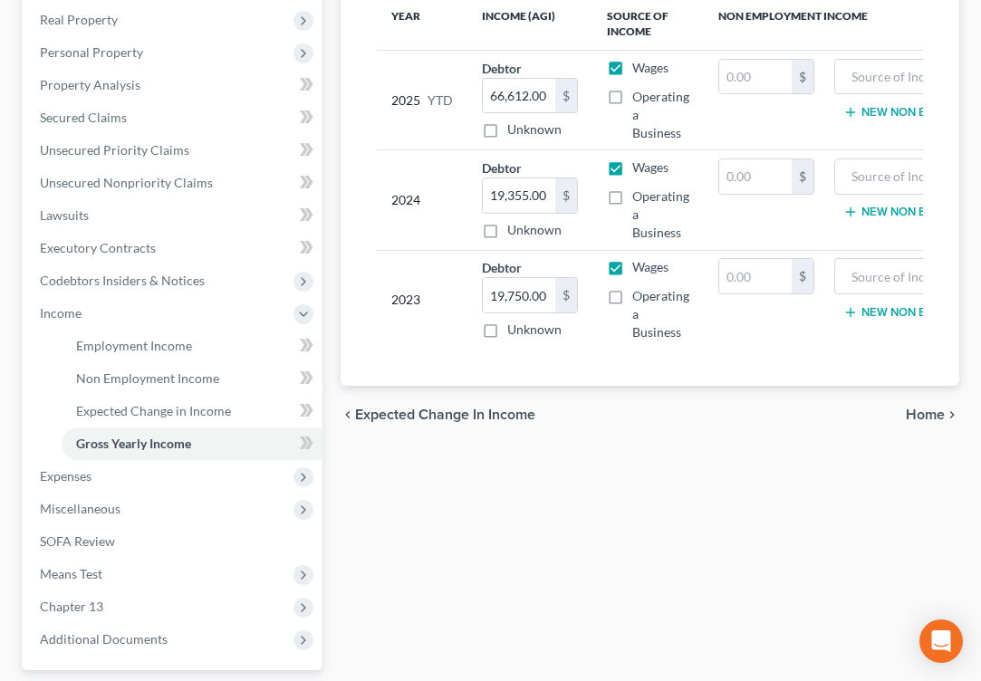
scroll to position [362, 0]
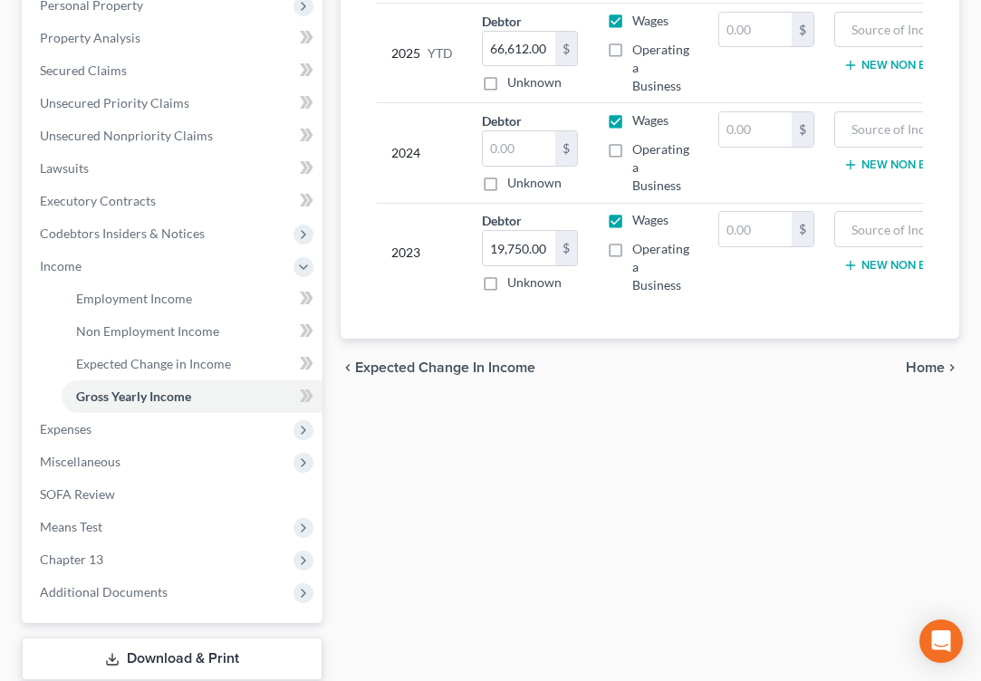
click at [669, 130] on label "Wages" at bounding box center [650, 120] width 36 height 18
click at [651, 123] on input "Wages" at bounding box center [646, 117] width 12 height 12
checkbox input "false"
click at [669, 229] on label "Wages" at bounding box center [650, 220] width 36 height 18
click at [651, 223] on input "Wages" at bounding box center [646, 217] width 12 height 12
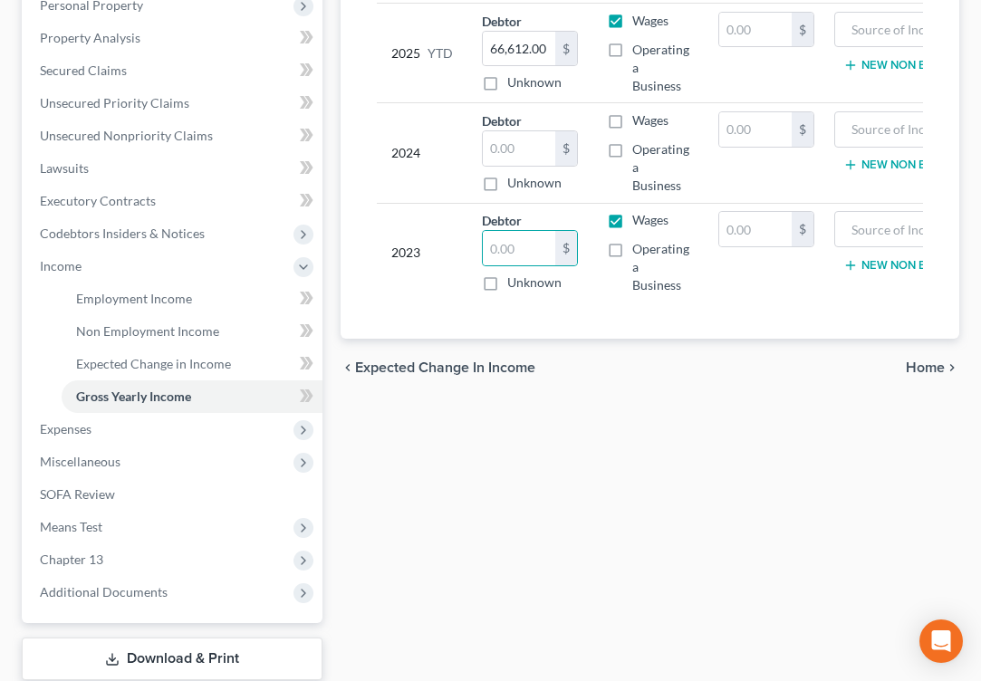
checkbox input "false"
click at [763, 397] on div "chevron_left Expected Change in Income Home chevron_right" at bounding box center [650, 368] width 619 height 58
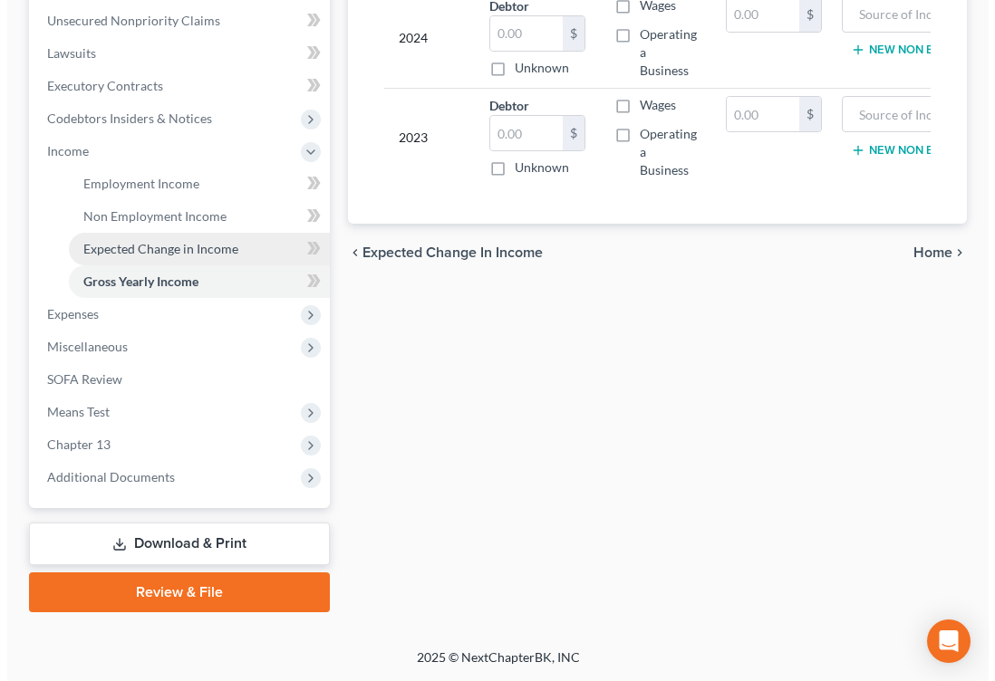
scroll to position [725, 0]
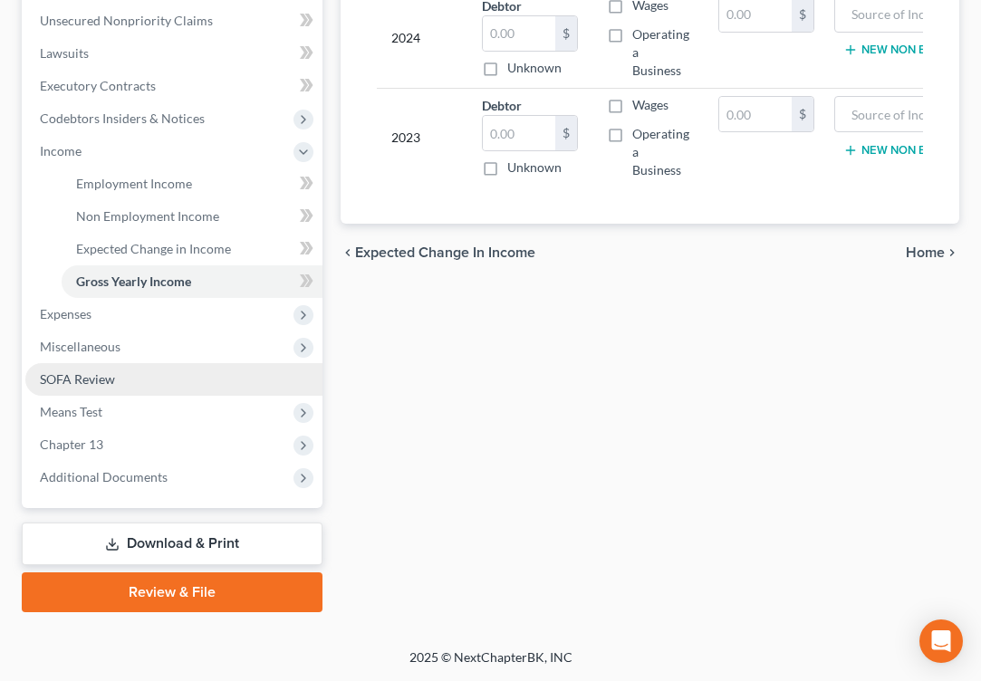
click at [157, 363] on link "SOFA Review" at bounding box center [173, 379] width 297 height 33
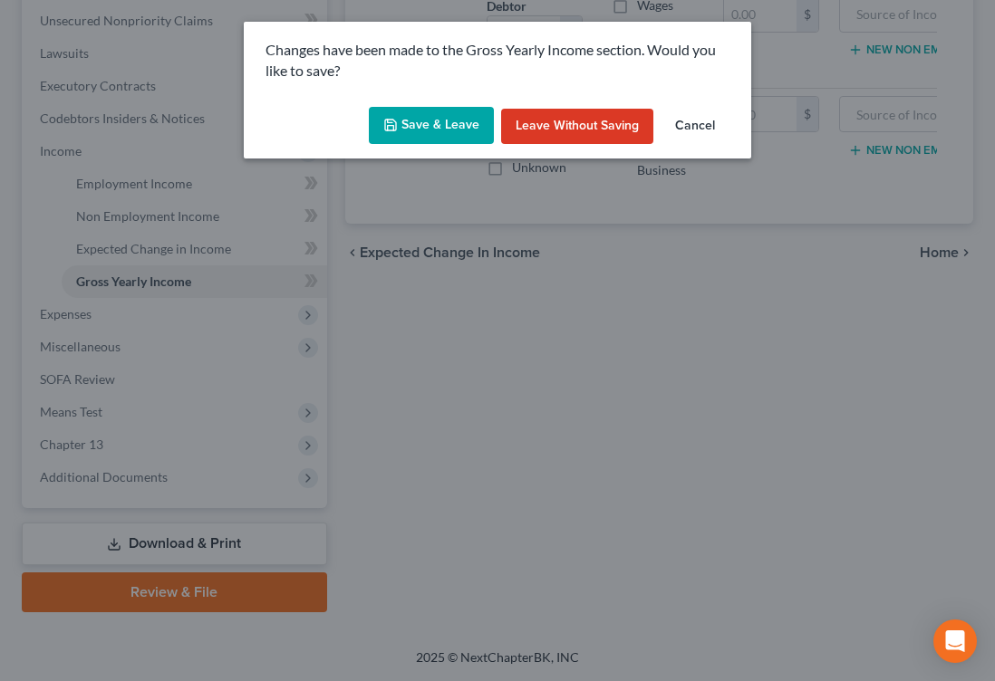
click at [404, 145] on button "Save & Leave" at bounding box center [431, 126] width 125 height 38
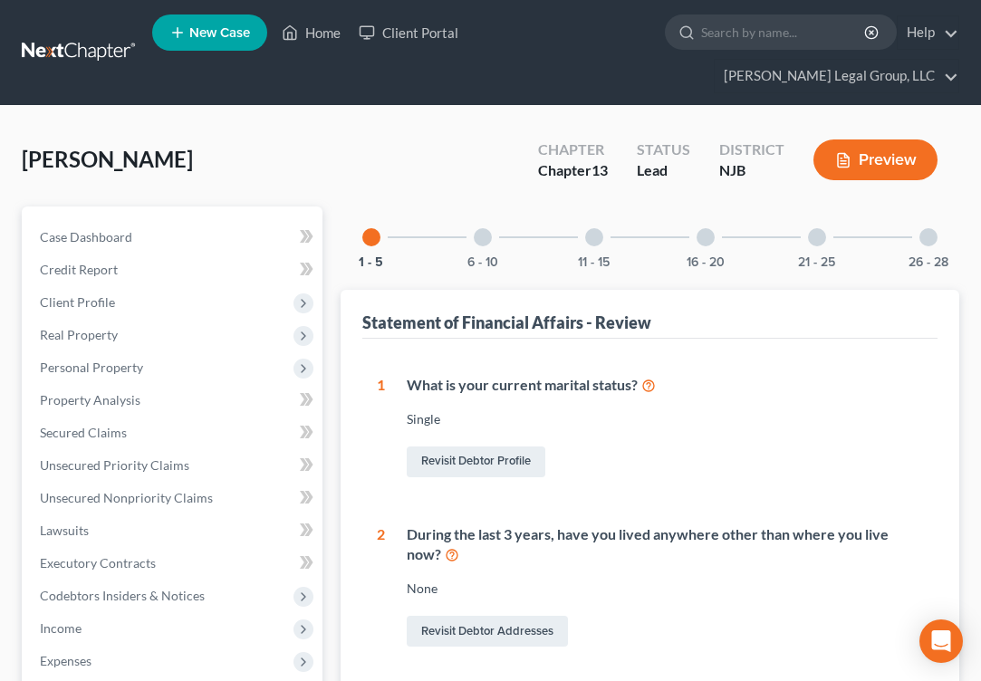
click at [592, 246] on div at bounding box center [594, 237] width 18 height 18
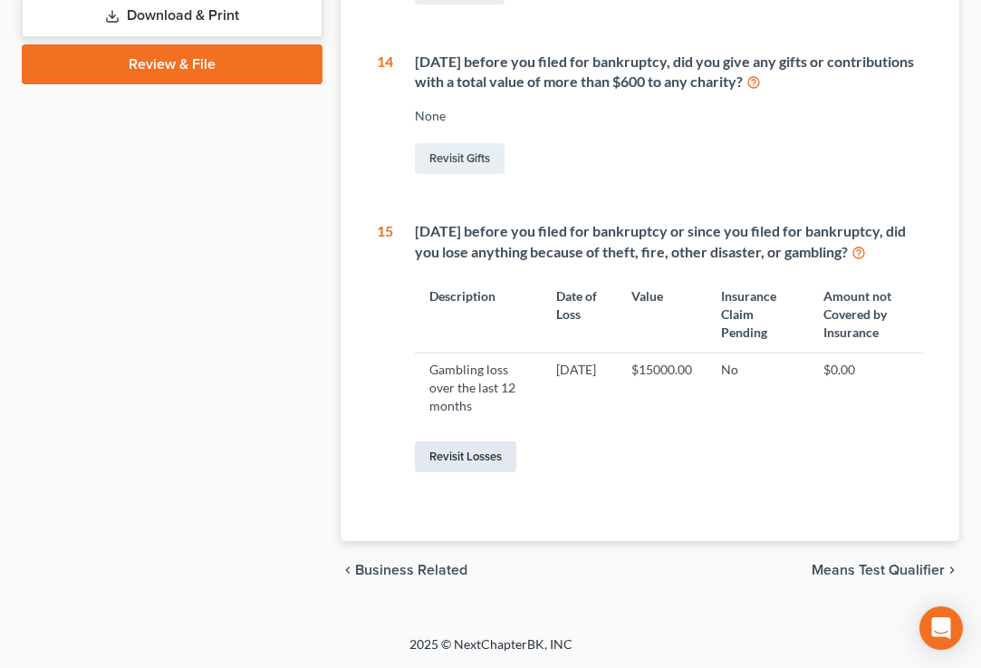
click at [508, 441] on link "Revisit Losses" at bounding box center [465, 456] width 101 height 31
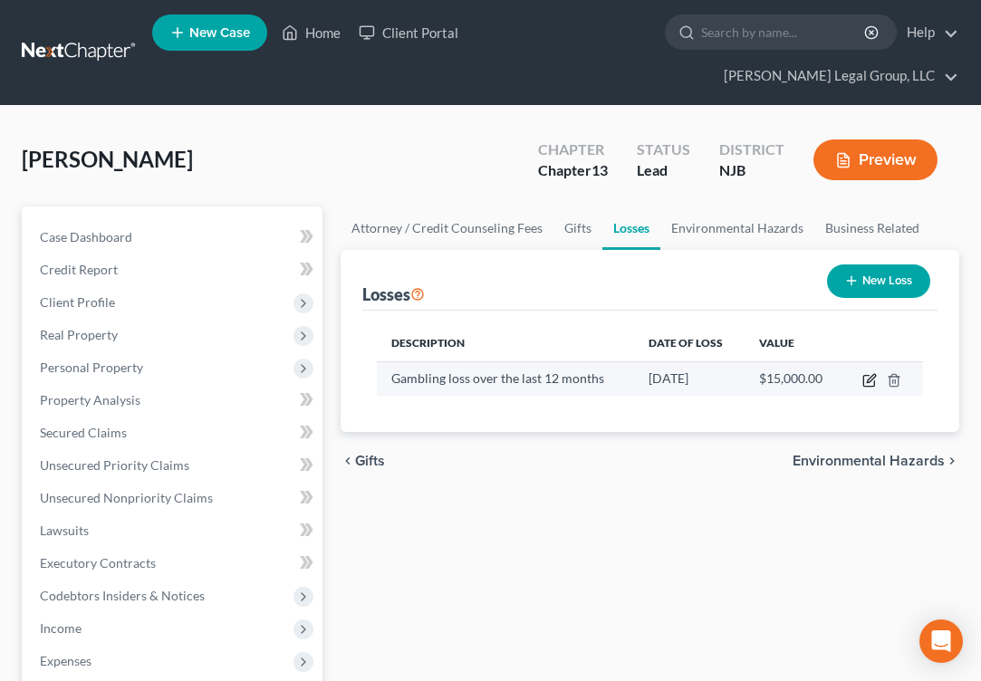
click at [870, 388] on icon "button" at bounding box center [870, 380] width 14 height 14
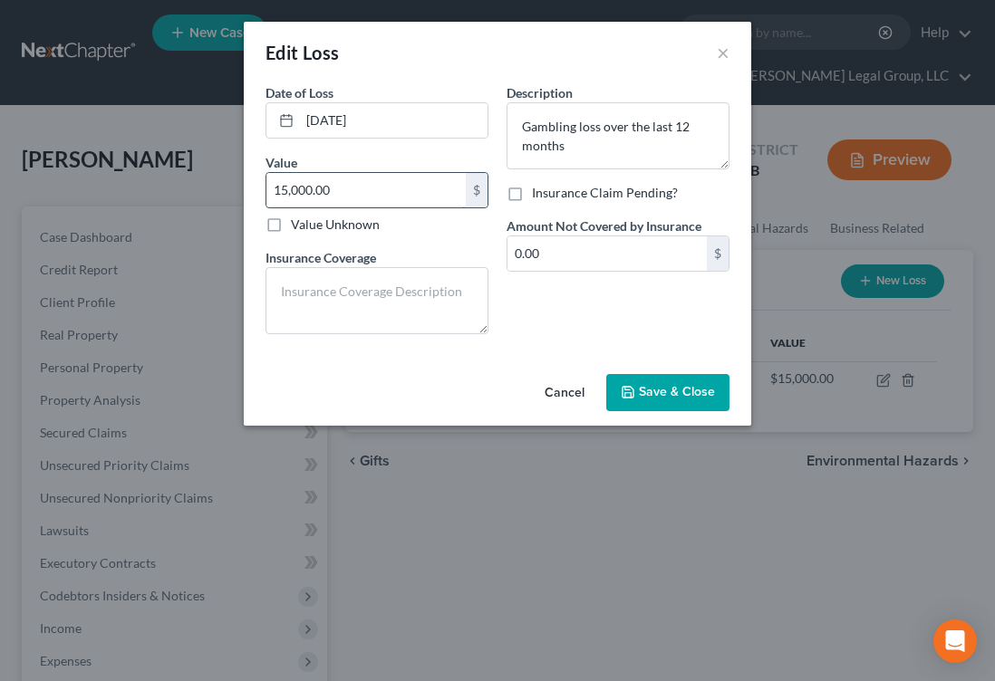
click at [287, 207] on input "15,000.00" at bounding box center [365, 190] width 199 height 34
type input "12,000.00"
click at [267, 334] on textarea at bounding box center [376, 300] width 223 height 67
type textarea "none"
click at [618, 271] on input "0.00" at bounding box center [606, 253] width 199 height 34
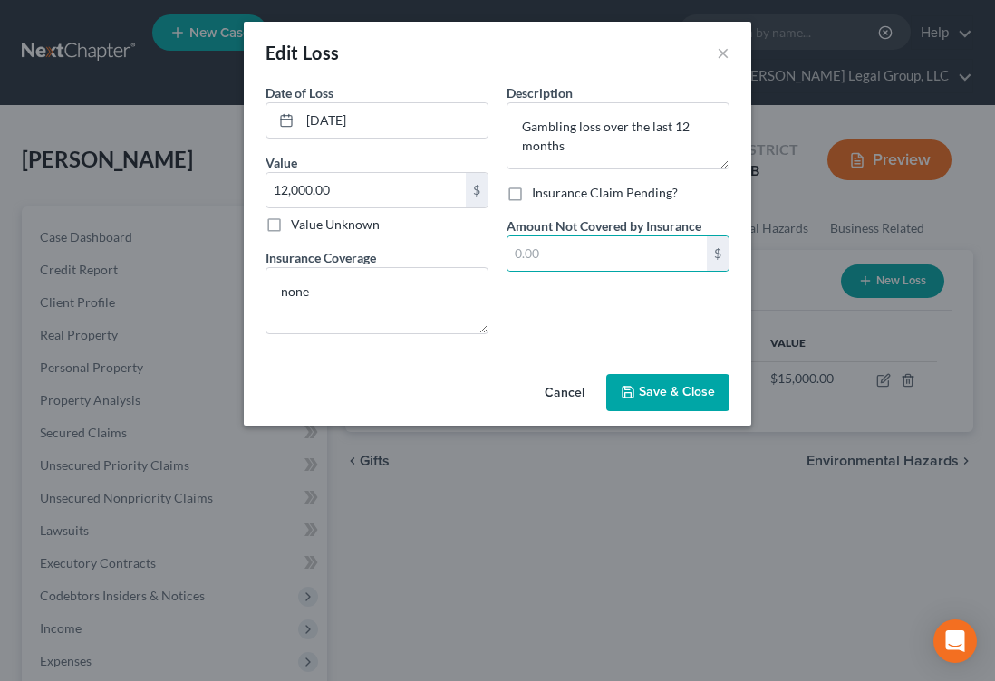
click at [685, 400] on span "Save & Close" at bounding box center [677, 392] width 76 height 15
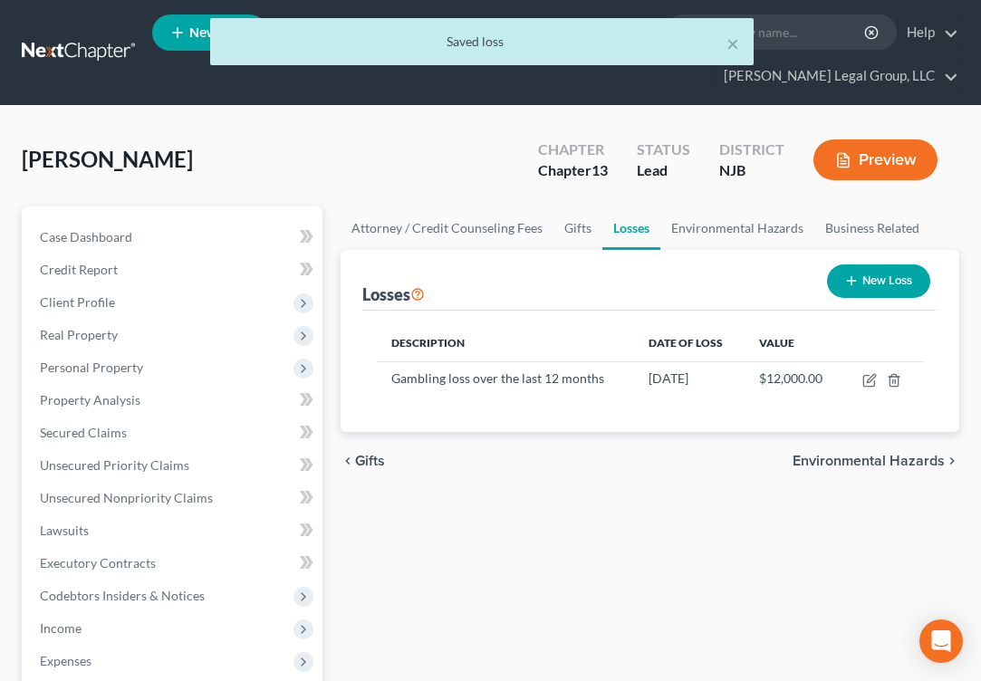
click at [882, 180] on button "Preview" at bounding box center [876, 160] width 124 height 41
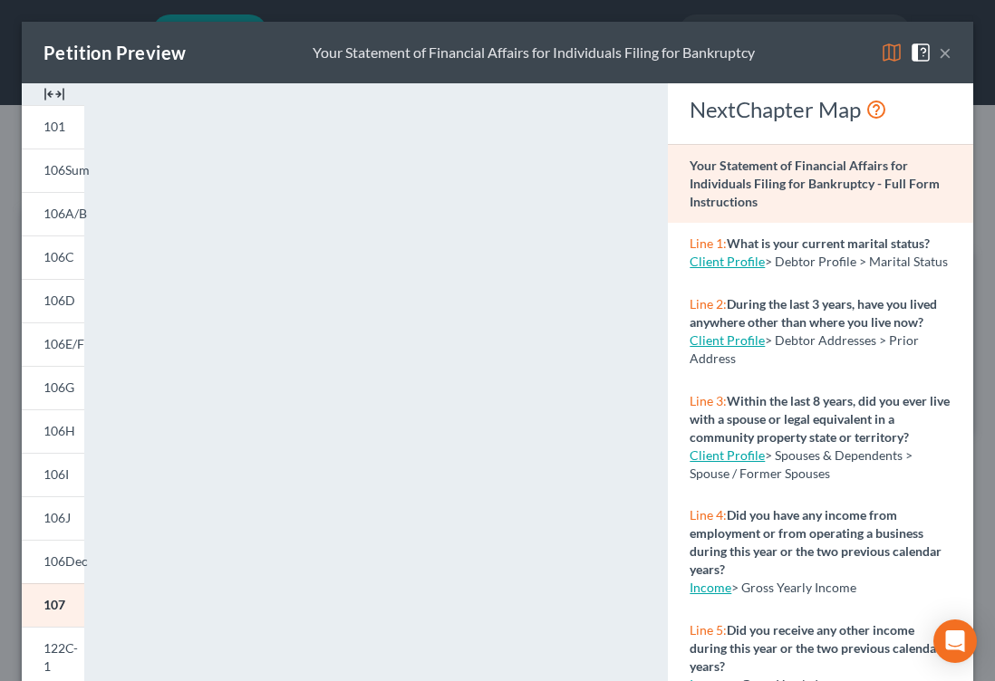
click at [881, 63] on img at bounding box center [892, 53] width 22 height 22
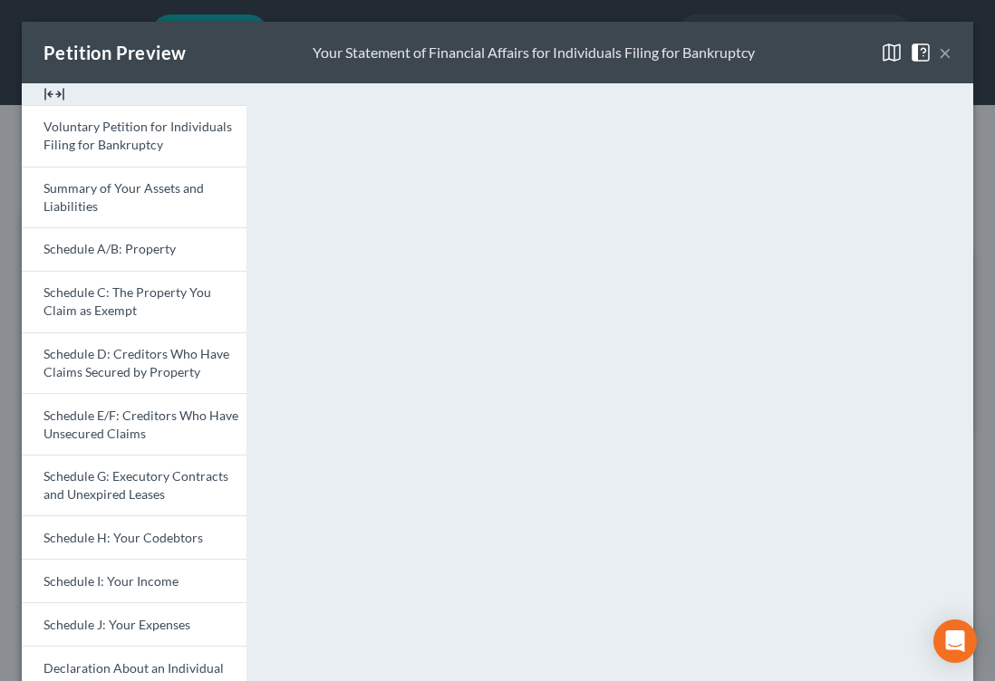
click at [939, 63] on button "×" at bounding box center [945, 53] width 13 height 22
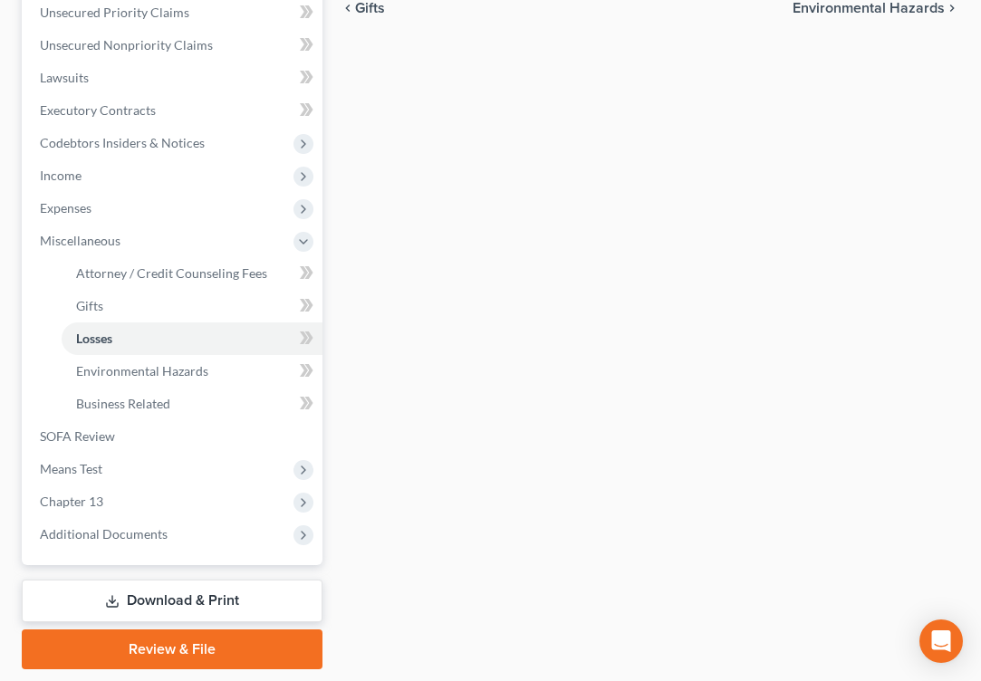
scroll to position [794, 0]
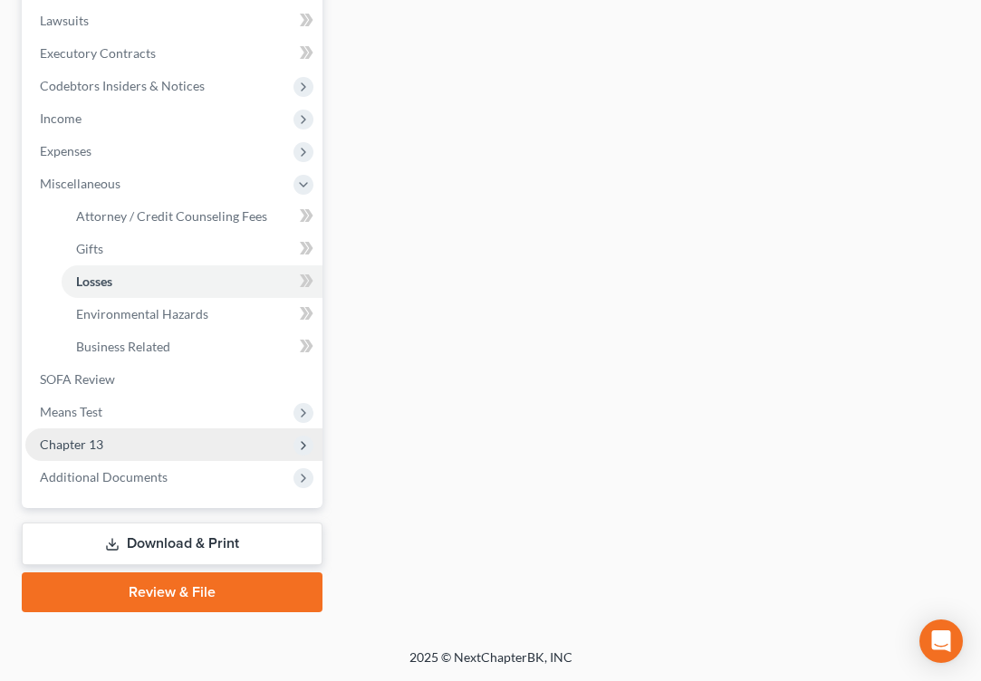
click at [170, 429] on span "Chapter 13" at bounding box center [173, 445] width 297 height 33
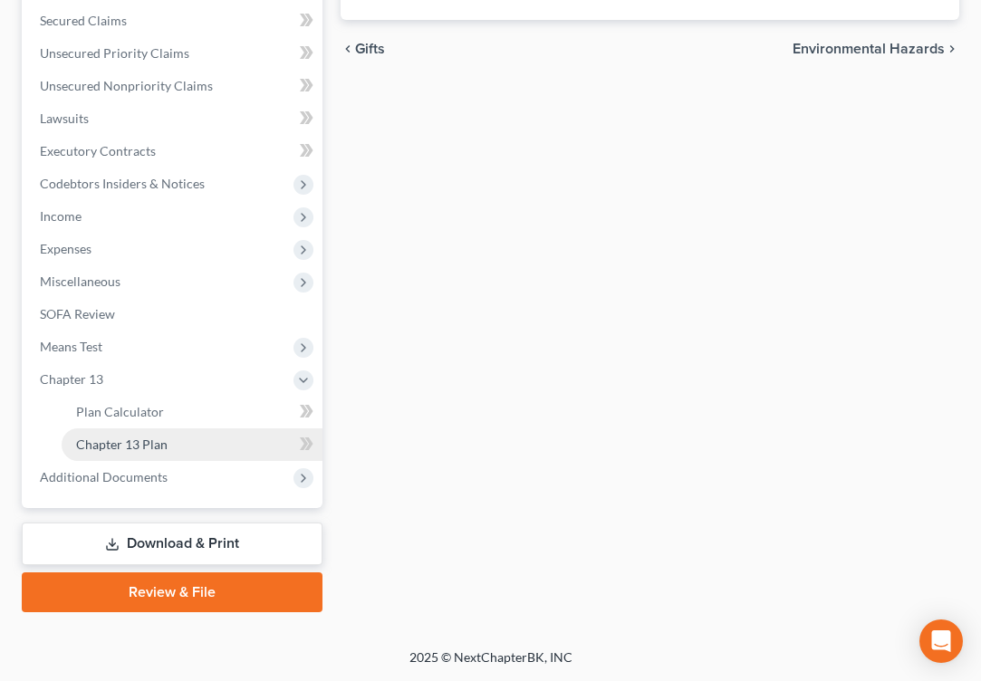
click at [168, 437] on span "Chapter 13 Plan" at bounding box center [122, 444] width 92 height 15
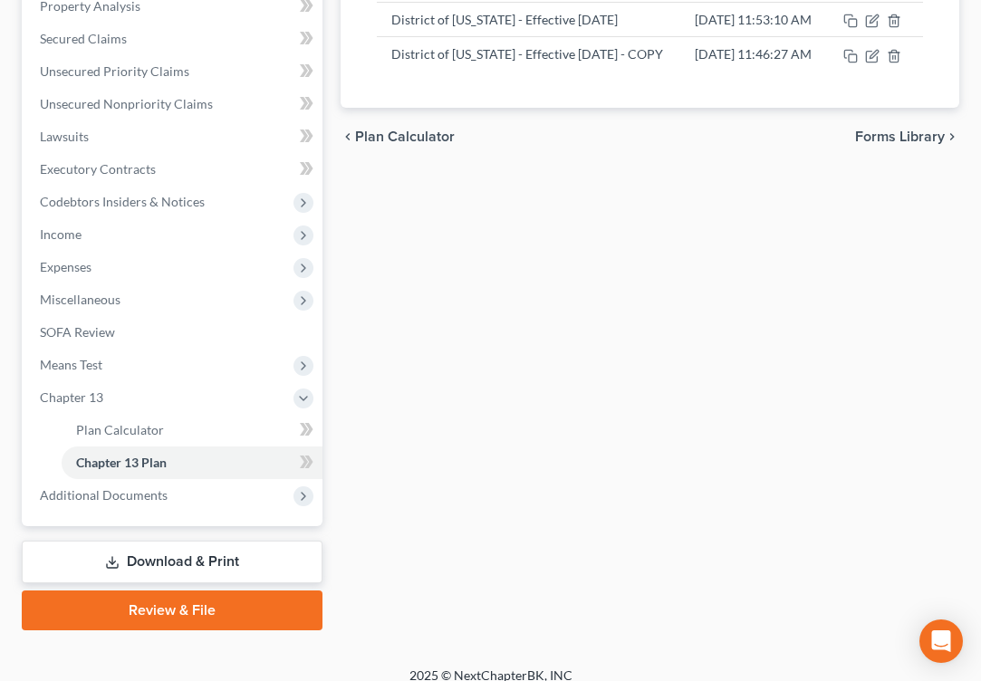
scroll to position [362, 0]
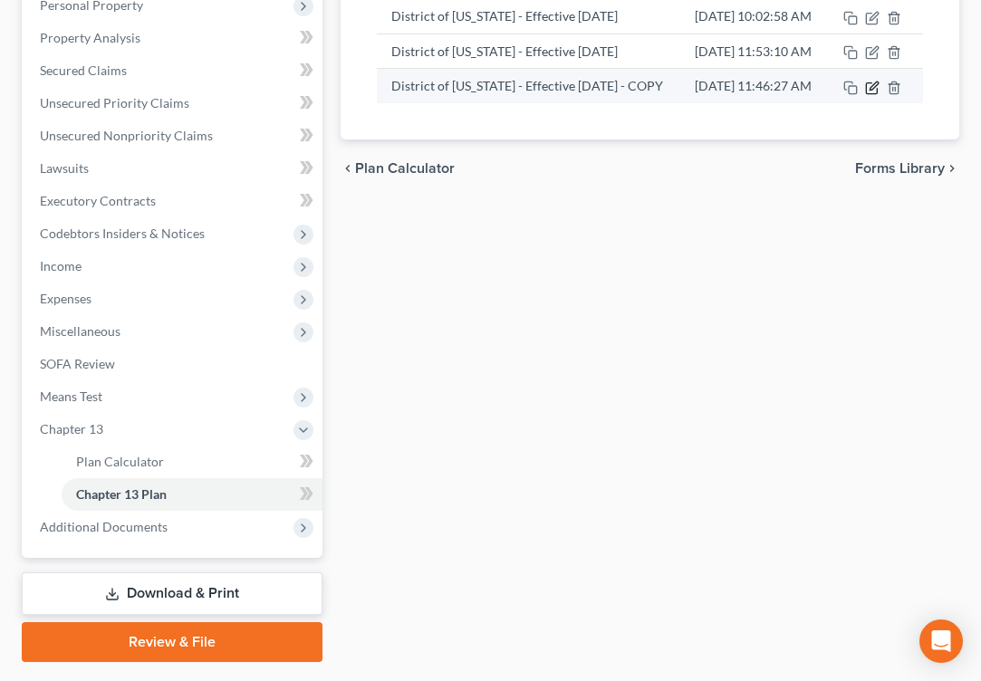
click at [876, 95] on icon "button" at bounding box center [872, 88] width 14 height 14
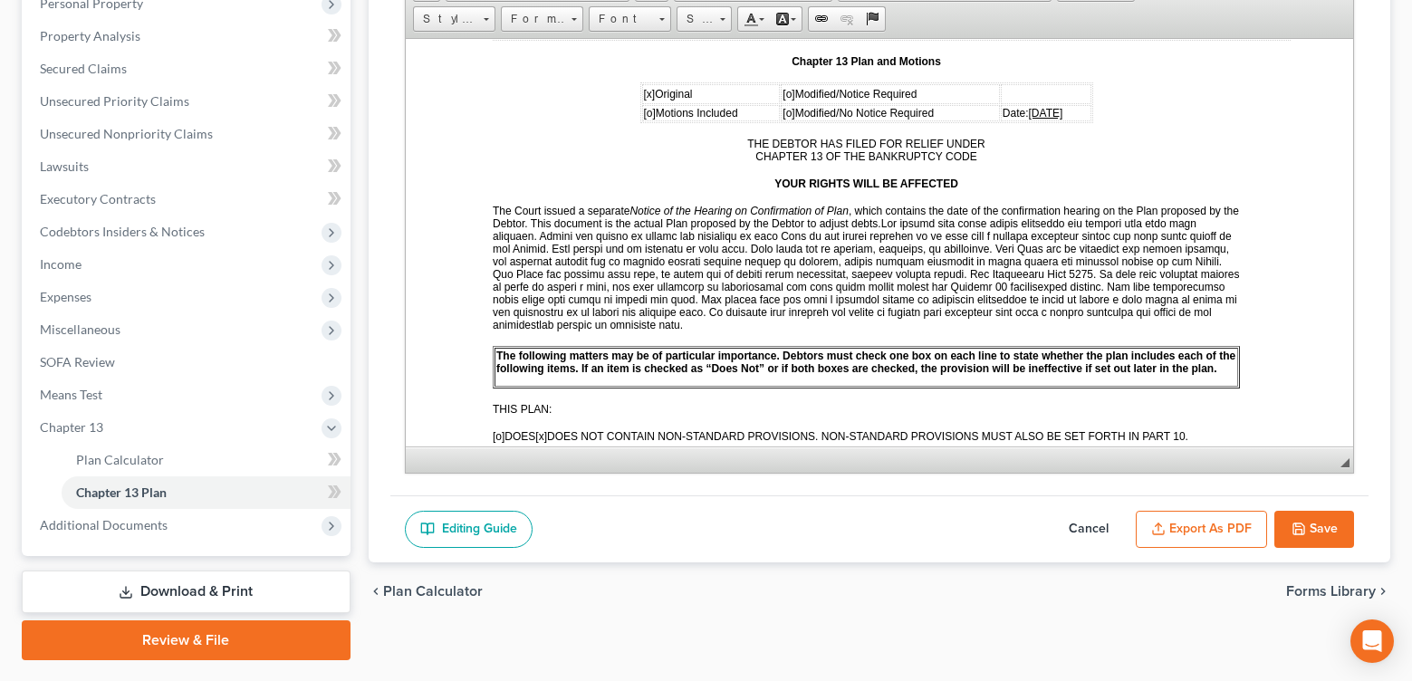
scroll to position [272, 0]
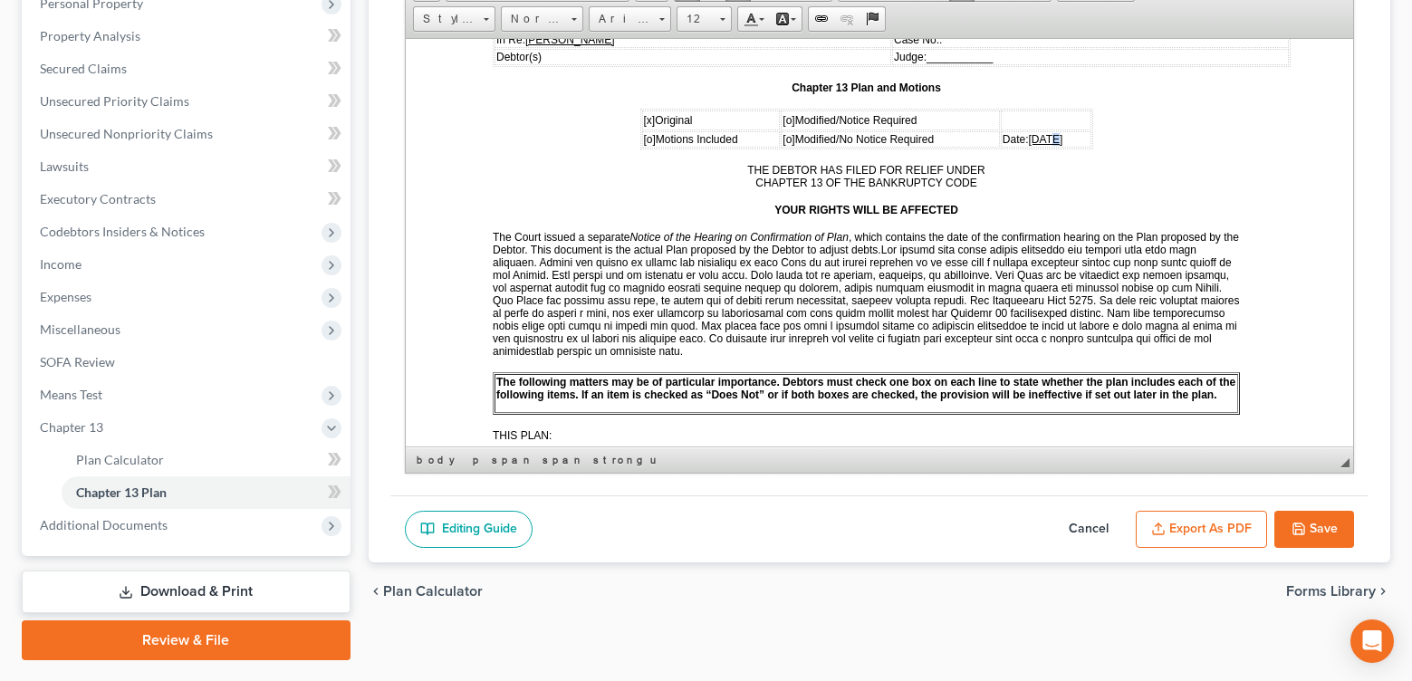
drag, startPoint x: 1031, startPoint y: 172, endPoint x: 1042, endPoint y: 185, distance: 16.7
click at [1031, 145] on span "[DATE]" at bounding box center [1045, 138] width 34 height 13
click at [1315, 549] on button "Save" at bounding box center [1315, 530] width 80 height 38
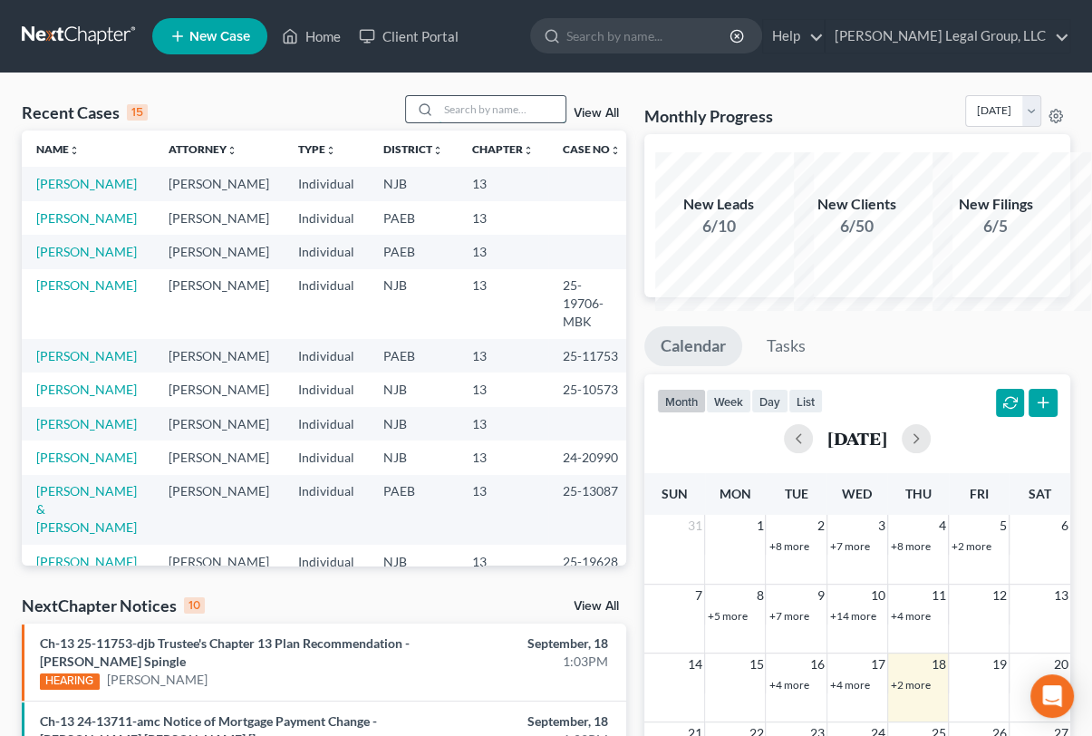
click at [439, 122] on input "search" at bounding box center [502, 109] width 127 height 26
type input "phelps"
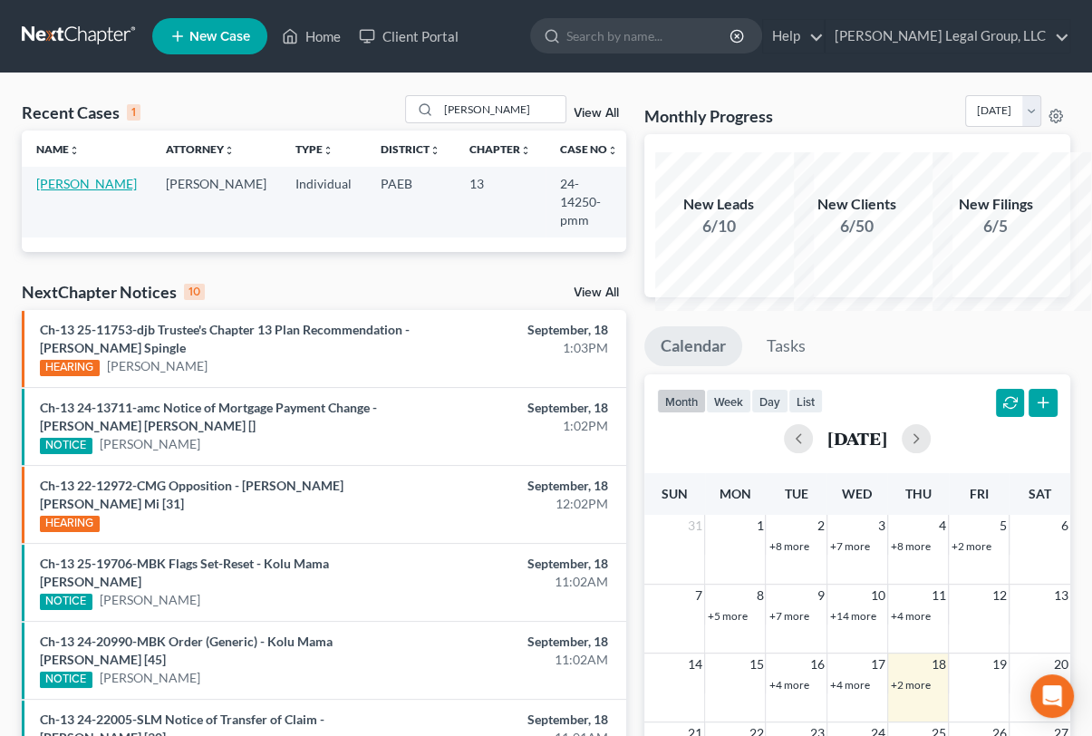
click at [83, 191] on link "Phelps, Jennifer" at bounding box center [86, 183] width 101 height 15
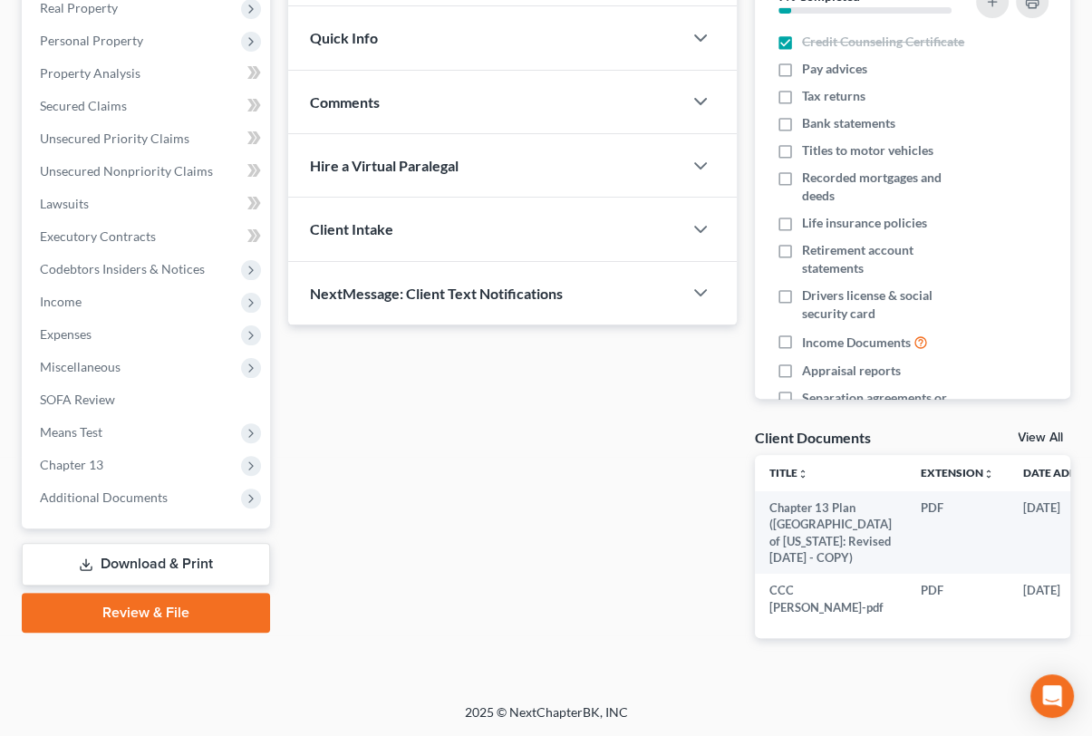
scroll to position [544, 0]
click at [132, 448] on span "Chapter 13" at bounding box center [147, 464] width 245 height 33
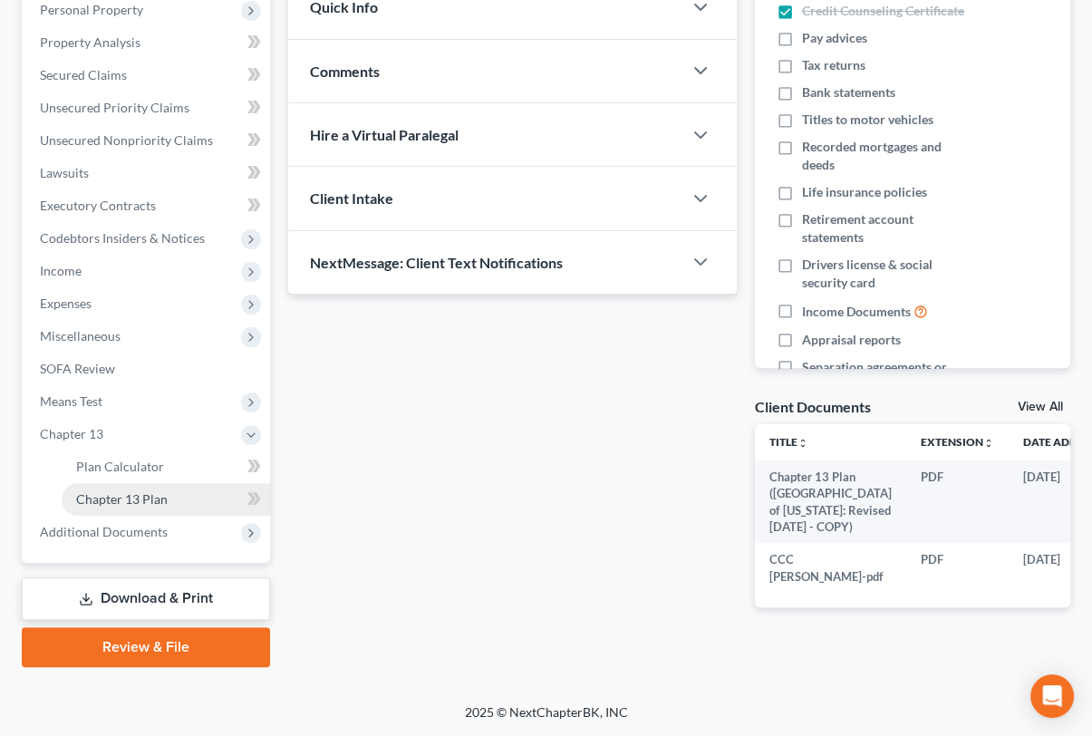
click at [168, 506] on span "Chapter 13 Plan" at bounding box center [122, 498] width 92 height 15
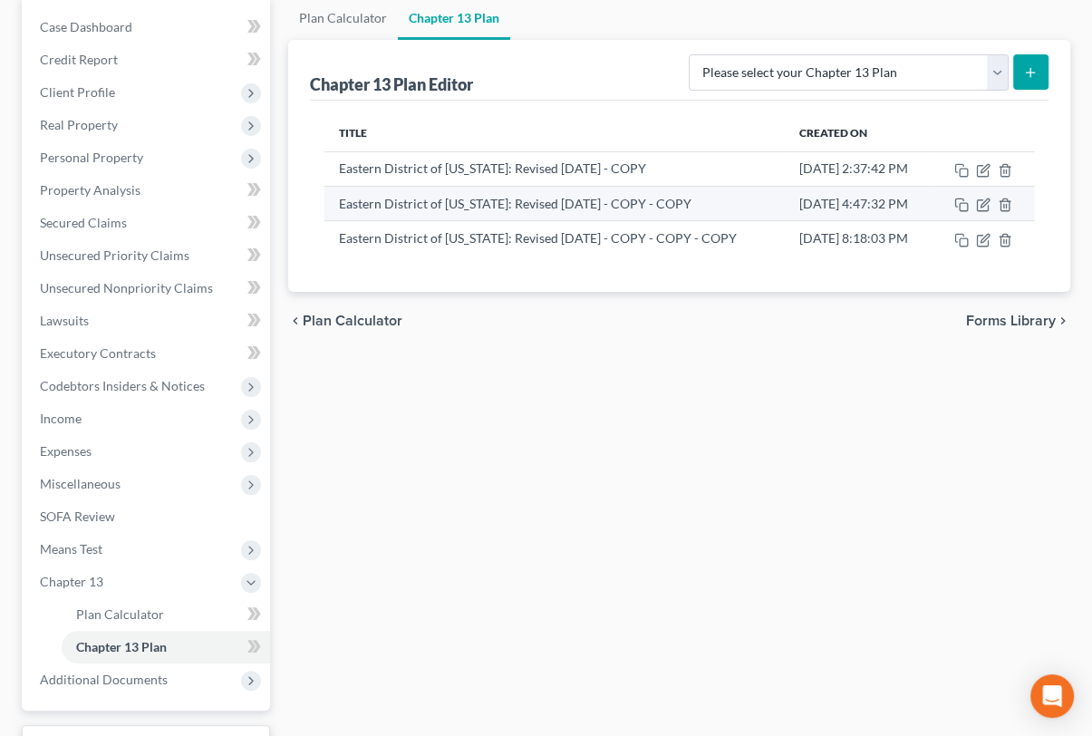
scroll to position [181, 0]
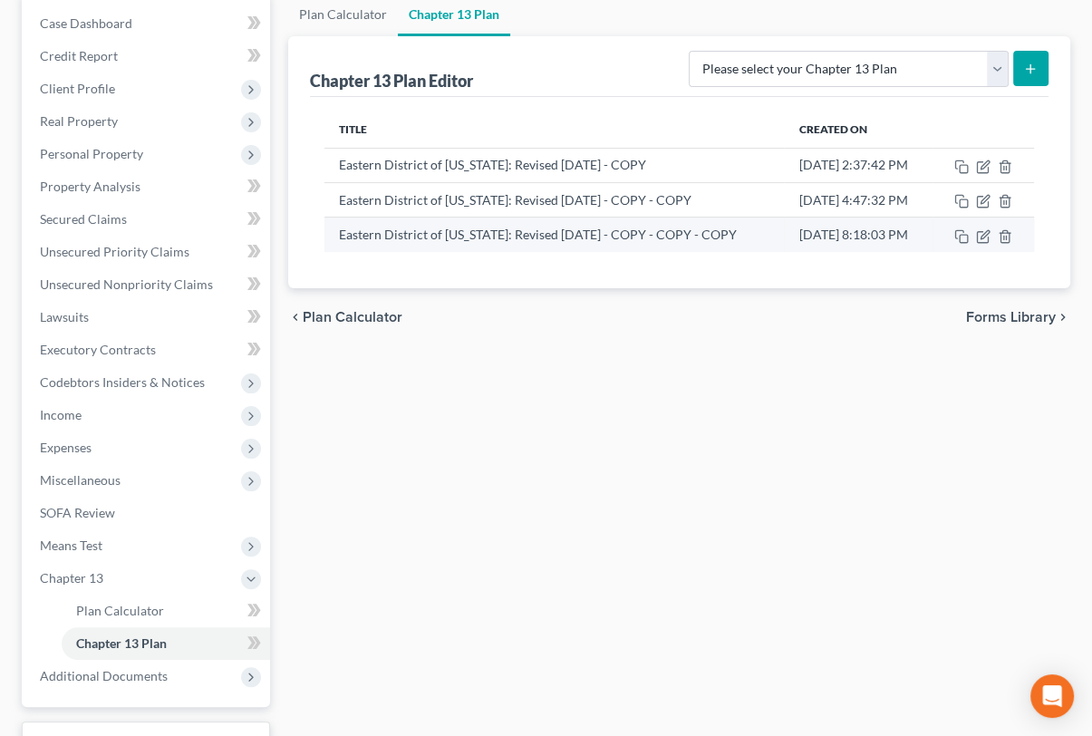
click at [956, 252] on td at bounding box center [982, 234] width 101 height 34
click at [964, 244] on icon "button" at bounding box center [961, 236] width 14 height 14
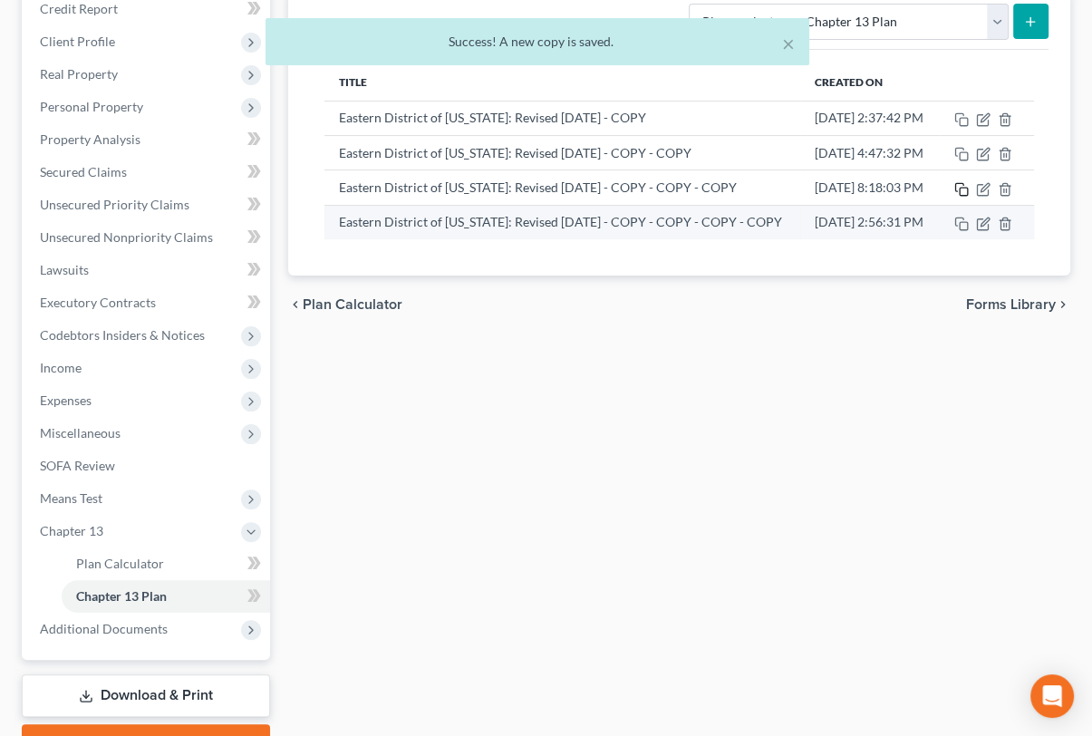
scroll to position [272, 0]
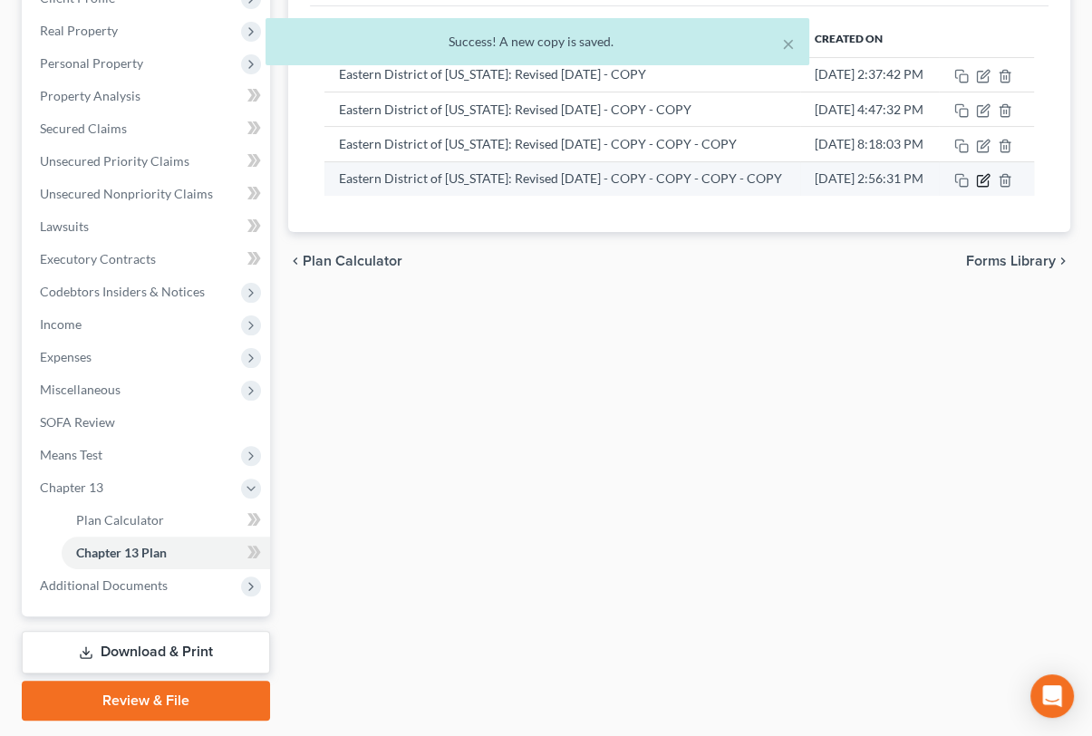
click at [988, 188] on icon "button" at bounding box center [983, 180] width 14 height 14
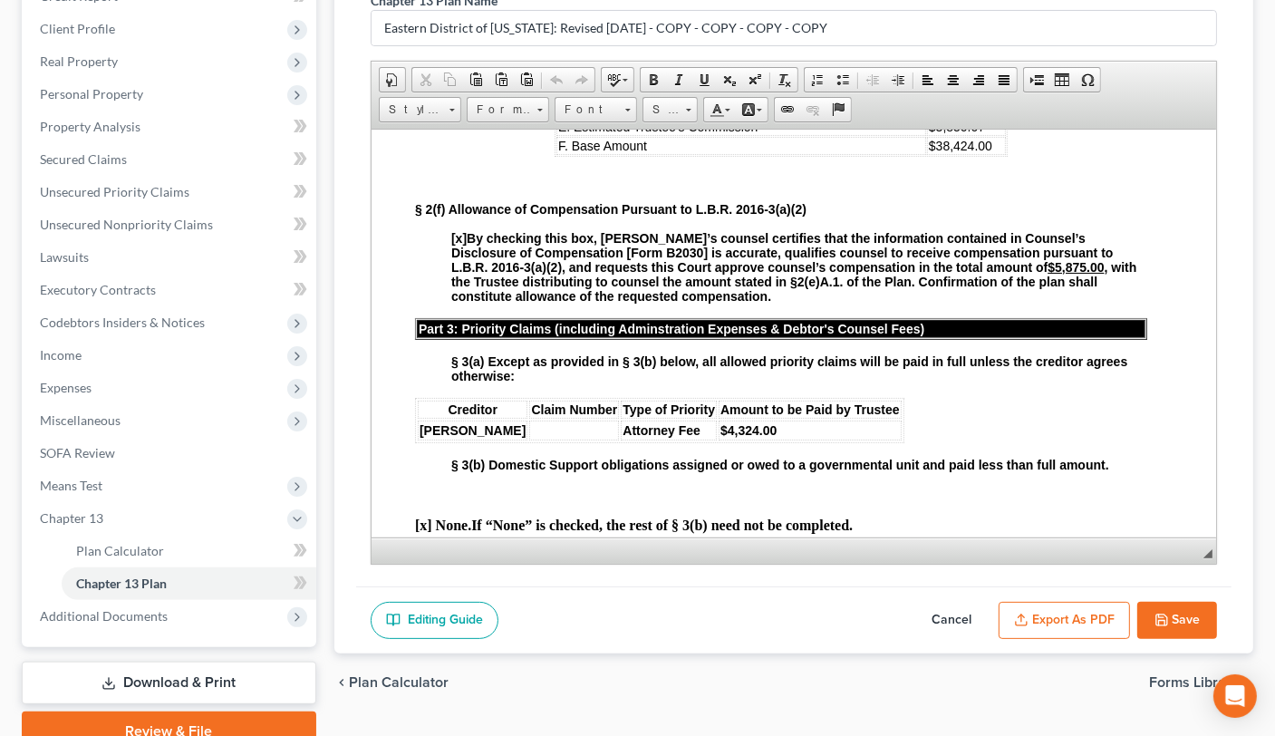
scroll to position [1419, 0]
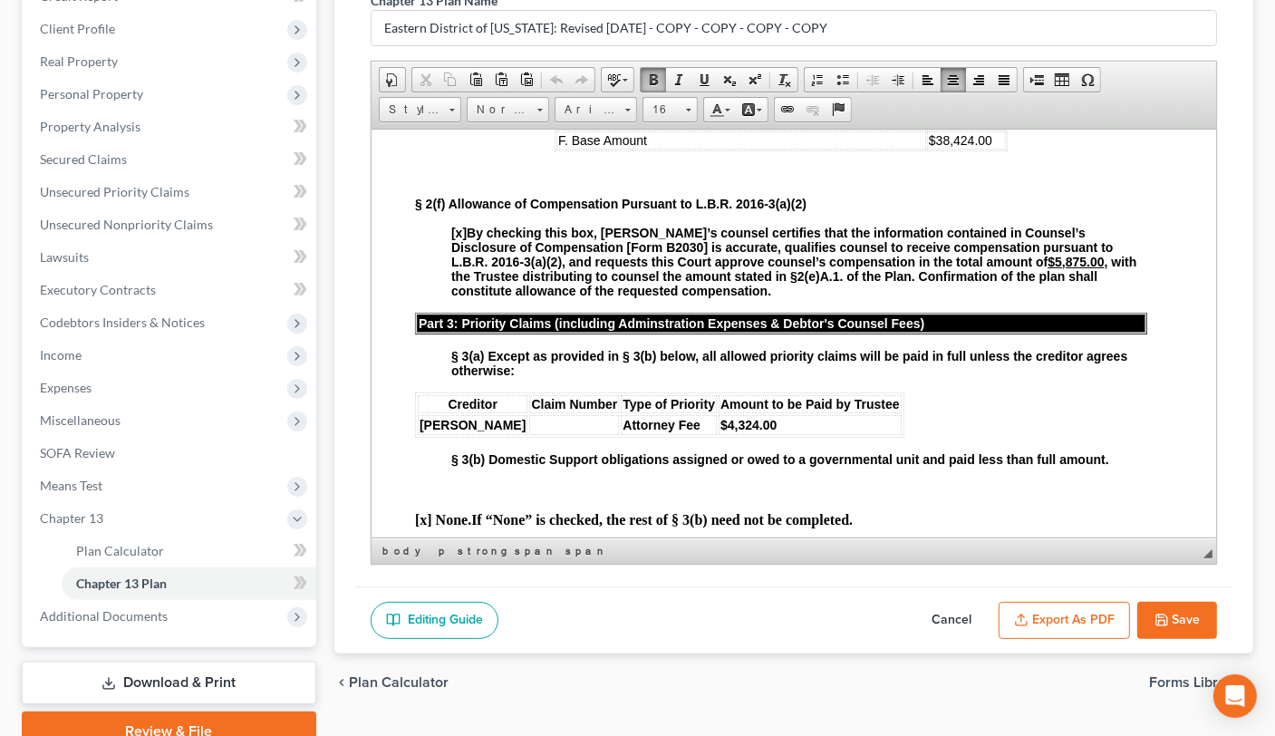
drag, startPoint x: 968, startPoint y: 287, endPoint x: 915, endPoint y: 290, distance: 52.6
click at [926, 130] on td "$3,850.07" at bounding box center [965, 120] width 79 height 18
drag, startPoint x: 973, startPoint y: 309, endPoint x: 921, endPoint y: 308, distance: 51.6
click at [928, 147] on p "$38,424. 00" at bounding box center [965, 139] width 75 height 14
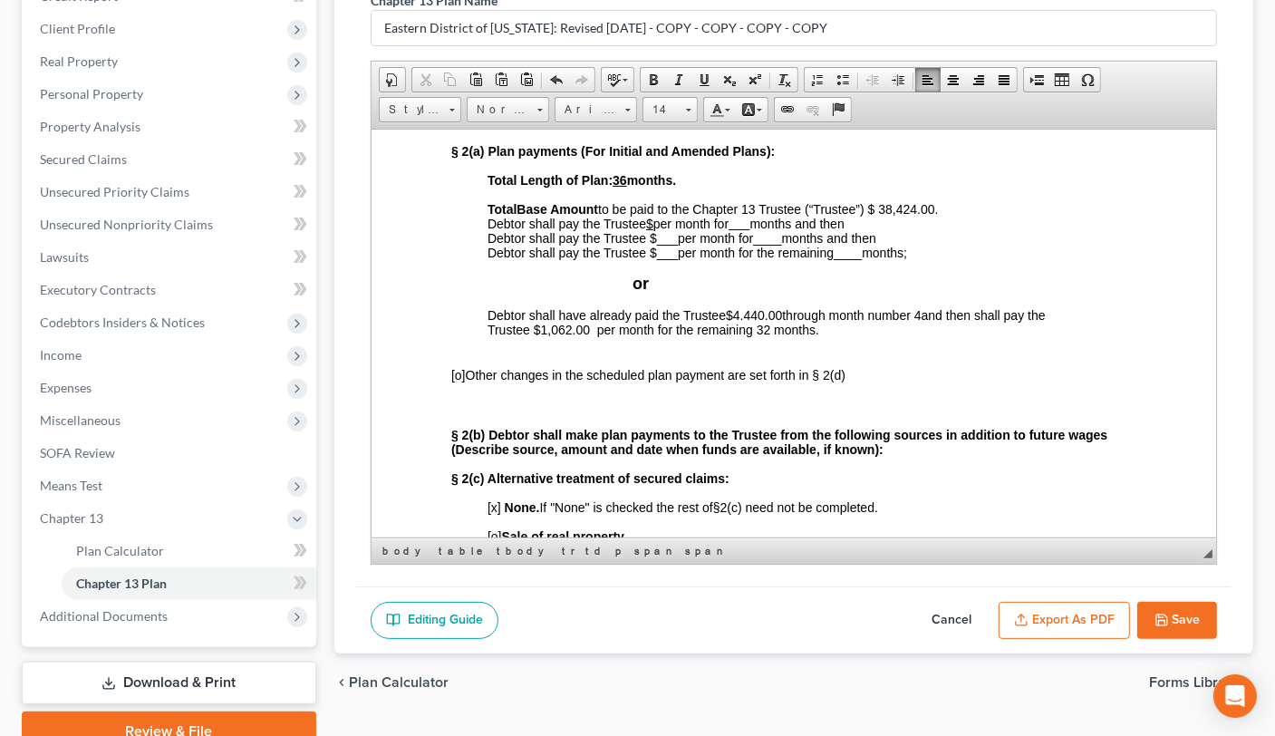
scroll to position [785, 0]
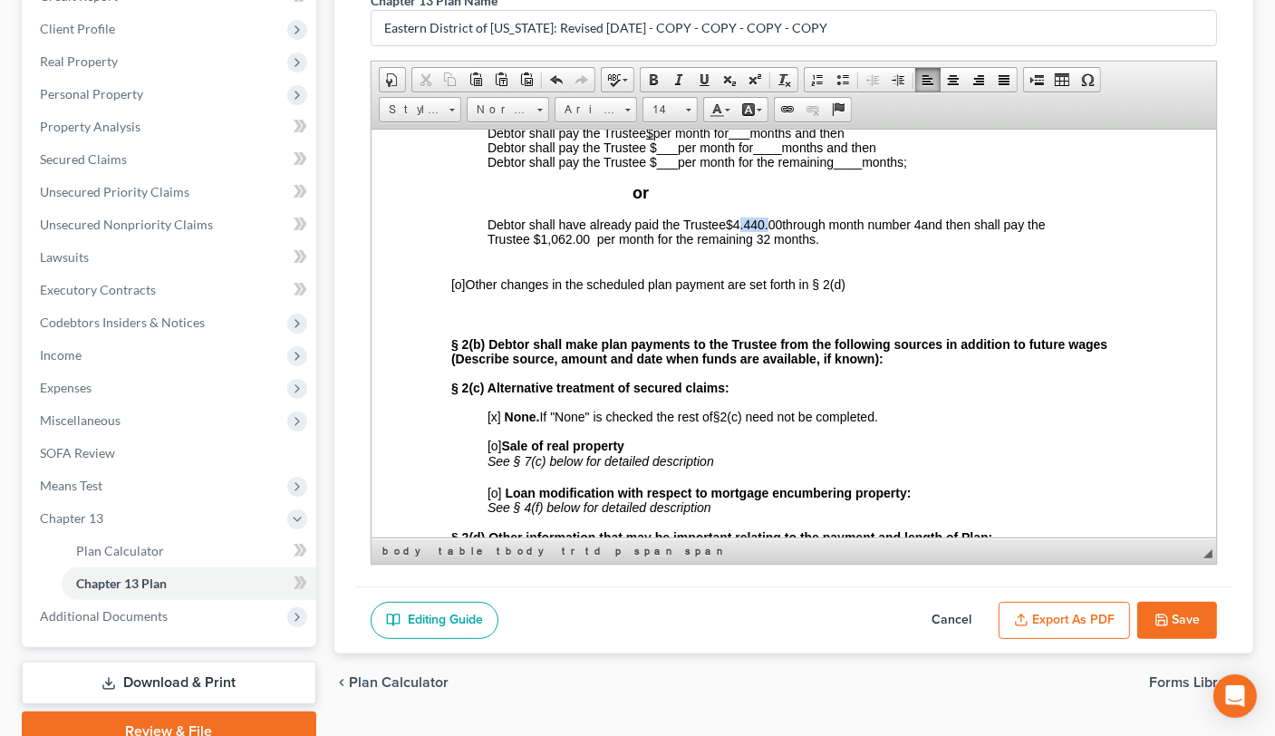
drag, startPoint x: 769, startPoint y: 323, endPoint x: 741, endPoint y: 323, distance: 28.1
click at [741, 231] on span "$4.440.00" at bounding box center [753, 224] width 56 height 14
drag, startPoint x: 940, startPoint y: 205, endPoint x: 888, endPoint y: 208, distance: 51.8
click at [888, 125] on span "Base Amount to be paid to the Chapter 13 Trustee (“Trustee”) $ 38,424.00." at bounding box center [726, 118] width 421 height 14
drag, startPoint x: 571, startPoint y: 340, endPoint x: 560, endPoint y: 339, distance: 10.9
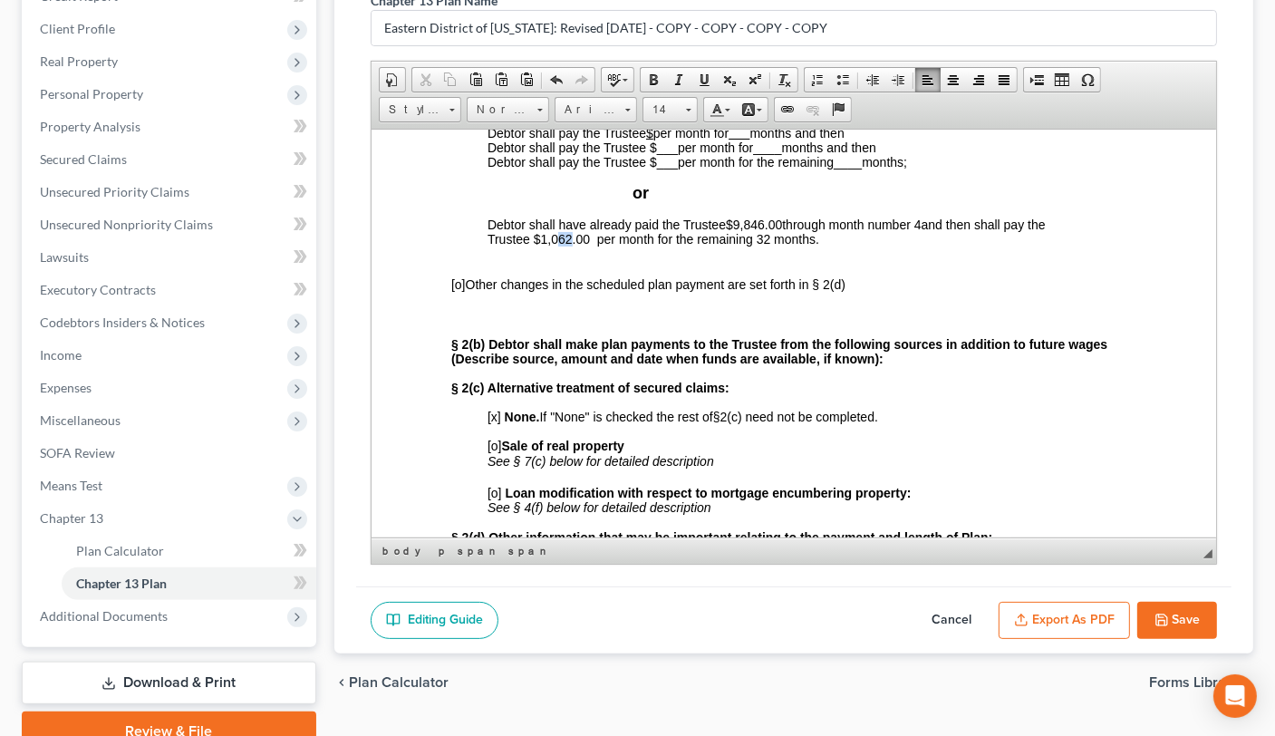
click at [560, 246] on span "and then shall pay the Trustee $1,062.00 per month for the remaining 32 months." at bounding box center [766, 231] width 558 height 29
click at [758, 246] on span "and then shall pay the Trustee $1,059.00 per month for the remaining 32 months." at bounding box center [766, 231] width 558 height 29
drag, startPoint x: 884, startPoint y: 207, endPoint x: 920, endPoint y: 232, distance: 44.2
click at [892, 169] on p "Total Base Amount to be paid to the Chapter 13 Trustee (“Trustee”) $ . Debtor s…" at bounding box center [817, 140] width 660 height 58
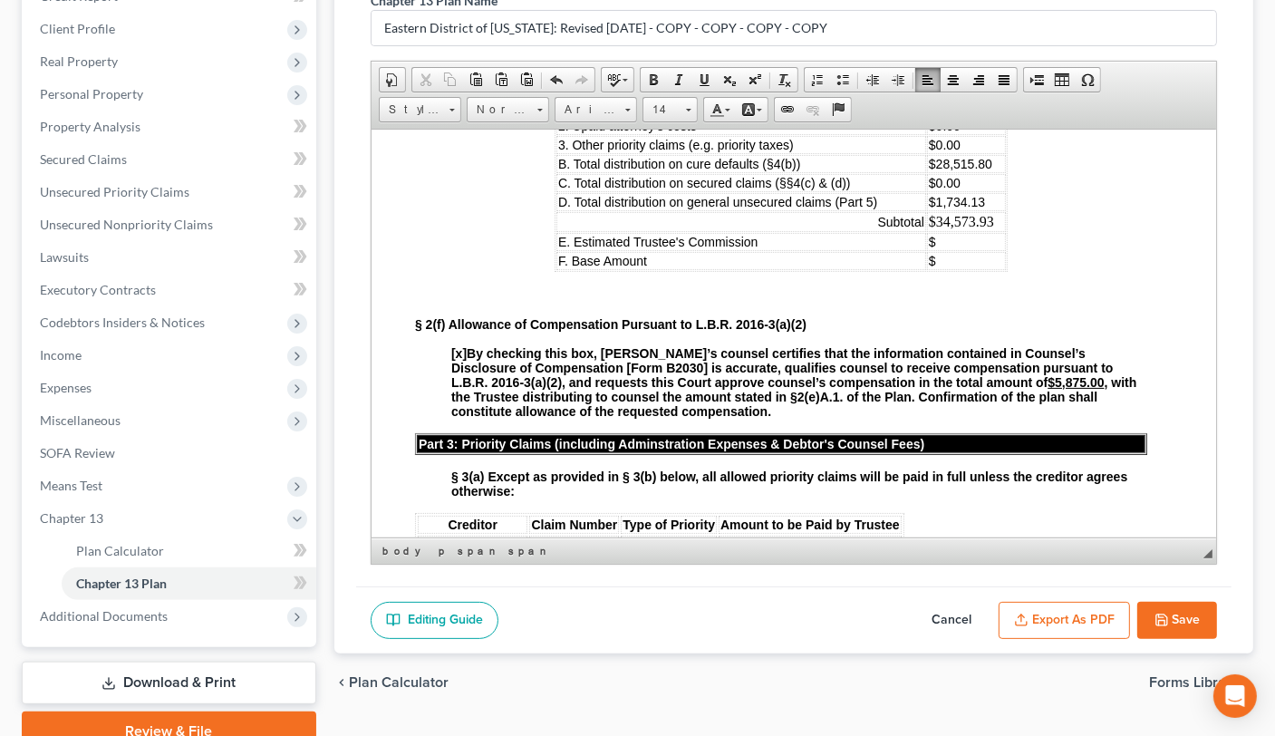
scroll to position [1419, 0]
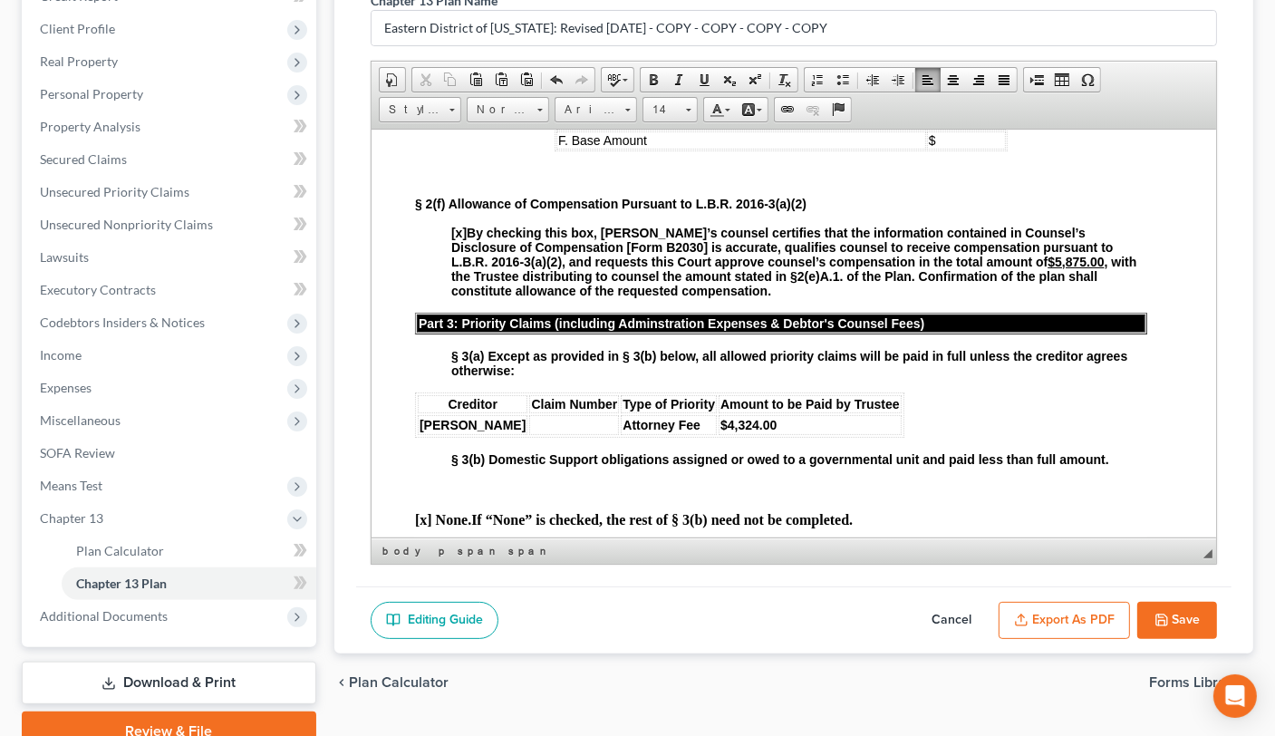
click at [934, 147] on p "$" at bounding box center [965, 139] width 75 height 14
click at [949, 130] on td "$" at bounding box center [965, 120] width 79 height 18
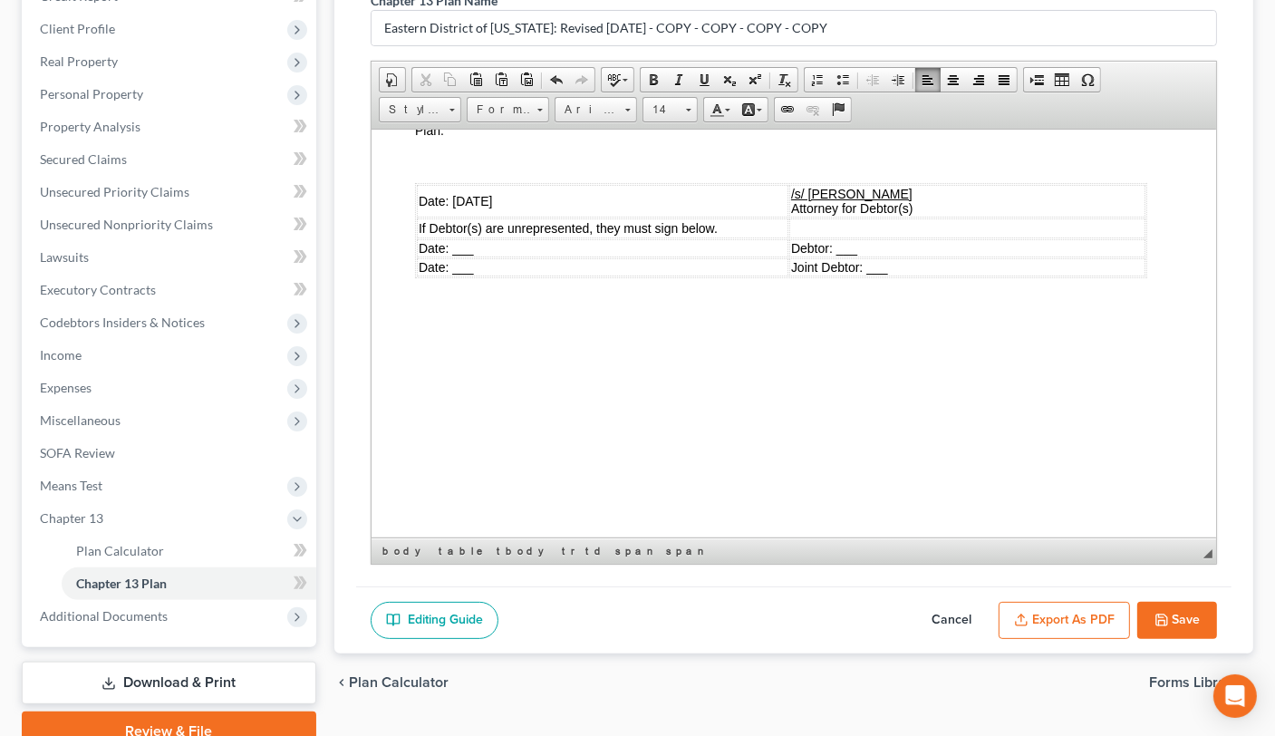
scroll to position [5768, 0]
drag, startPoint x: 480, startPoint y: 286, endPoint x: 460, endPoint y: 284, distance: 20.0
click at [460, 207] on span "Date: 04/17/2025" at bounding box center [454, 200] width 73 height 14
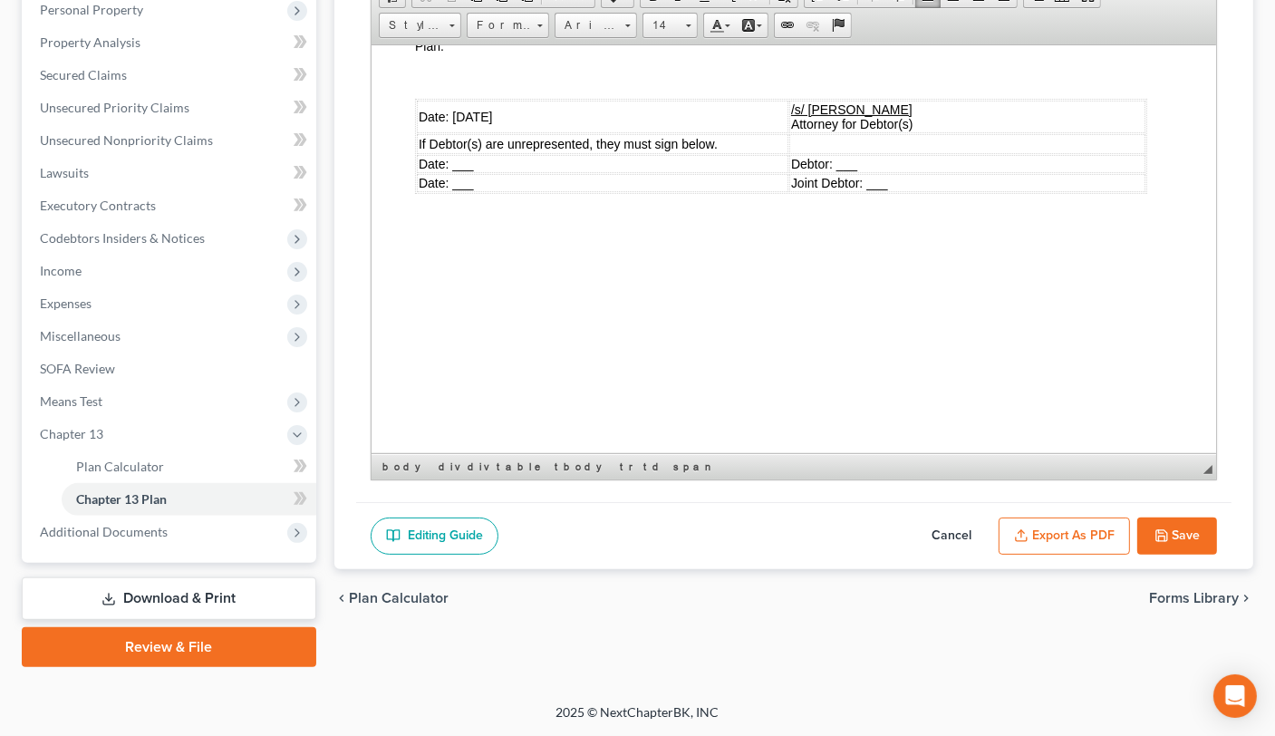
scroll to position [513, 0]
click at [1104, 517] on button "Save" at bounding box center [1177, 536] width 80 height 38
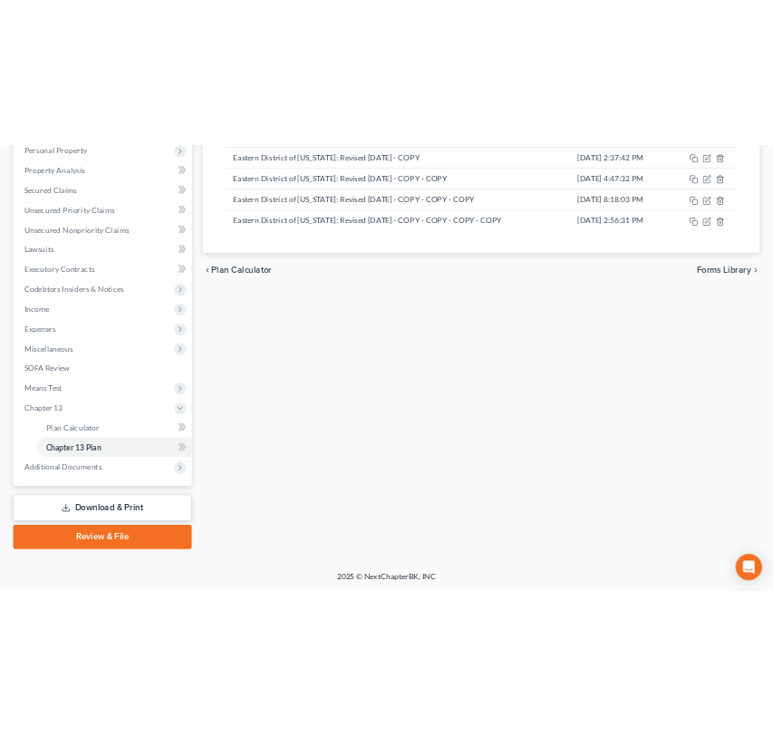
scroll to position [232, 0]
